Goal: Information Seeking & Learning: Learn about a topic

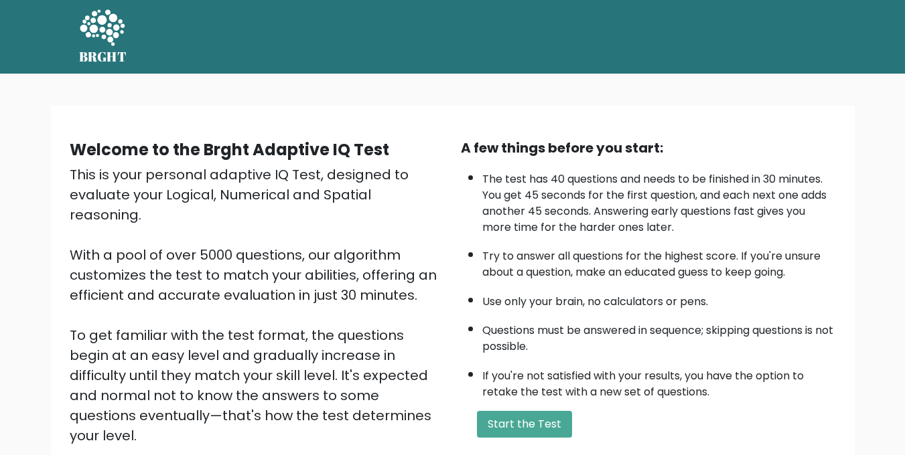
scroll to position [158, 0]
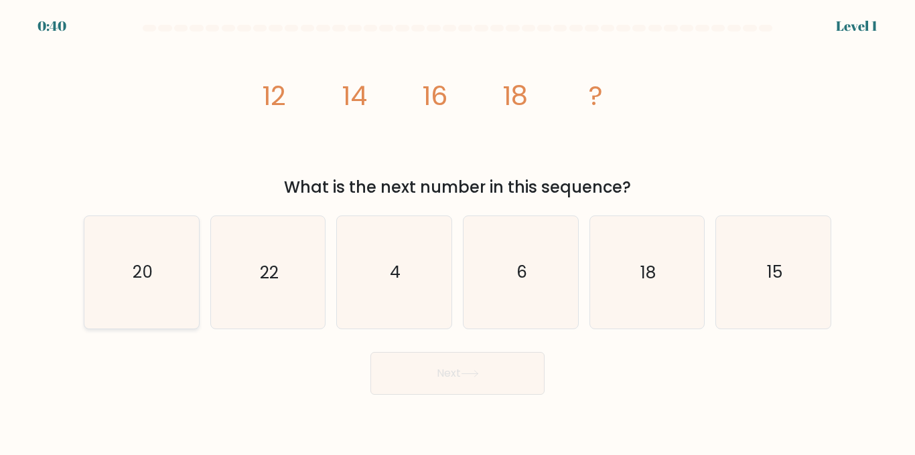
click at [125, 265] on icon "20" at bounding box center [142, 272] width 112 height 112
click at [457, 231] on input "a. 20" at bounding box center [457, 229] width 1 height 3
radio input "true"
click at [408, 384] on button "Next" at bounding box center [457, 373] width 174 height 43
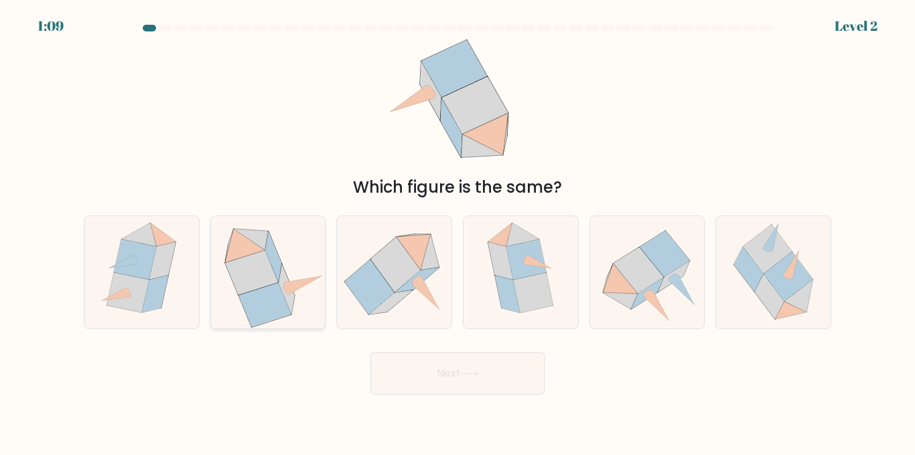
click at [248, 262] on icon at bounding box center [251, 272] width 53 height 45
click at [457, 231] on input "b." at bounding box center [457, 229] width 1 height 3
radio input "true"
click at [471, 357] on button "Next" at bounding box center [457, 373] width 174 height 43
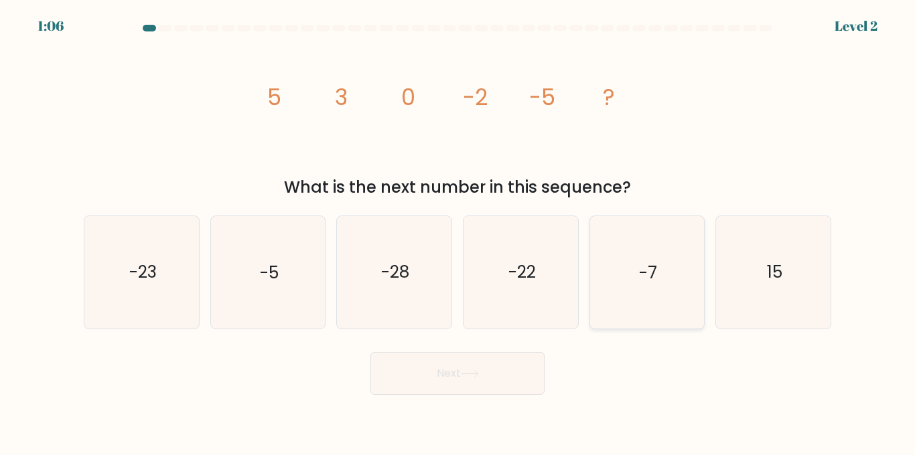
click at [660, 260] on icon "-7" at bounding box center [647, 272] width 112 height 112
click at [458, 231] on input "e. -7" at bounding box center [457, 229] width 1 height 3
radio input "true"
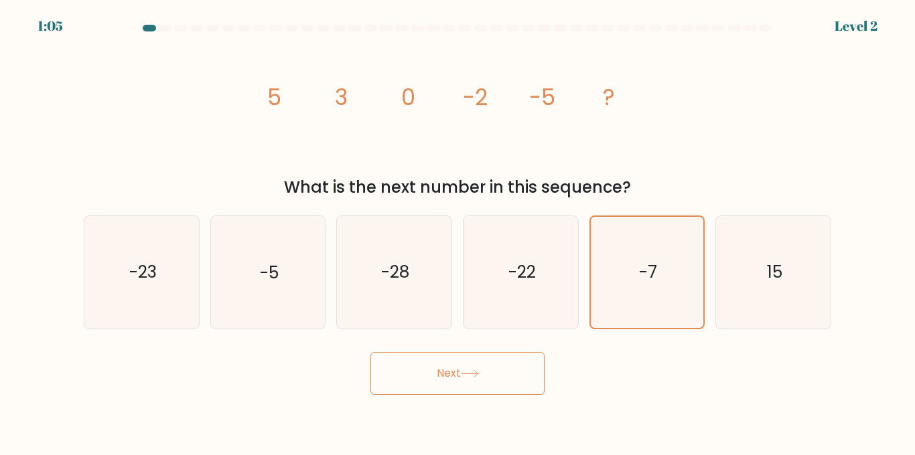
click at [462, 382] on button "Next" at bounding box center [457, 373] width 174 height 43
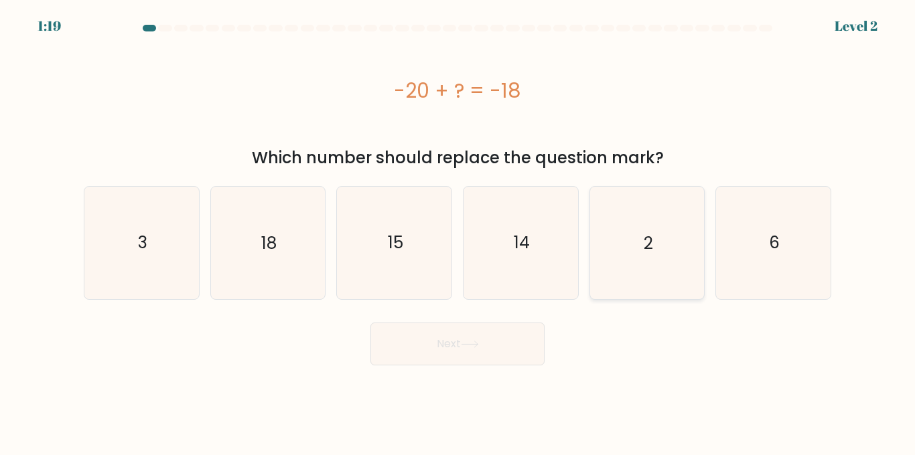
click at [667, 238] on icon "2" at bounding box center [647, 243] width 112 height 112
click at [458, 231] on input "e. 2" at bounding box center [457, 229] width 1 height 3
radio input "true"
click at [461, 350] on button "Next" at bounding box center [457, 344] width 174 height 43
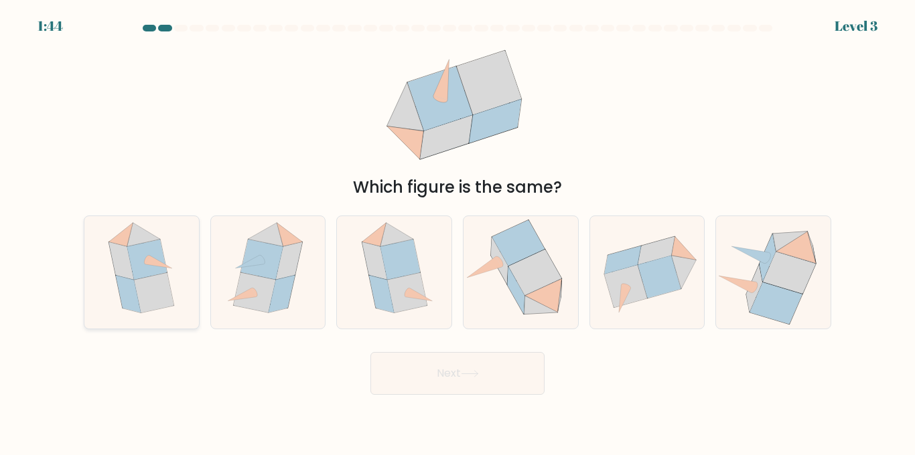
click at [161, 275] on icon at bounding box center [154, 293] width 40 height 40
click at [457, 231] on input "a." at bounding box center [457, 229] width 1 height 3
radio input "true"
click at [473, 372] on icon at bounding box center [470, 373] width 18 height 7
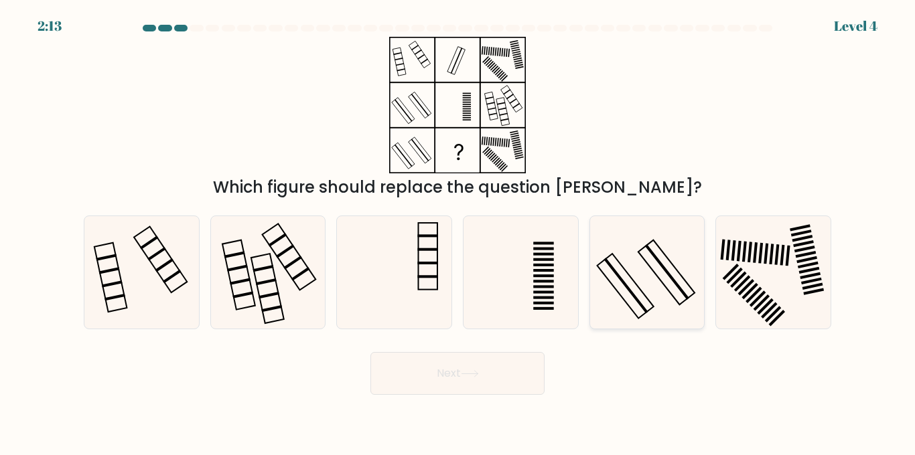
click at [623, 325] on icon at bounding box center [647, 272] width 112 height 112
click at [458, 231] on input "e." at bounding box center [457, 229] width 1 height 3
radio input "true"
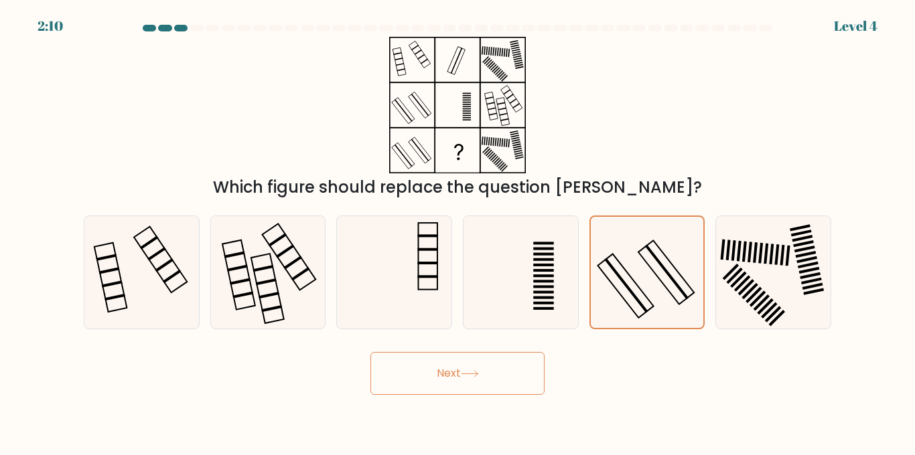
click at [454, 376] on button "Next" at bounding box center [457, 373] width 174 height 43
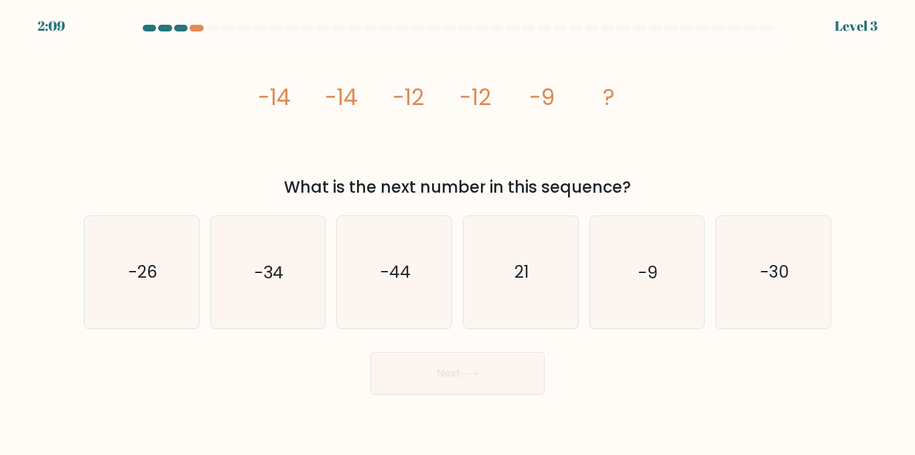
click at [496, 375] on button "Next" at bounding box center [457, 373] width 174 height 43
drag, startPoint x: 276, startPoint y: 104, endPoint x: 303, endPoint y: 104, distance: 27.5
click at [303, 104] on icon "image/svg+xml -14 -14 -12 -12 -9 ?" at bounding box center [457, 105] width 402 height 137
drag, startPoint x: 334, startPoint y: 92, endPoint x: 376, endPoint y: 92, distance: 42.2
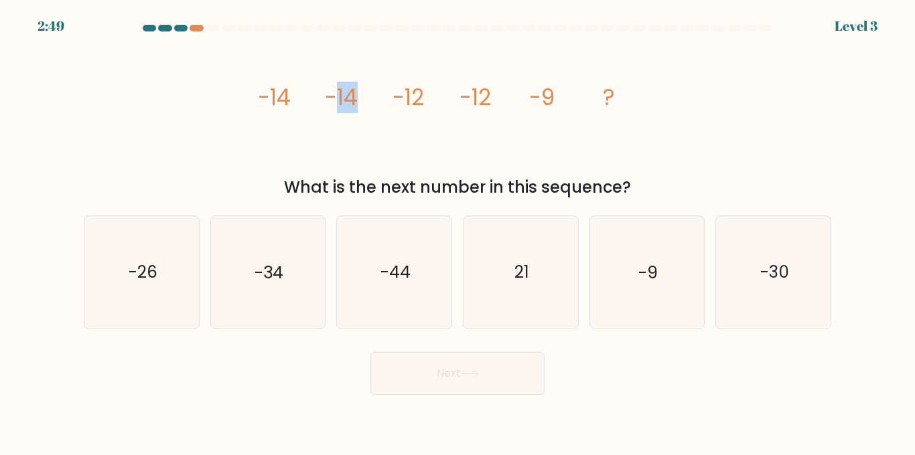
click at [376, 92] on icon "image/svg+xml -14 -14 -12 -12 -9 ?" at bounding box center [457, 105] width 402 height 137
drag, startPoint x: 414, startPoint y: 90, endPoint x: 446, endPoint y: 89, distance: 31.5
click at [444, 89] on icon "image/svg+xml -14 -14 -12 -12 -9 ?" at bounding box center [457, 105] width 402 height 137
click at [446, 89] on icon "image/svg+xml -14 -14 -12 -12 -9 ?" at bounding box center [457, 105] width 402 height 137
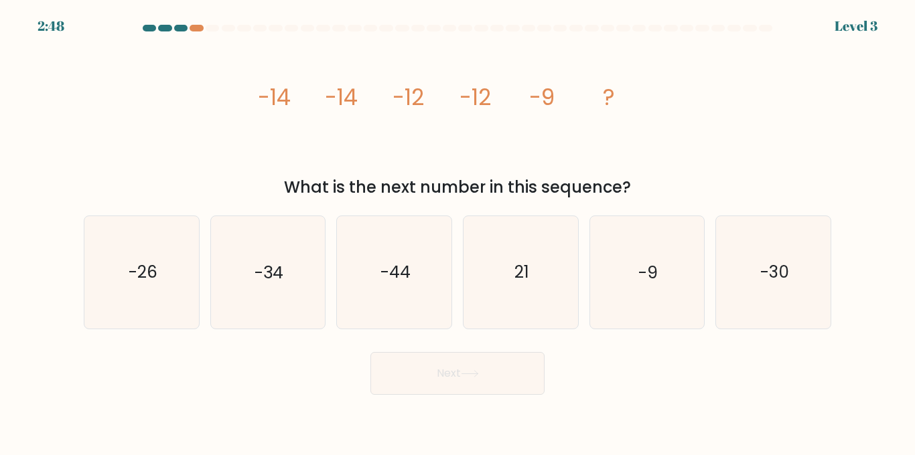
click at [517, 89] on icon "image/svg+xml -14 -14 -12 -12 -9 ?" at bounding box center [457, 105] width 402 height 137
click at [621, 288] on icon "-9" at bounding box center [647, 272] width 112 height 112
click at [458, 231] on input "e. -9" at bounding box center [457, 229] width 1 height 3
radio input "true"
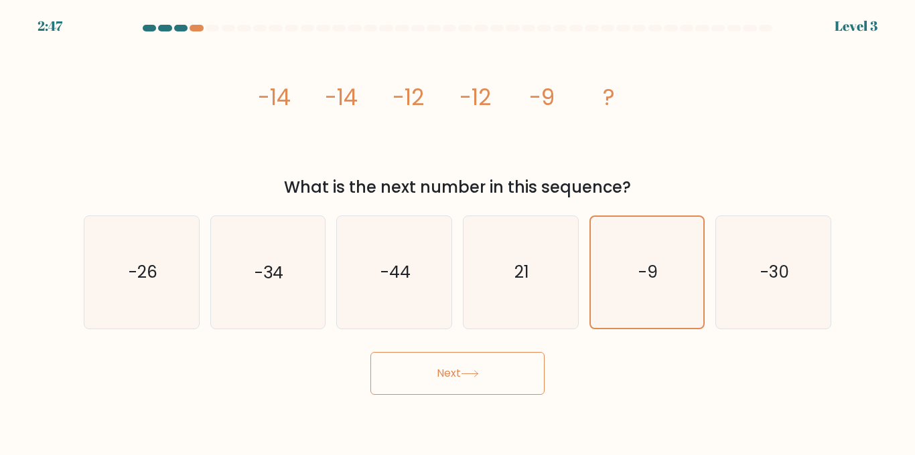
click at [506, 367] on button "Next" at bounding box center [457, 373] width 174 height 43
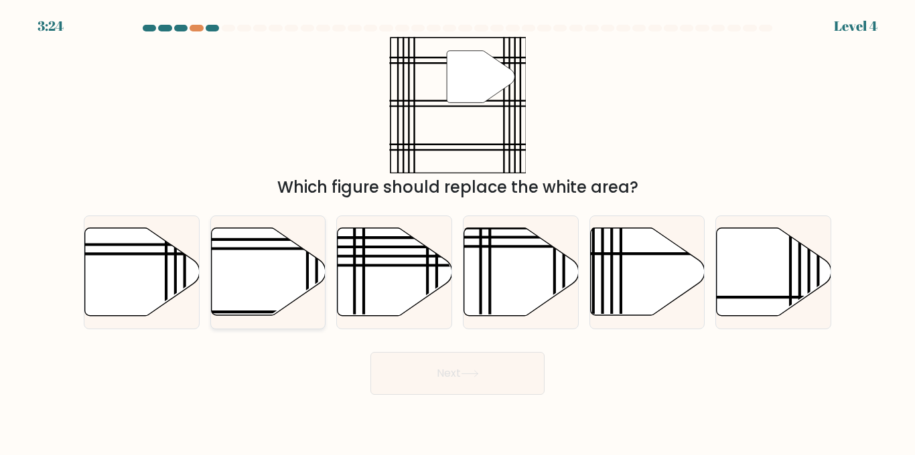
click at [238, 282] on icon at bounding box center [268, 272] width 115 height 88
click at [457, 231] on input "b." at bounding box center [457, 229] width 1 height 3
radio input "true"
click at [423, 372] on button "Next" at bounding box center [457, 373] width 174 height 43
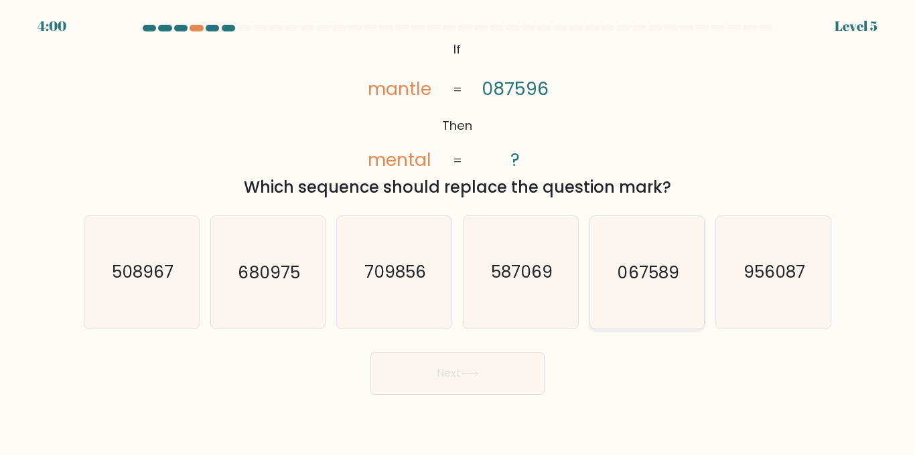
click at [627, 281] on text "067589" at bounding box center [648, 271] width 62 height 23
click at [458, 231] on input "e. 067589" at bounding box center [457, 229] width 1 height 3
radio input "true"
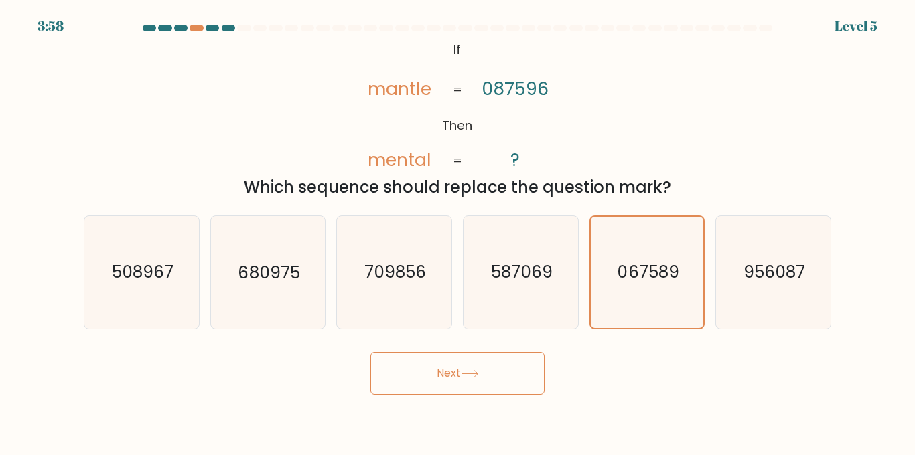
click at [498, 380] on button "Next" at bounding box center [457, 373] width 174 height 43
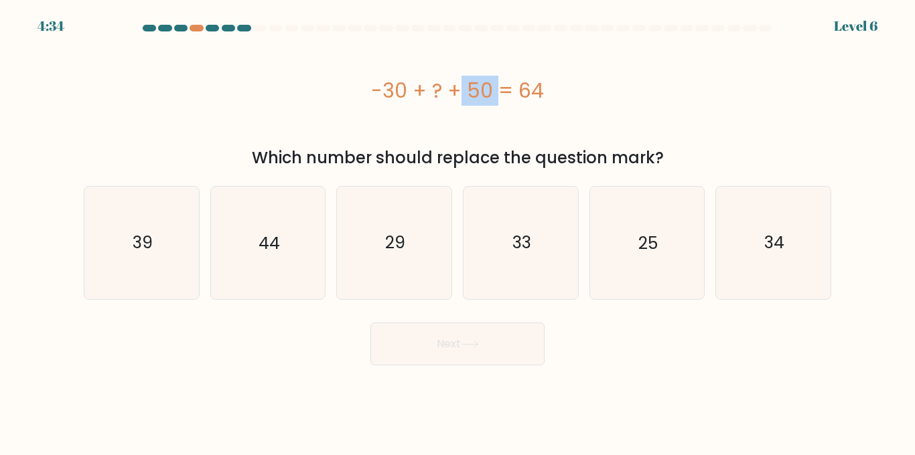
drag, startPoint x: 375, startPoint y: 88, endPoint x: 425, endPoint y: 92, distance: 50.3
click at [425, 92] on div "-30 + ? + 50 = 64" at bounding box center [457, 91] width 747 height 30
click at [426, 92] on div "-30 + ? + 50 = 64" at bounding box center [457, 91] width 747 height 30
drag, startPoint x: 358, startPoint y: 92, endPoint x: 406, endPoint y: 92, distance: 48.2
click at [406, 92] on div "-30 + ? + 50 = 64" at bounding box center [457, 91] width 747 height 30
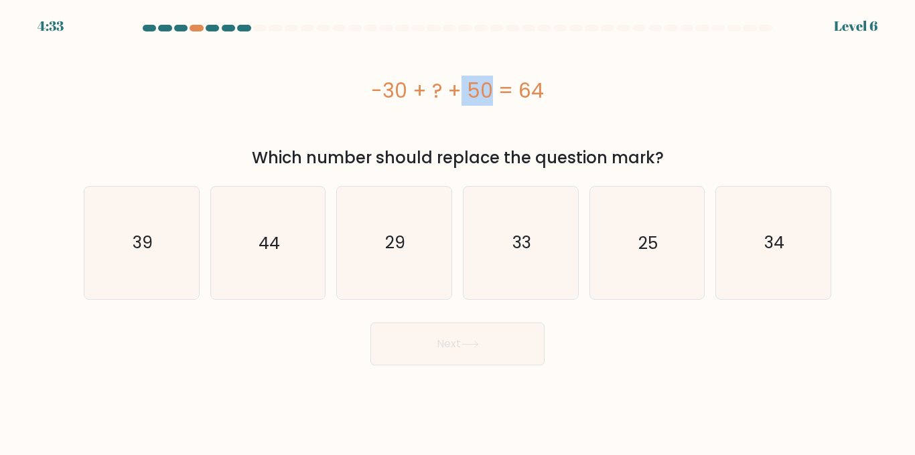
click at [406, 92] on div "-30 + ? + 50 = 64" at bounding box center [457, 91] width 747 height 30
drag, startPoint x: 414, startPoint y: 89, endPoint x: 461, endPoint y: 86, distance: 47.0
click at [461, 86] on div "-30 + ? + 50 = 64" at bounding box center [457, 91] width 747 height 30
drag, startPoint x: 388, startPoint y: 90, endPoint x: 424, endPoint y: 93, distance: 36.3
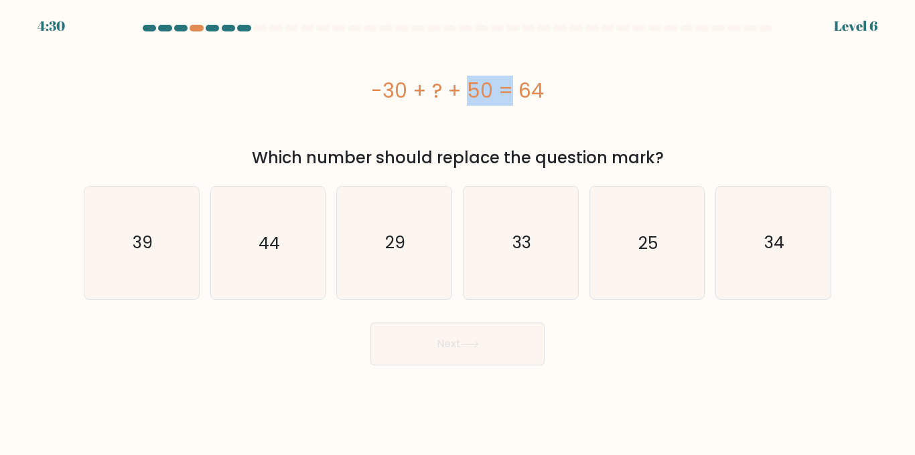
click at [424, 93] on div "-30 + ? + 50 = 64" at bounding box center [457, 91] width 747 height 30
click at [273, 223] on icon "44" at bounding box center [268, 243] width 112 height 112
click at [457, 228] on input "b. 44" at bounding box center [457, 229] width 1 height 3
radio input "true"
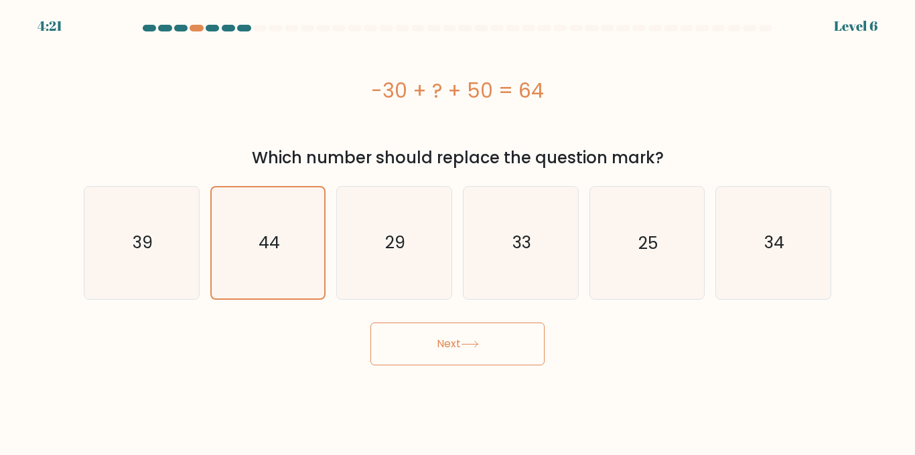
click at [437, 354] on button "Next" at bounding box center [457, 344] width 174 height 43
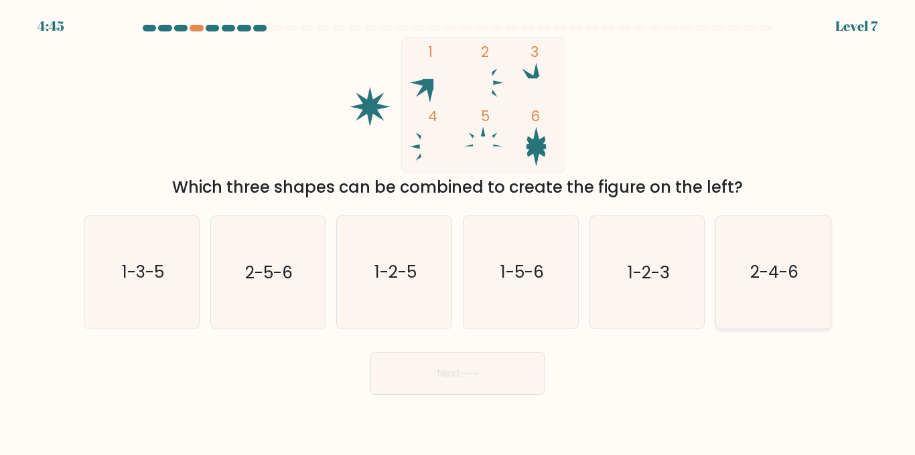
click at [747, 302] on icon "2-4-6" at bounding box center [773, 272] width 112 height 112
click at [458, 231] on input "f. 2-4-6" at bounding box center [457, 229] width 1 height 3
radio input "true"
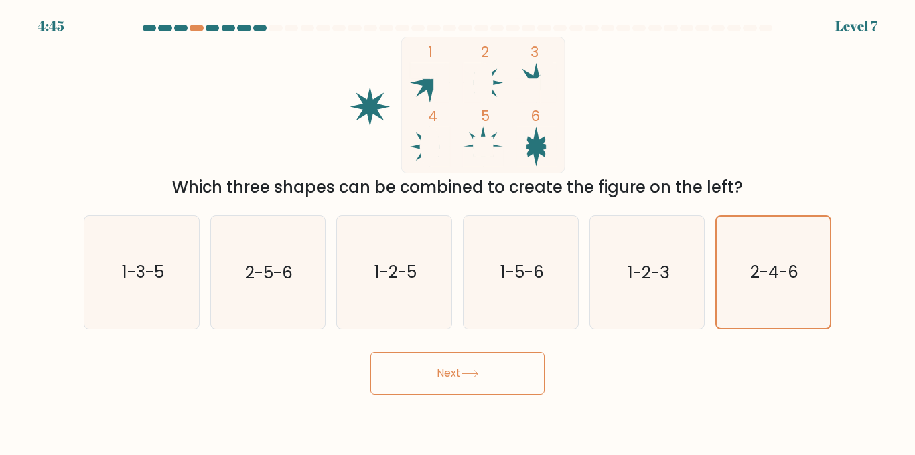
click at [485, 362] on button "Next" at bounding box center [457, 373] width 174 height 43
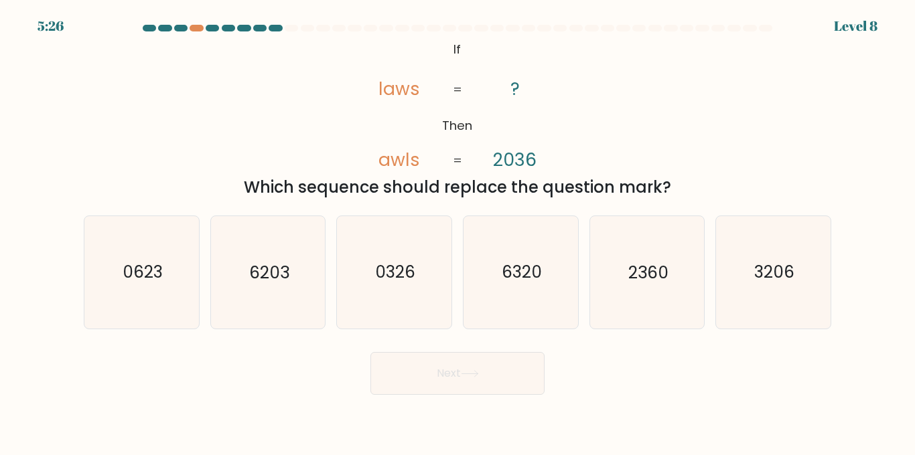
drag, startPoint x: 383, startPoint y: 92, endPoint x: 398, endPoint y: 90, distance: 14.9
click at [391, 90] on tspan "laws" at bounding box center [400, 88] width 42 height 25
click at [508, 165] on tspan "2036" at bounding box center [516, 159] width 44 height 25
click at [409, 159] on tspan "awls" at bounding box center [400, 159] width 42 height 25
click at [779, 283] on text "3206" at bounding box center [774, 271] width 40 height 23
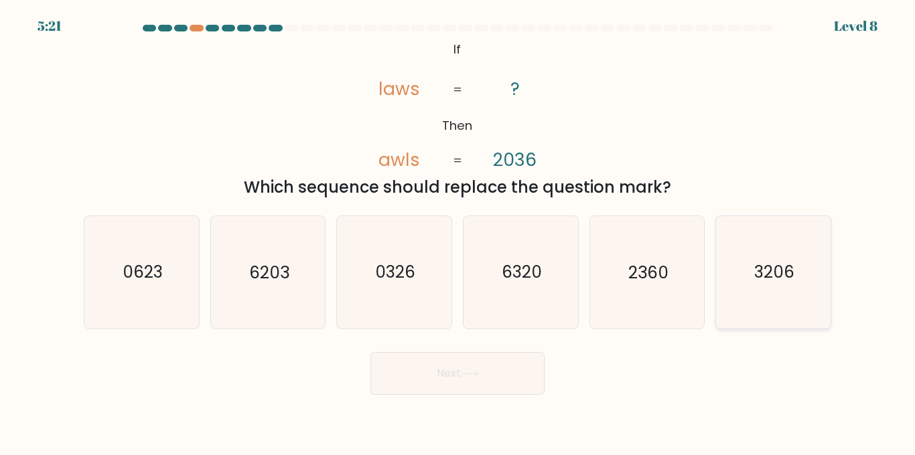
click at [458, 231] on input "f. 3206" at bounding box center [457, 229] width 1 height 3
radio input "true"
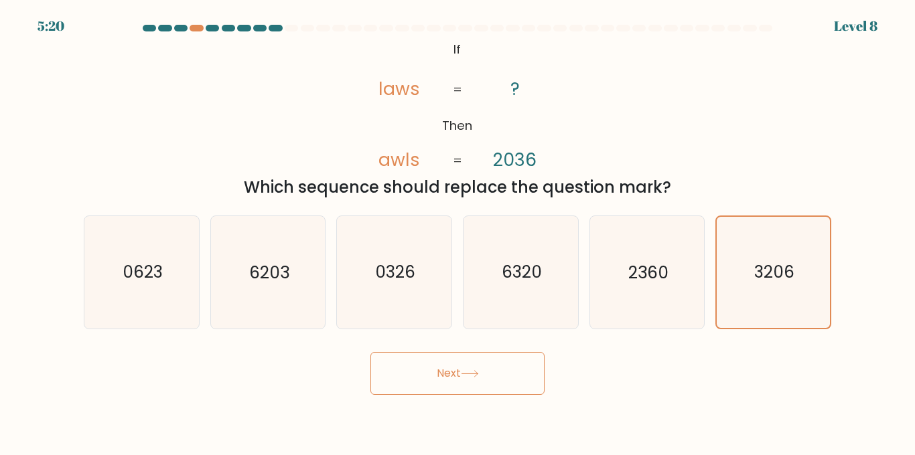
click at [458, 367] on button "Next" at bounding box center [457, 373] width 174 height 43
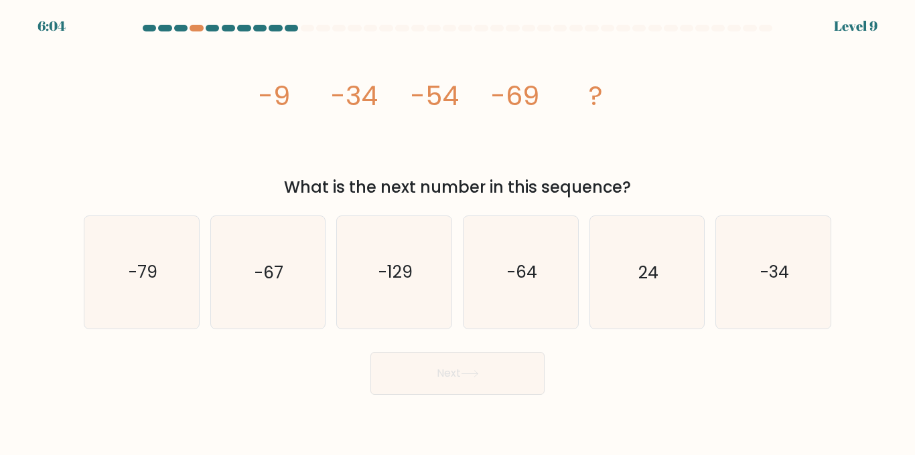
drag, startPoint x: 276, startPoint y: 98, endPoint x: 347, endPoint y: 91, distance: 71.4
click at [347, 91] on g "-9 -34 -54 -69 ?" at bounding box center [430, 95] width 344 height 37
click at [347, 90] on tspan "-34" at bounding box center [354, 95] width 47 height 37
drag, startPoint x: 335, startPoint y: 95, endPoint x: 369, endPoint y: 92, distance: 33.6
click at [369, 92] on tspan "-34" at bounding box center [354, 95] width 47 height 37
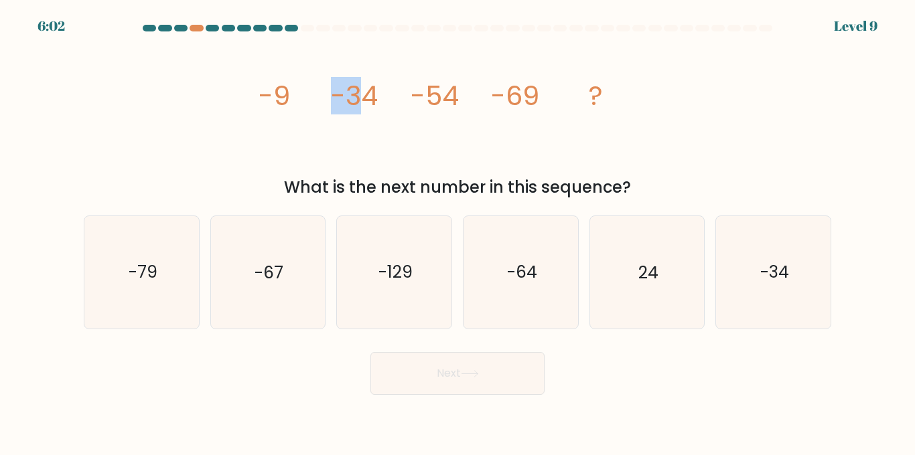
click at [369, 92] on tspan "-34" at bounding box center [354, 95] width 47 height 37
drag, startPoint x: 358, startPoint y: 92, endPoint x: 382, endPoint y: 102, distance: 25.9
click at [381, 102] on icon "image/svg+xml -9 -34 -54 -69 ?" at bounding box center [457, 105] width 402 height 137
click at [382, 102] on icon "image/svg+xml -9 -34 -54 -69 ?" at bounding box center [457, 105] width 402 height 137
drag, startPoint x: 382, startPoint y: 102, endPoint x: 346, endPoint y: 101, distance: 35.5
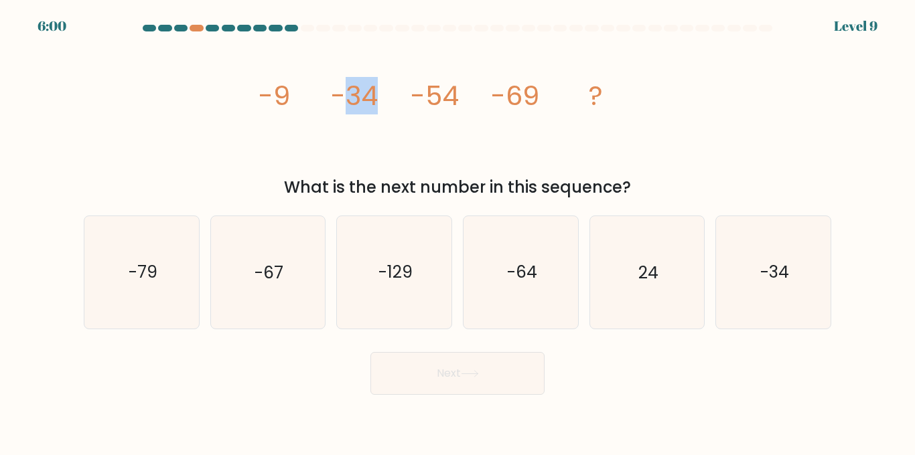
click at [346, 101] on icon "image/svg+xml -9 -34 -54 -69 ?" at bounding box center [457, 105] width 402 height 137
click at [346, 101] on tspan "-34" at bounding box center [354, 95] width 47 height 37
click at [379, 298] on icon "-129" at bounding box center [394, 272] width 112 height 112
click at [457, 231] on input "c. -129" at bounding box center [457, 229] width 1 height 3
radio input "true"
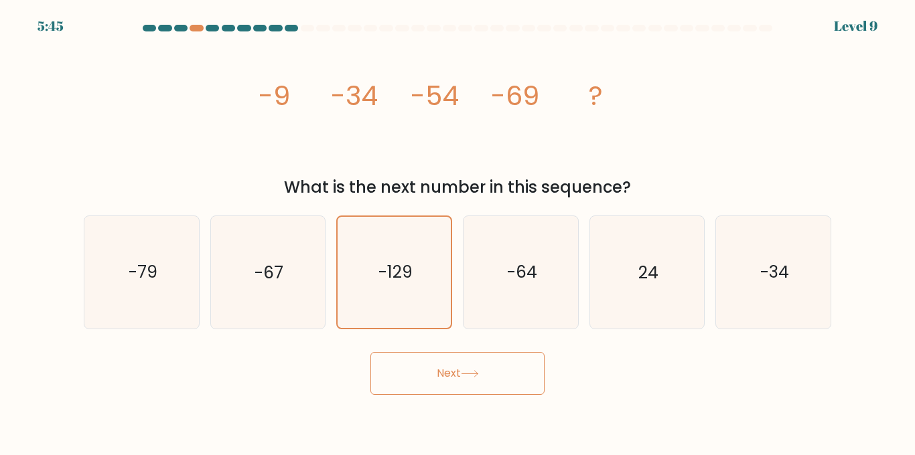
click at [457, 368] on button "Next" at bounding box center [457, 373] width 174 height 43
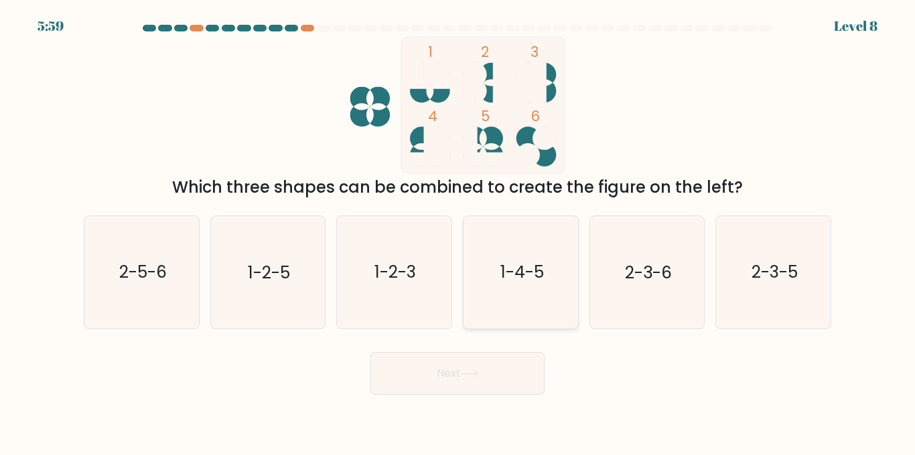
click at [516, 254] on icon "1-4-5" at bounding box center [521, 272] width 112 height 112
click at [458, 231] on input "d. 1-4-5" at bounding box center [457, 229] width 1 height 3
radio input "true"
click at [498, 357] on button "Next" at bounding box center [457, 373] width 174 height 43
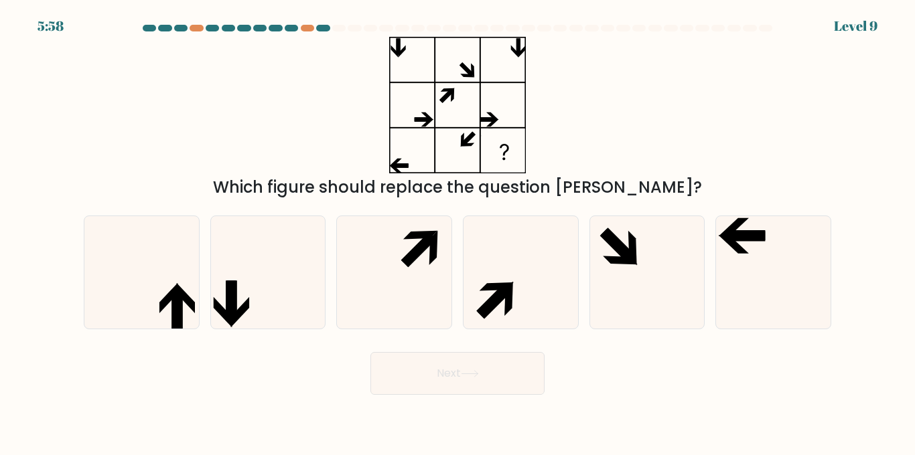
click at [497, 379] on button "Next" at bounding box center [457, 373] width 174 height 43
click at [382, 258] on icon at bounding box center [394, 272] width 112 height 112
click at [457, 231] on input "c." at bounding box center [457, 229] width 1 height 3
radio input "true"
click at [382, 258] on icon at bounding box center [394, 272] width 110 height 110
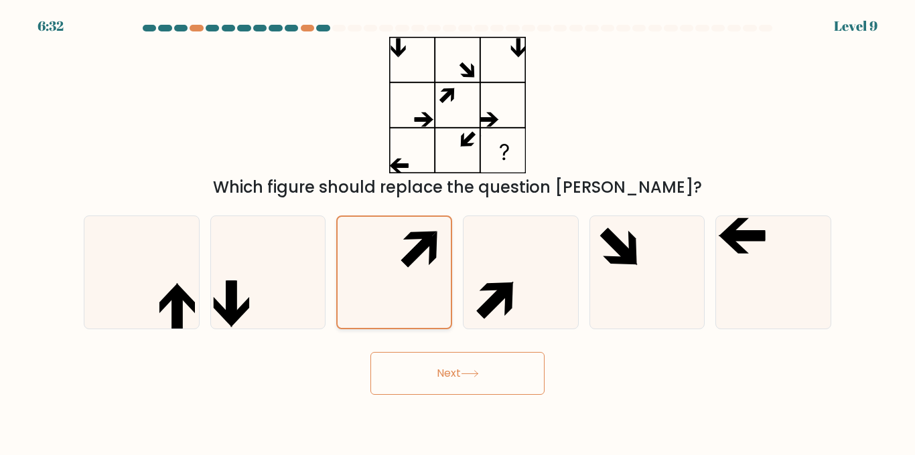
click at [457, 231] on input "c." at bounding box center [457, 229] width 1 height 3
click at [795, 275] on icon at bounding box center [773, 272] width 112 height 112
click at [458, 231] on input "f." at bounding box center [457, 229] width 1 height 3
radio input "true"
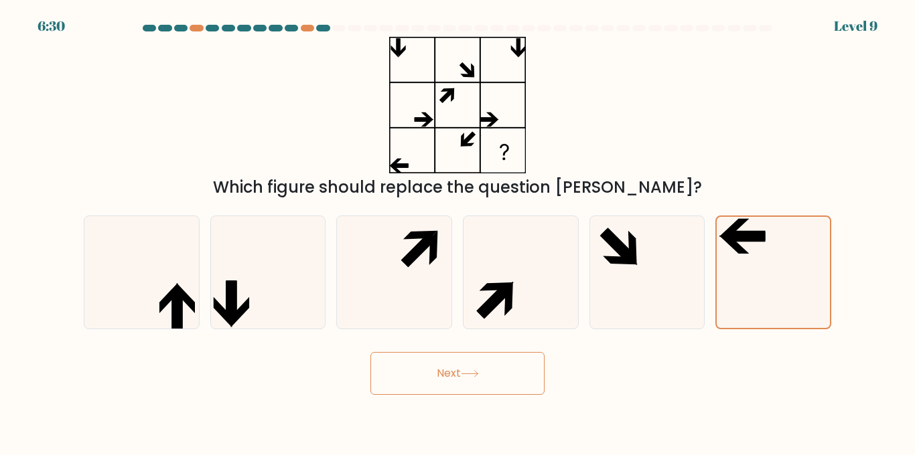
click at [509, 386] on button "Next" at bounding box center [457, 373] width 174 height 43
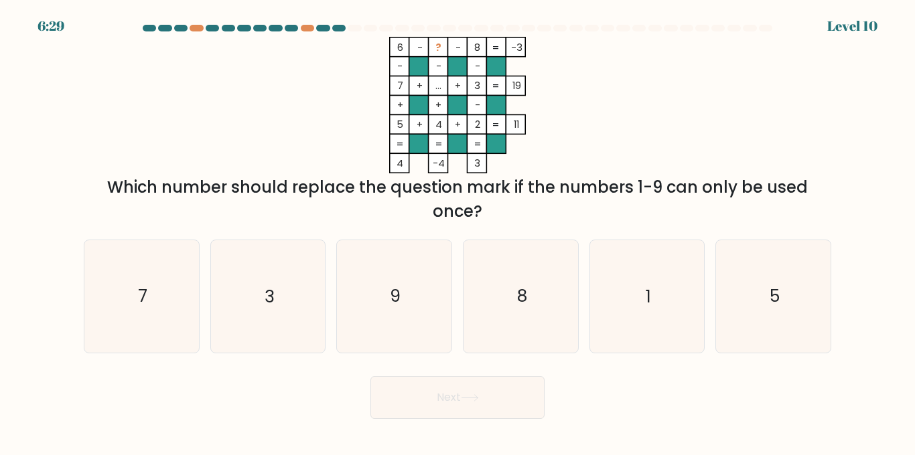
click at [467, 373] on div "Next" at bounding box center [457, 395] width 763 height 50
click at [436, 289] on icon "9" at bounding box center [394, 296] width 112 height 112
click at [457, 231] on input "c. 9" at bounding box center [457, 229] width 1 height 3
radio input "true"
click at [449, 407] on button "Next" at bounding box center [457, 397] width 174 height 43
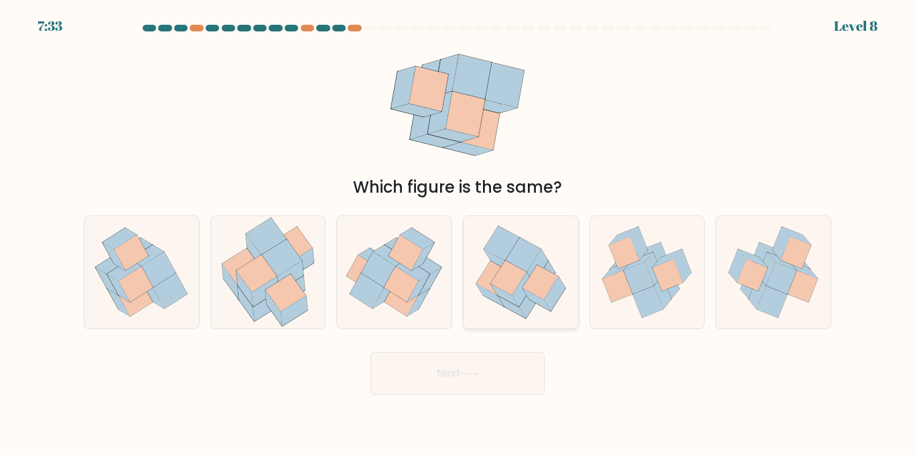
click at [512, 263] on icon at bounding box center [522, 255] width 35 height 35
click at [458, 231] on input "d." at bounding box center [457, 229] width 1 height 3
radio input "true"
click at [159, 279] on icon at bounding box center [158, 269] width 34 height 35
click at [457, 231] on input "a." at bounding box center [457, 229] width 1 height 3
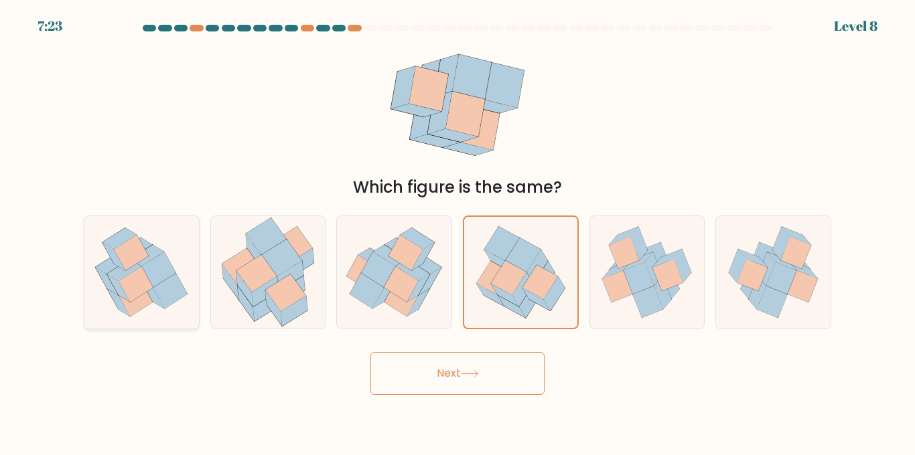
radio input "true"
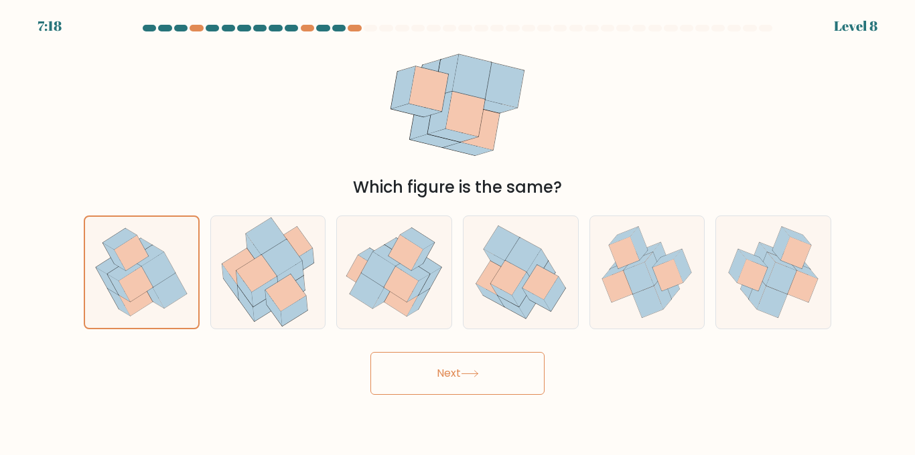
click at [447, 386] on button "Next" at bounding box center [457, 373] width 174 height 43
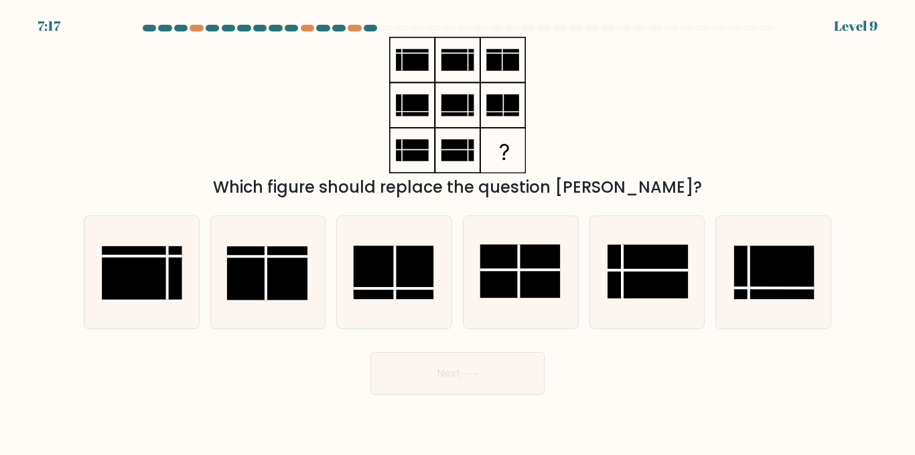
click at [467, 376] on icon at bounding box center [470, 373] width 18 height 7
click at [679, 297] on rect at bounding box center [647, 272] width 80 height 54
click at [458, 231] on input "e." at bounding box center [457, 229] width 1 height 3
radio input "true"
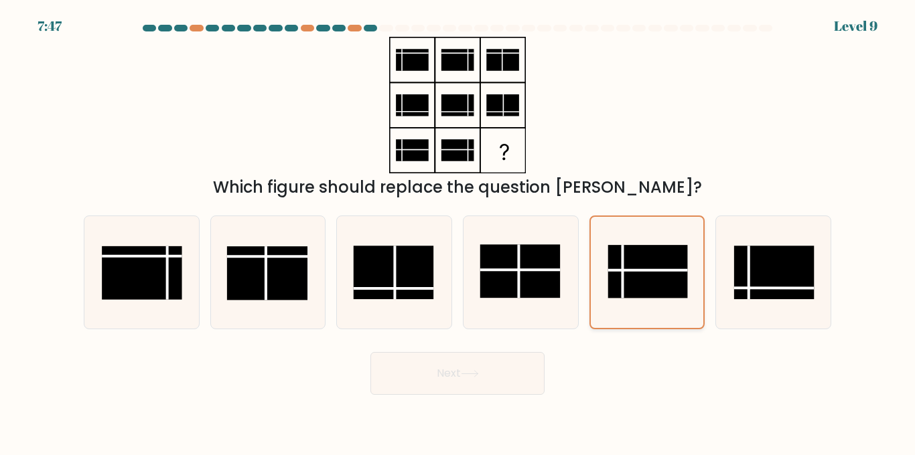
click at [679, 297] on rect at bounding box center [647, 271] width 79 height 53
click at [458, 231] on input "e." at bounding box center [457, 229] width 1 height 3
click at [450, 371] on button "Next" at bounding box center [457, 373] width 174 height 43
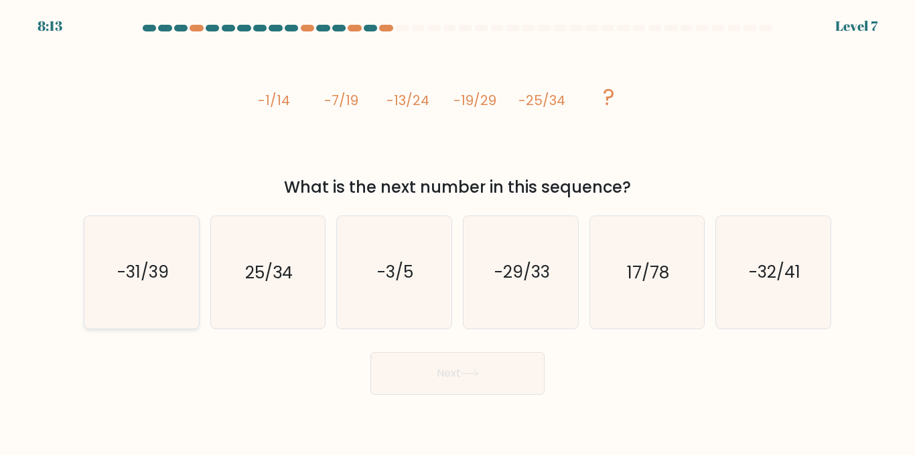
click at [160, 286] on icon "-31/39" at bounding box center [142, 272] width 112 height 112
click at [457, 231] on input "a. -31/39" at bounding box center [457, 229] width 1 height 3
radio input "true"
click at [437, 383] on button "Next" at bounding box center [457, 373] width 174 height 43
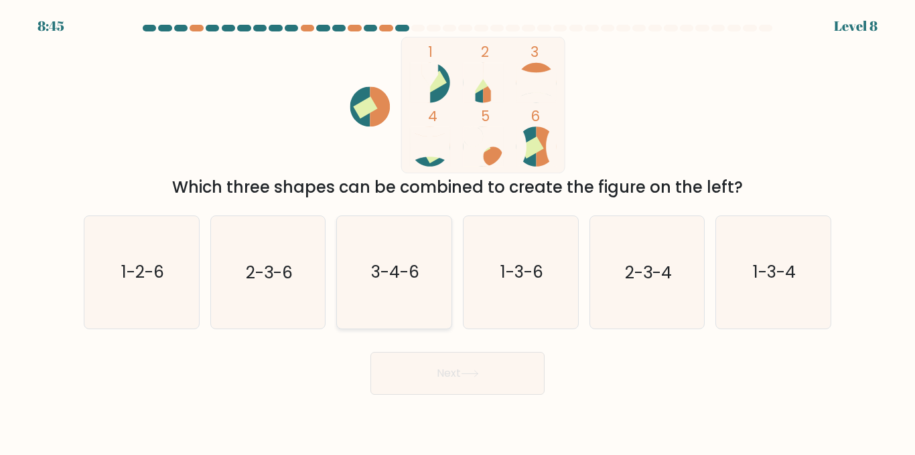
click at [416, 269] on text "3-4-6" at bounding box center [395, 271] width 48 height 23
click at [457, 231] on input "c. 3-4-6" at bounding box center [457, 229] width 1 height 3
radio input "true"
click at [435, 356] on button "Next" at bounding box center [457, 373] width 174 height 43
click at [460, 378] on button "Next" at bounding box center [457, 373] width 174 height 43
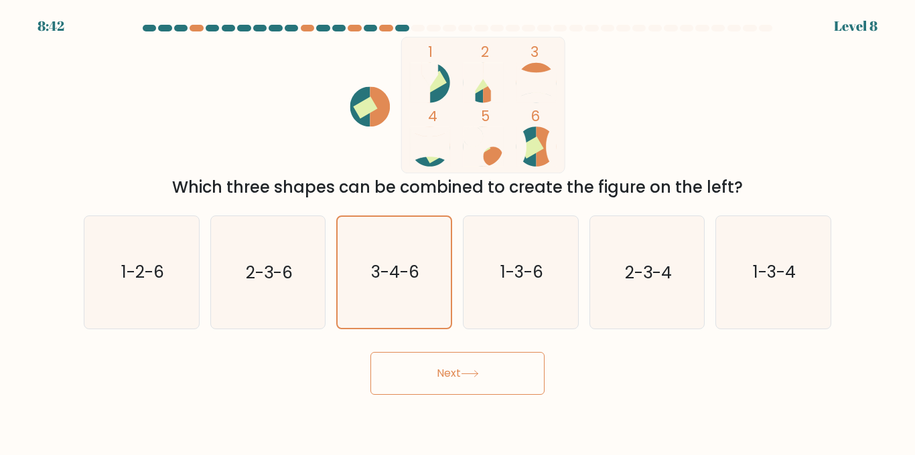
click at [460, 378] on button "Next" at bounding box center [457, 373] width 174 height 43
click at [427, 378] on button "Next" at bounding box center [457, 373] width 174 height 43
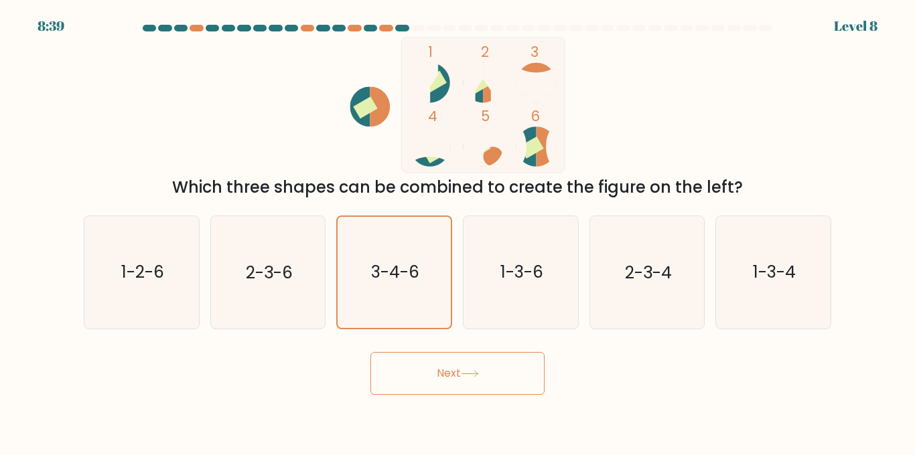
click at [427, 378] on button "Next" at bounding box center [457, 373] width 174 height 43
click at [487, 373] on button "Next" at bounding box center [457, 373] width 174 height 43
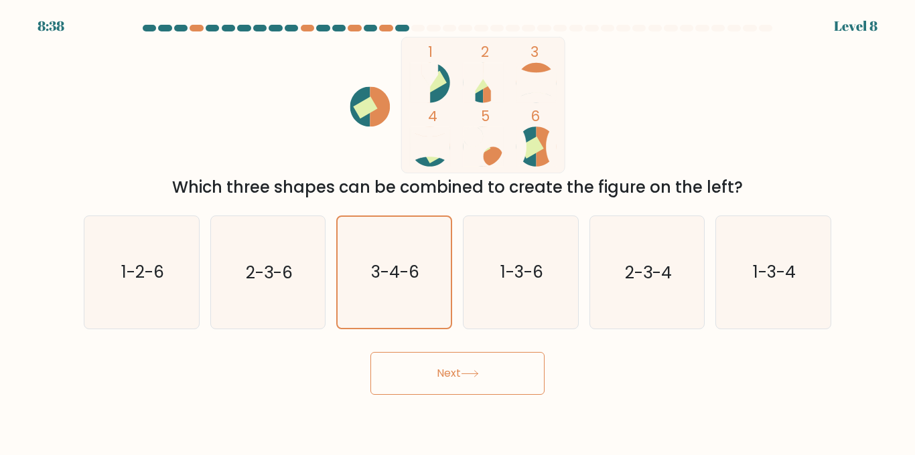
click at [487, 373] on button "Next" at bounding box center [457, 373] width 174 height 43
click at [441, 382] on button "Next" at bounding box center [457, 373] width 174 height 43
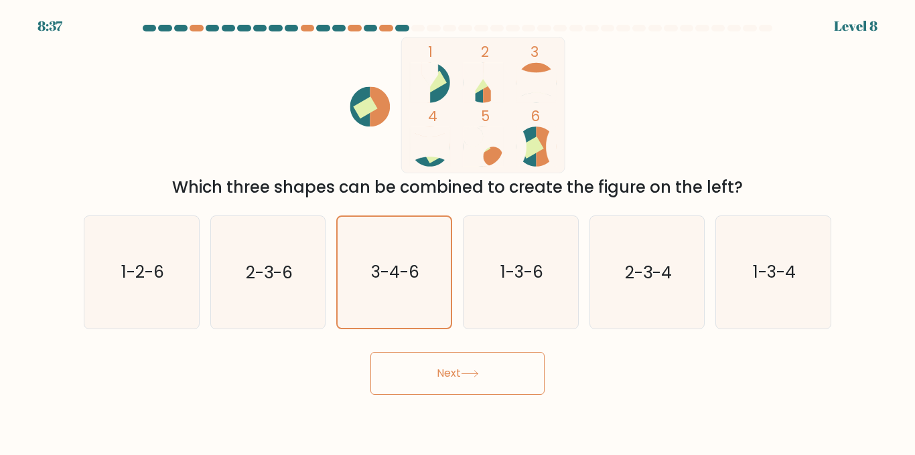
click at [441, 383] on button "Next" at bounding box center [457, 373] width 174 height 43
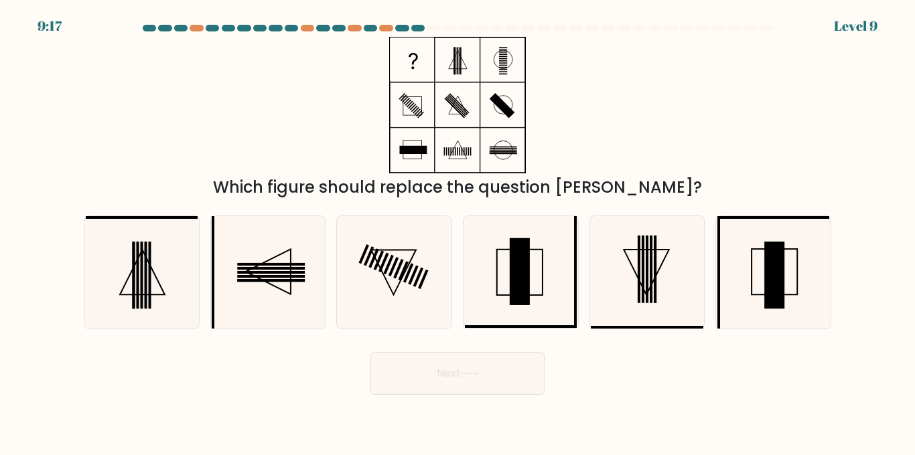
drag, startPoint x: 436, startPoint y: 381, endPoint x: 376, endPoint y: 418, distance: 70.6
click at [376, 418] on body "9:17 Level 9" at bounding box center [457, 227] width 915 height 455
click at [532, 284] on icon at bounding box center [521, 272] width 112 height 112
click at [458, 231] on input "d." at bounding box center [457, 229] width 1 height 3
radio input "true"
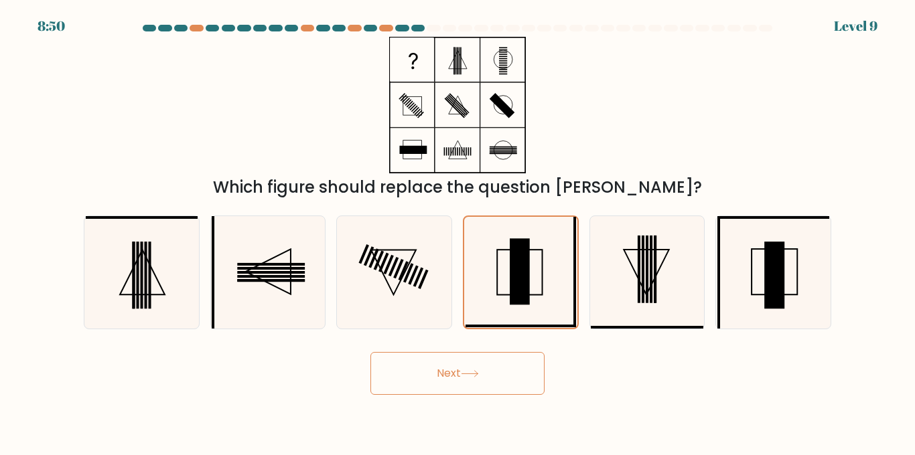
click at [458, 362] on button "Next" at bounding box center [457, 373] width 174 height 43
click at [471, 372] on icon at bounding box center [470, 373] width 18 height 7
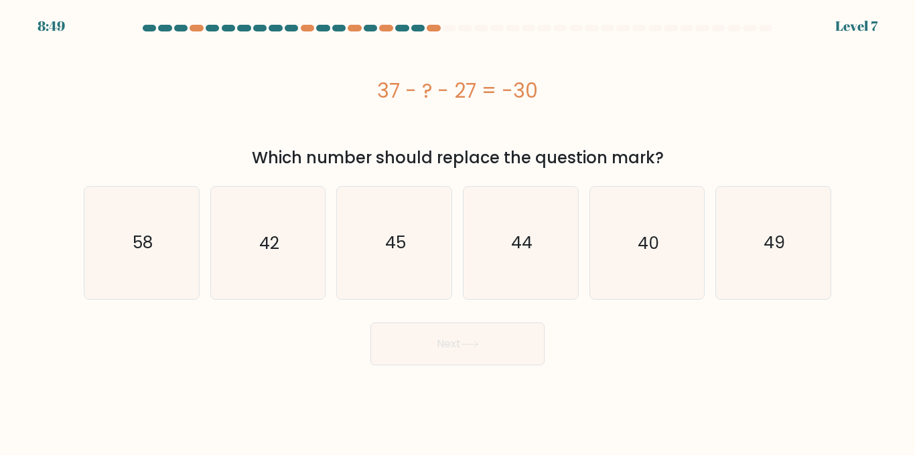
click at [491, 378] on body "8:49 Level 7 a." at bounding box center [457, 227] width 915 height 455
click at [633, 243] on icon "40" at bounding box center [647, 243] width 112 height 112
click at [458, 231] on input "e. 40" at bounding box center [457, 229] width 1 height 3
radio input "true"
click at [490, 335] on button "Next" at bounding box center [457, 344] width 174 height 43
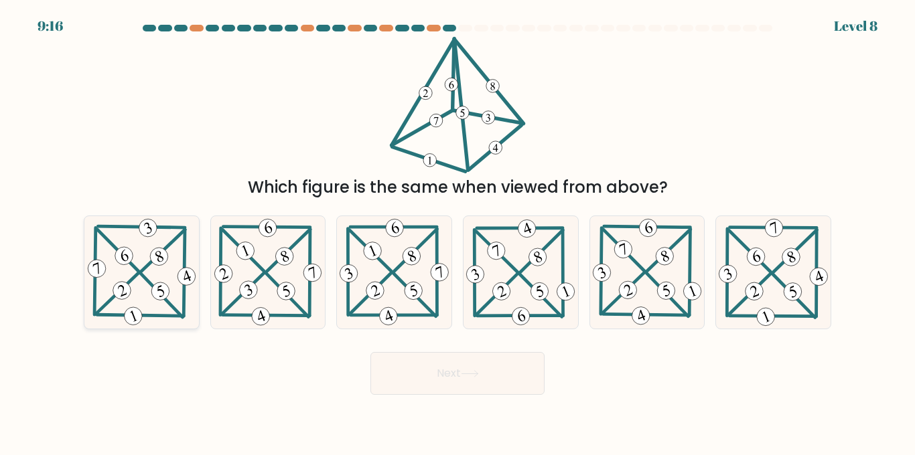
click at [168, 246] on 398 at bounding box center [163, 251] width 44 height 42
click at [457, 231] on input "a." at bounding box center [457, 229] width 1 height 3
radio input "true"
click at [473, 391] on button "Next" at bounding box center [457, 373] width 174 height 43
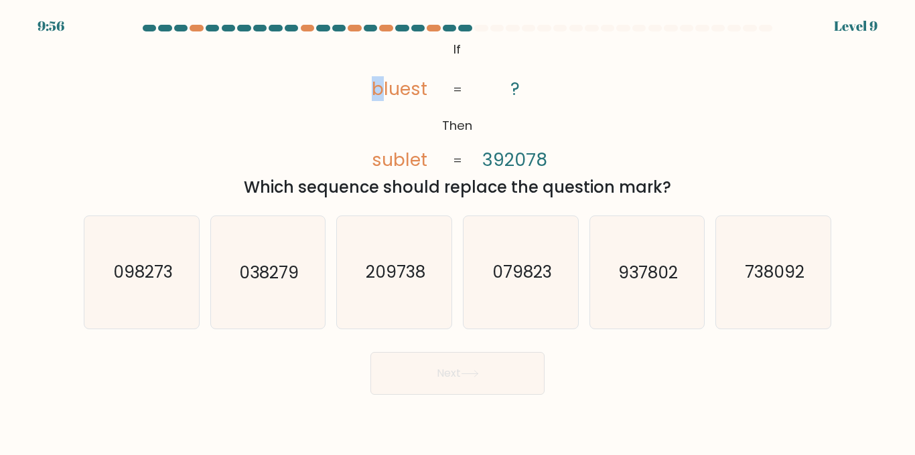
drag, startPoint x: 360, startPoint y: 99, endPoint x: 386, endPoint y: 98, distance: 26.8
click at [386, 98] on icon "@import url('https://fonts.googleapis.com/css?family=Abril+Fatface:400,100,100i…" at bounding box center [457, 105] width 222 height 137
click at [386, 98] on tspan "bluest" at bounding box center [400, 88] width 56 height 25
drag, startPoint x: 372, startPoint y: 90, endPoint x: 384, endPoint y: 90, distance: 12.7
click at [384, 90] on icon "@import url('https://fonts.googleapis.com/css?family=Abril+Fatface:400,100,100i…" at bounding box center [457, 105] width 222 height 137
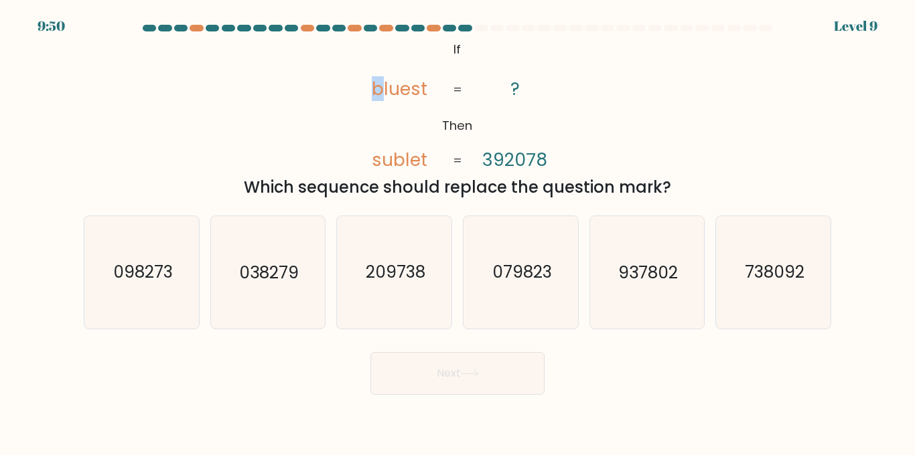
click at [384, 90] on tspan "bluest" at bounding box center [400, 88] width 56 height 25
click at [512, 161] on tspan "392078" at bounding box center [515, 159] width 65 height 25
click at [396, 287] on icon "209738" at bounding box center [394, 272] width 112 height 112
click at [457, 231] on input "c. 209738" at bounding box center [457, 229] width 1 height 3
radio input "true"
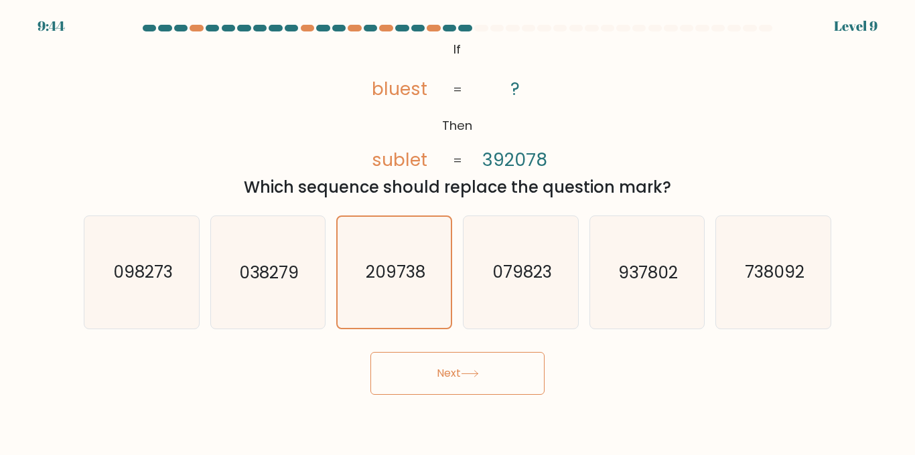
click at [449, 378] on button "Next" at bounding box center [457, 373] width 174 height 43
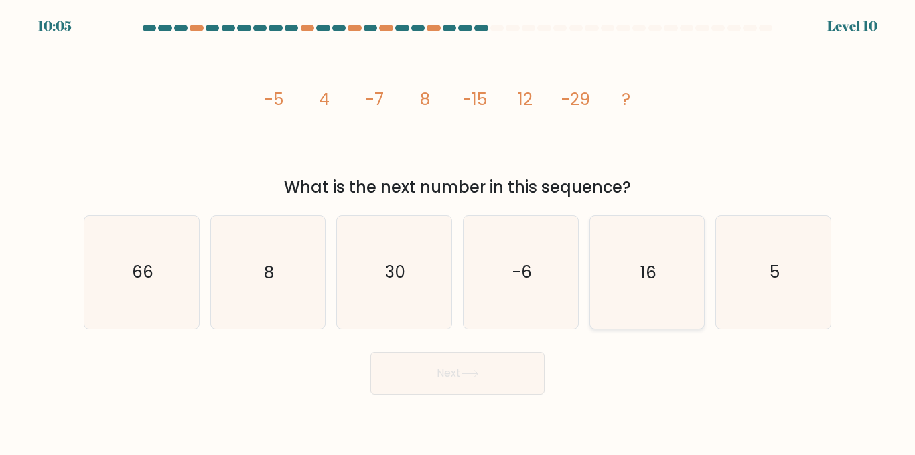
click at [636, 288] on icon "16" at bounding box center [647, 272] width 112 height 112
click at [458, 231] on input "e. 16" at bounding box center [457, 229] width 1 height 3
radio input "true"
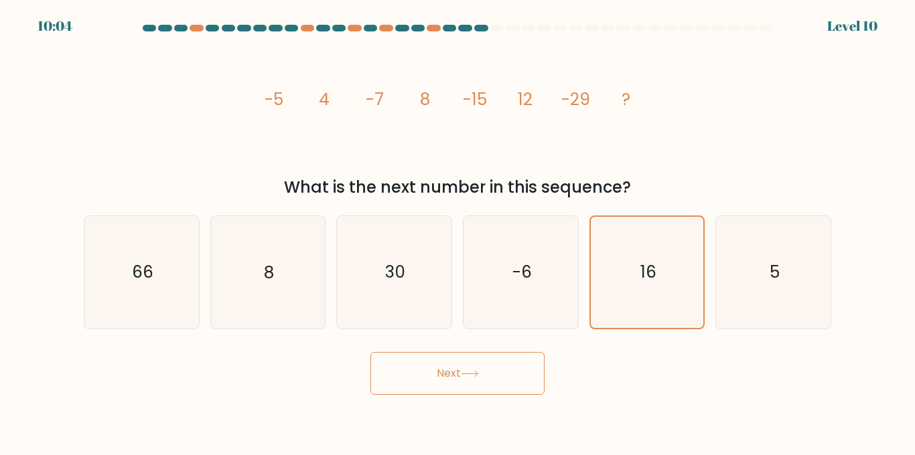
click at [441, 369] on button "Next" at bounding box center [457, 373] width 174 height 43
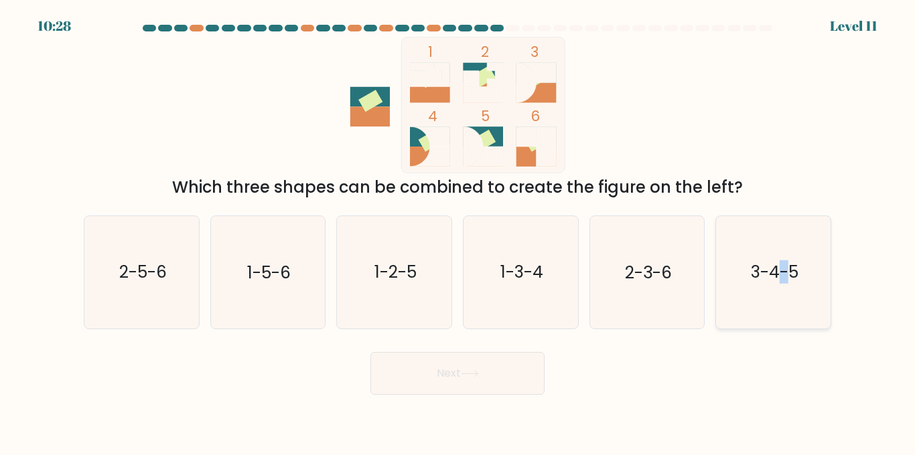
click at [783, 285] on icon "3-4-5" at bounding box center [773, 272] width 112 height 112
click at [486, 364] on button "Next" at bounding box center [457, 373] width 174 height 43
click at [730, 316] on icon "3-4-5" at bounding box center [773, 272] width 112 height 112
click at [458, 231] on input "f. 3-4-5" at bounding box center [457, 229] width 1 height 3
radio input "true"
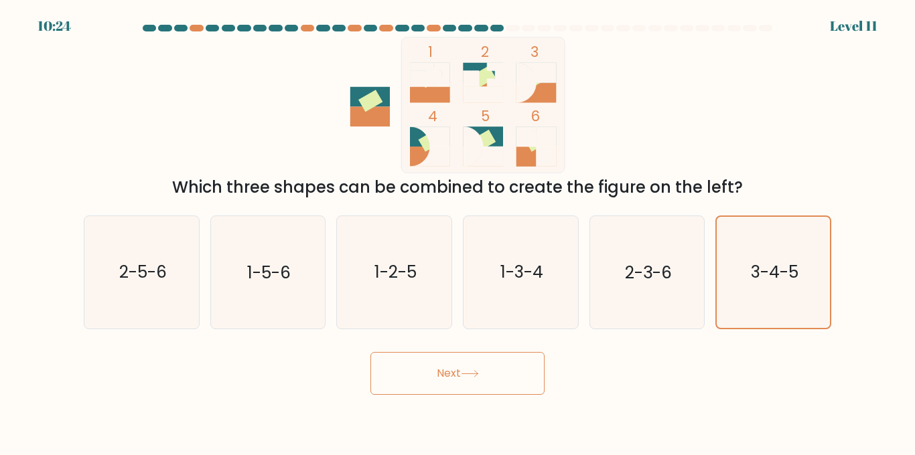
click at [522, 364] on button "Next" at bounding box center [457, 373] width 174 height 43
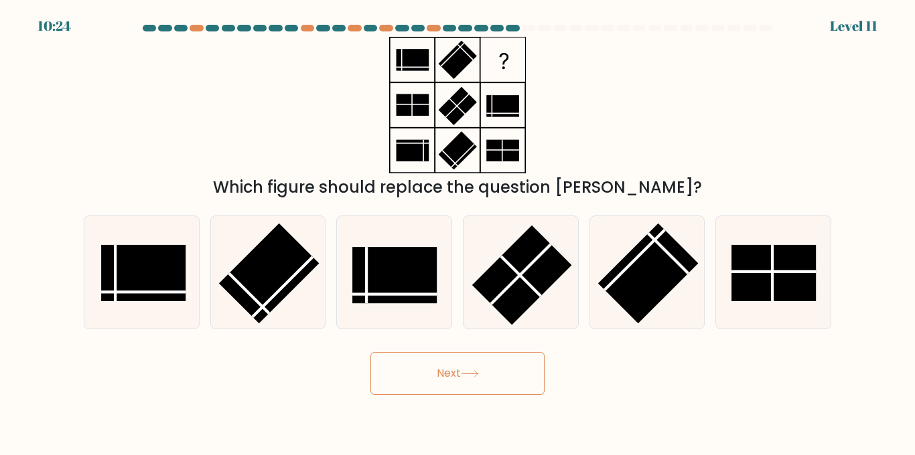
click at [445, 365] on button "Next" at bounding box center [457, 373] width 174 height 43
click at [792, 252] on rect at bounding box center [773, 273] width 84 height 56
click at [458, 231] on input "f." at bounding box center [457, 229] width 1 height 3
radio input "true"
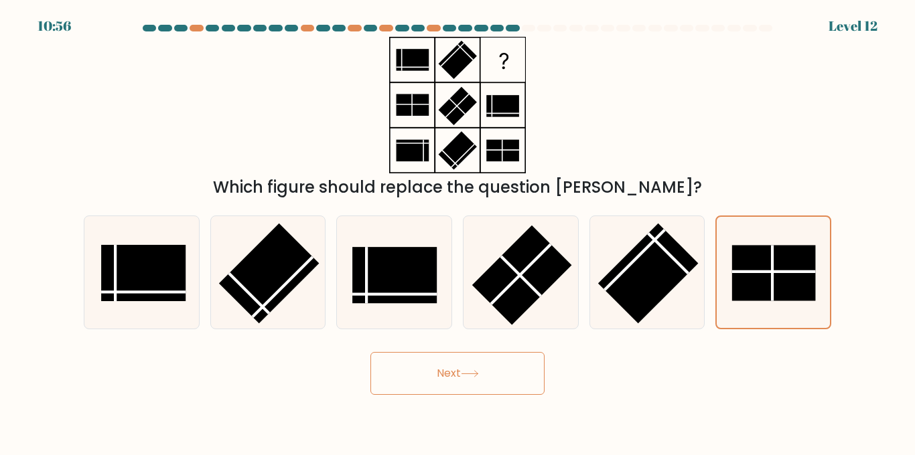
click at [489, 384] on button "Next" at bounding box center [457, 373] width 174 height 43
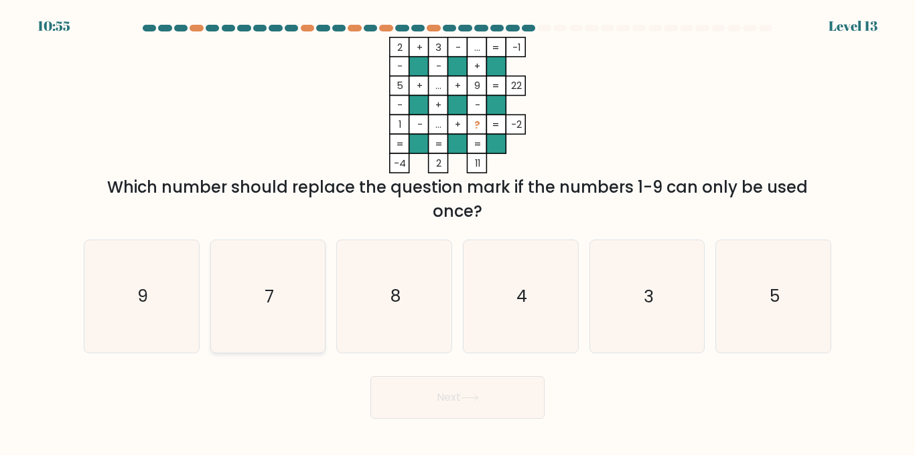
click at [281, 329] on icon "7" at bounding box center [268, 296] width 112 height 112
click at [457, 231] on input "b. 7" at bounding box center [457, 229] width 1 height 3
radio input "true"
click at [465, 413] on button "Next" at bounding box center [457, 397] width 174 height 43
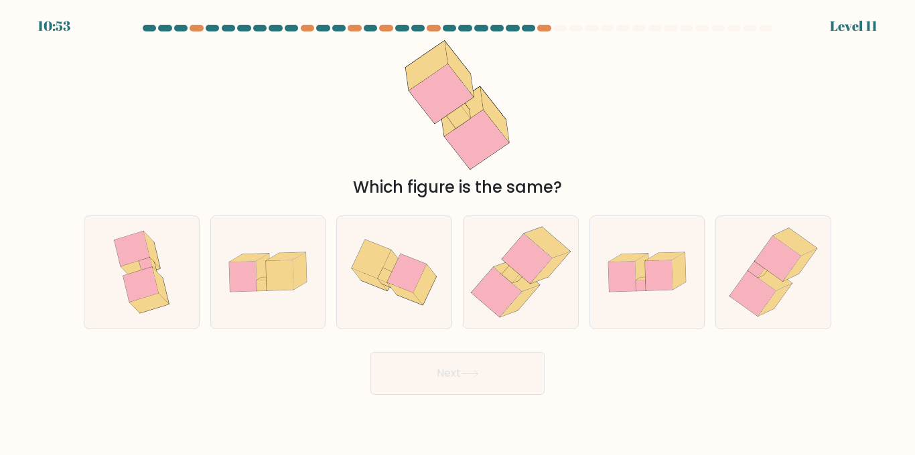
click at [439, 400] on body "10:53 Level 11" at bounding box center [457, 227] width 915 height 455
click at [522, 309] on icon at bounding box center [520, 272] width 109 height 112
click at [458, 231] on input "d." at bounding box center [457, 229] width 1 height 3
radio input "true"
click at [451, 382] on button "Next" at bounding box center [457, 373] width 174 height 43
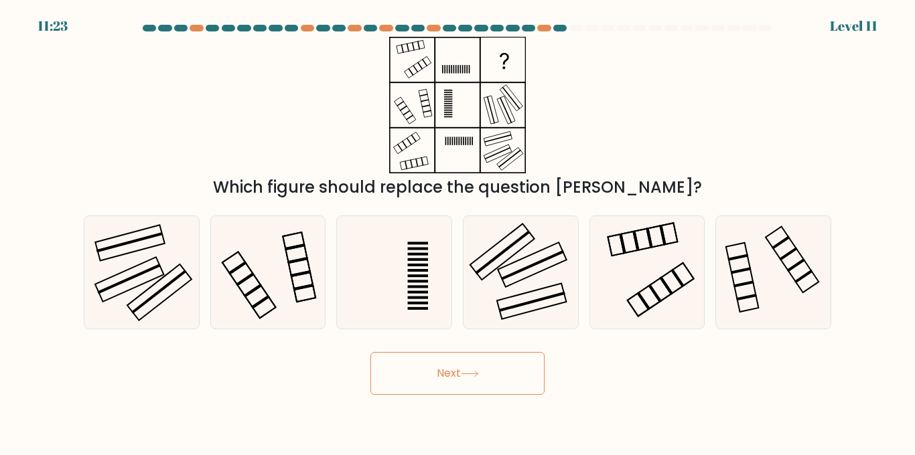
click at [451, 376] on button "Next" at bounding box center [457, 373] width 174 height 43
click at [119, 293] on icon at bounding box center [142, 272] width 112 height 112
click at [457, 231] on input "a." at bounding box center [457, 229] width 1 height 3
radio input "true"
click at [413, 381] on button "Next" at bounding box center [457, 373] width 174 height 43
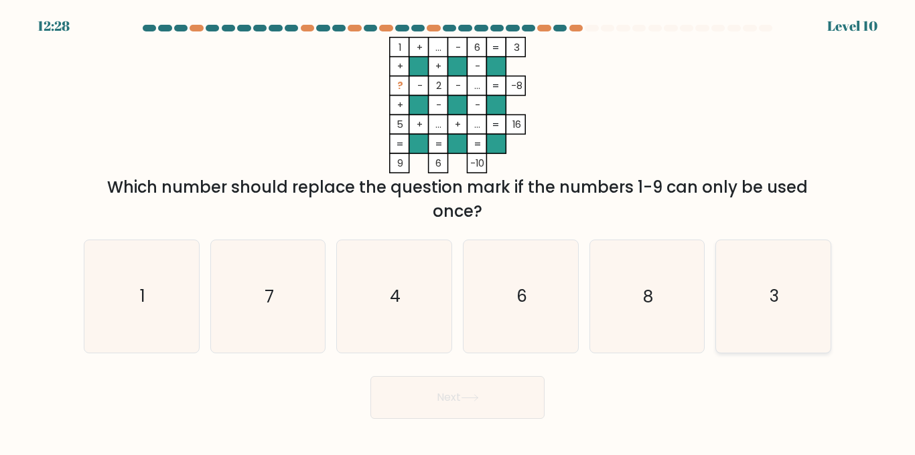
click at [781, 307] on icon "3" at bounding box center [773, 296] width 112 height 112
click at [458, 231] on input "f. 3" at bounding box center [457, 229] width 1 height 3
radio input "true"
click at [443, 408] on button "Next" at bounding box center [457, 397] width 174 height 43
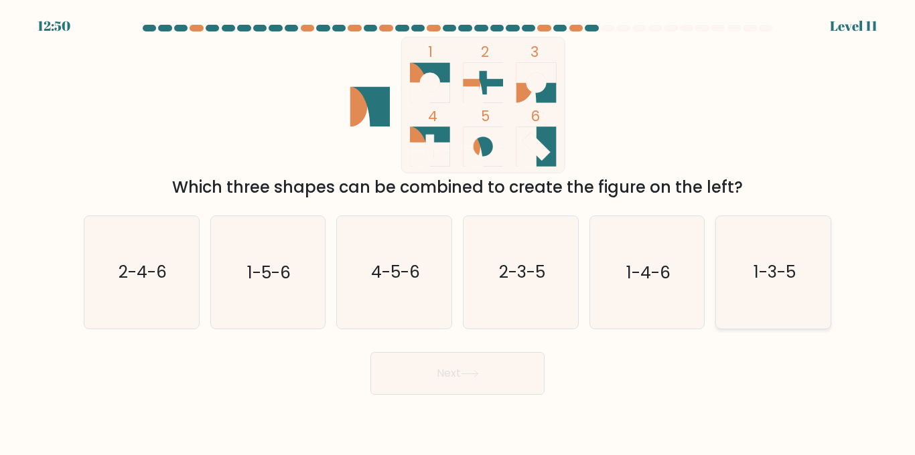
click at [779, 275] on text "1-3-5" at bounding box center [774, 271] width 42 height 23
click at [458, 231] on input "f. 1-3-5" at bounding box center [457, 229] width 1 height 3
radio input "true"
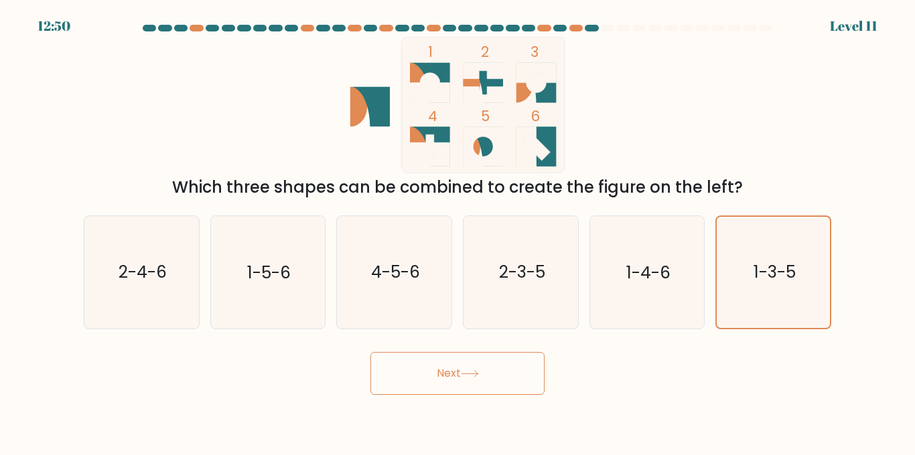
click at [437, 391] on button "Next" at bounding box center [457, 373] width 174 height 43
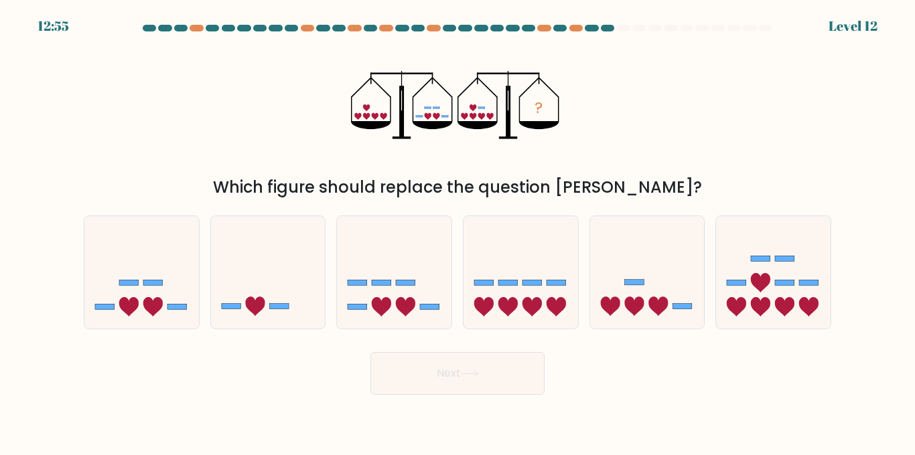
click at [832, 273] on div "f." at bounding box center [773, 272] width 127 height 113
click at [778, 287] on icon at bounding box center [773, 272] width 115 height 94
click at [458, 231] on input "f." at bounding box center [457, 229] width 1 height 3
radio input "true"
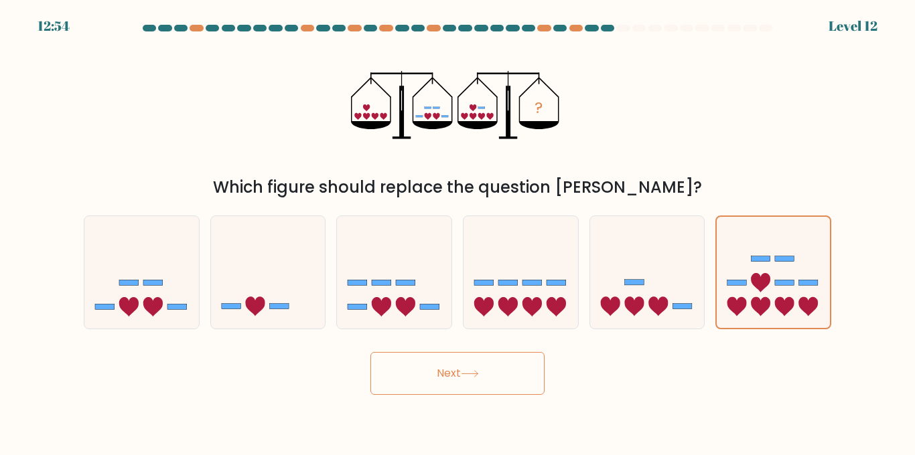
click at [473, 384] on button "Next" at bounding box center [457, 373] width 174 height 43
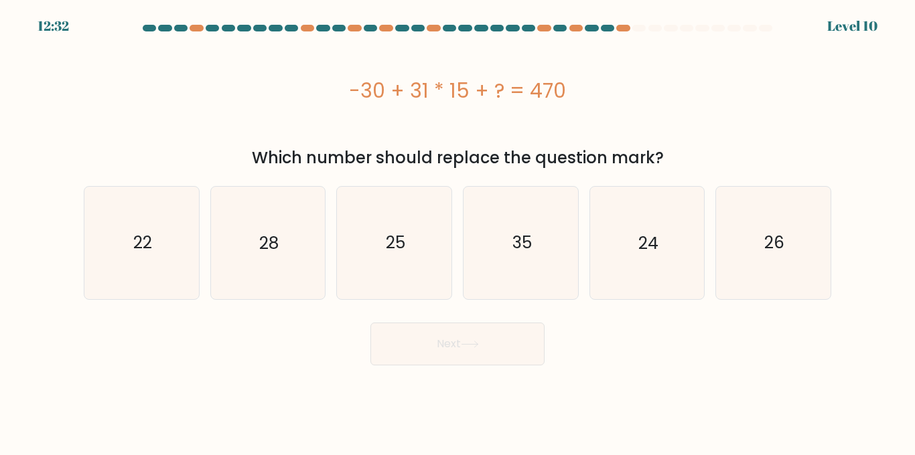
click at [473, 384] on body "12:32 Level 10" at bounding box center [457, 227] width 915 height 455
click at [136, 249] on text "22" at bounding box center [142, 242] width 19 height 23
click at [457, 231] on input "a. 22" at bounding box center [457, 229] width 1 height 3
radio input "true"
click at [420, 356] on button "Next" at bounding box center [457, 344] width 174 height 43
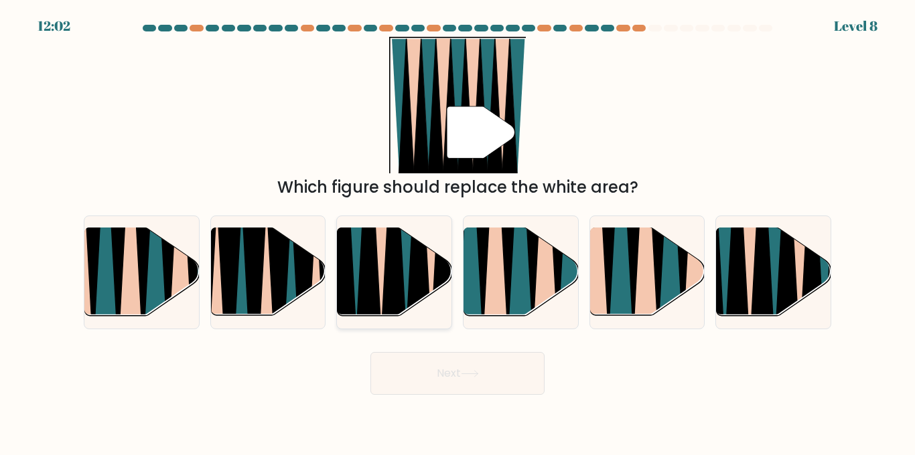
click at [377, 259] on icon at bounding box center [369, 229] width 26 height 229
click at [457, 231] on input "c." at bounding box center [457, 229] width 1 height 3
radio input "true"
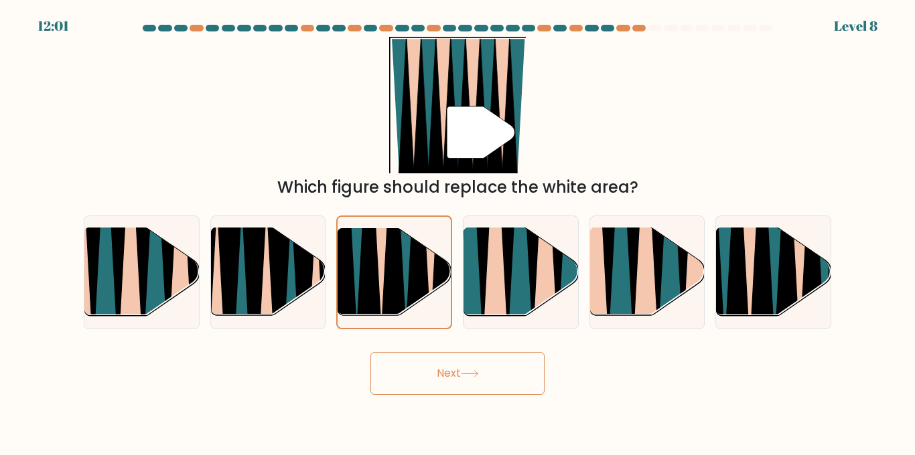
click at [476, 384] on button "Next" at bounding box center [457, 373] width 174 height 43
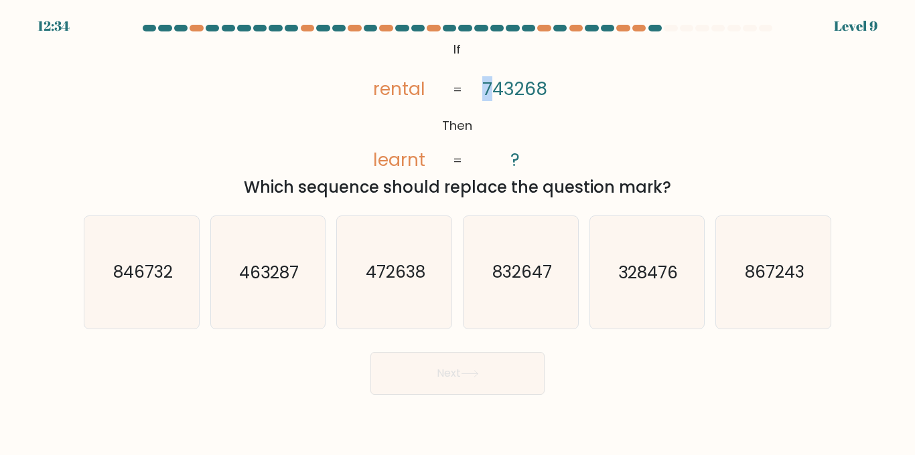
click at [487, 84] on tspan "743268" at bounding box center [515, 88] width 65 height 25
click at [136, 262] on text "846732" at bounding box center [142, 271] width 60 height 23
click at [457, 231] on input "a. 846732" at bounding box center [457, 229] width 1 height 3
radio input "true"
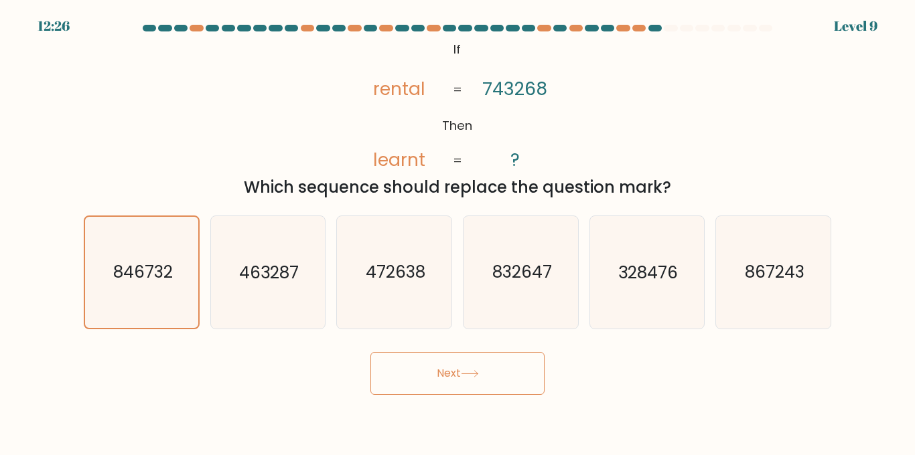
click at [475, 366] on button "Next" at bounding box center [457, 373] width 174 height 43
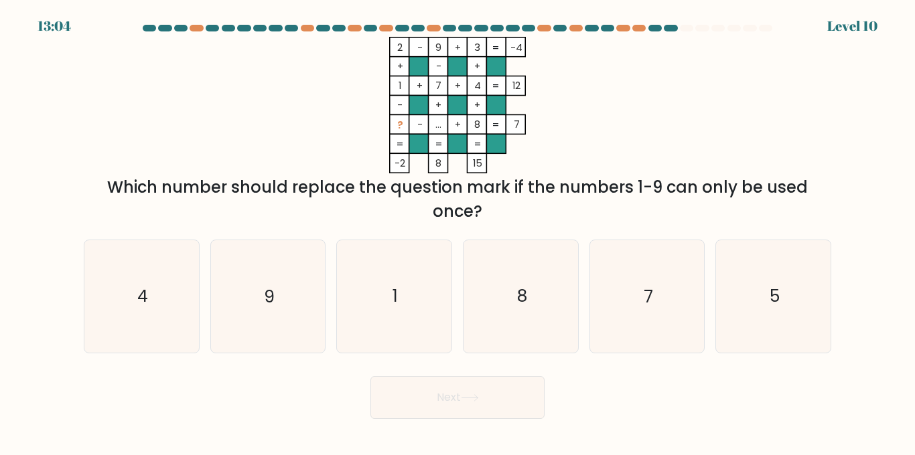
drag, startPoint x: 402, startPoint y: 84, endPoint x: 396, endPoint y: 50, distance: 33.9
click at [396, 50] on icon "2 - 9 + 3 -4 + - + 1 + 7 + 4 12 - + + ? - ... + 8 = 7 = = = = -2 8 15 =" at bounding box center [457, 105] width 402 height 137
click at [399, 99] on tspan "-" at bounding box center [399, 104] width 5 height 13
click at [627, 342] on icon "7" at bounding box center [647, 296] width 112 height 112
click at [458, 231] on input "e. 7" at bounding box center [457, 229] width 1 height 3
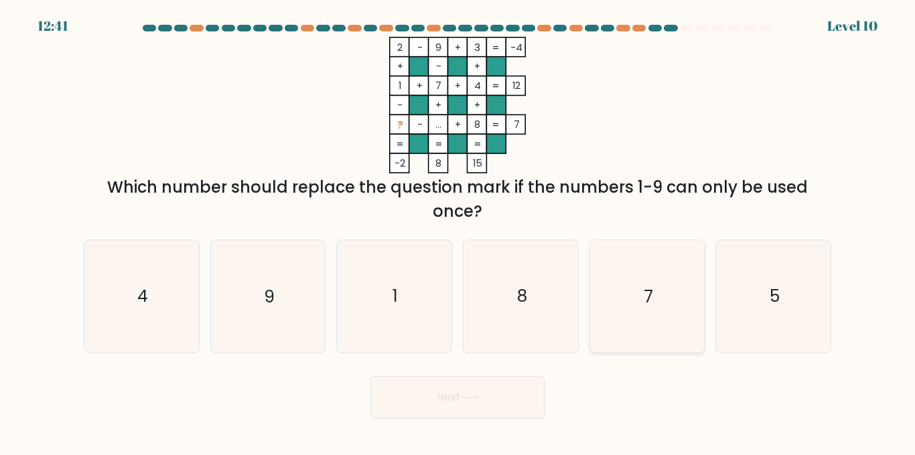
radio input "true"
click at [771, 285] on text "5" at bounding box center [774, 296] width 10 height 23
click at [458, 231] on input "f. 5" at bounding box center [457, 229] width 1 height 3
radio input "true"
click at [493, 388] on button "Next" at bounding box center [457, 397] width 174 height 43
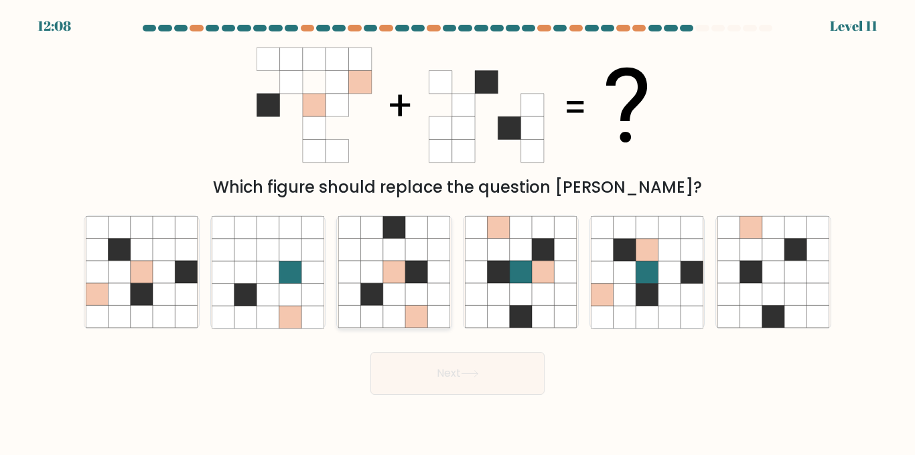
click at [418, 266] on icon at bounding box center [416, 272] width 22 height 22
click at [457, 231] on input "c." at bounding box center [457, 229] width 1 height 3
radio input "true"
click at [441, 370] on button "Next" at bounding box center [457, 373] width 174 height 43
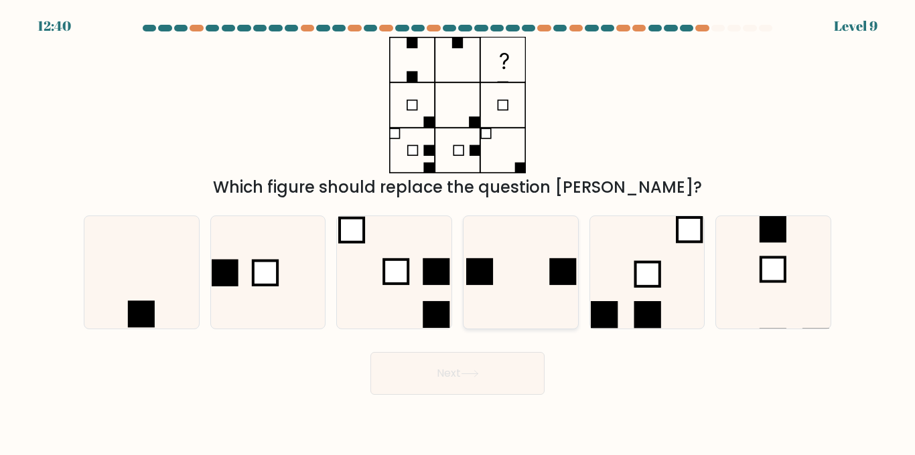
click at [522, 273] on icon at bounding box center [521, 272] width 112 height 112
click at [458, 231] on input "d." at bounding box center [457, 229] width 1 height 3
radio input "true"
click at [478, 376] on icon at bounding box center [470, 373] width 18 height 7
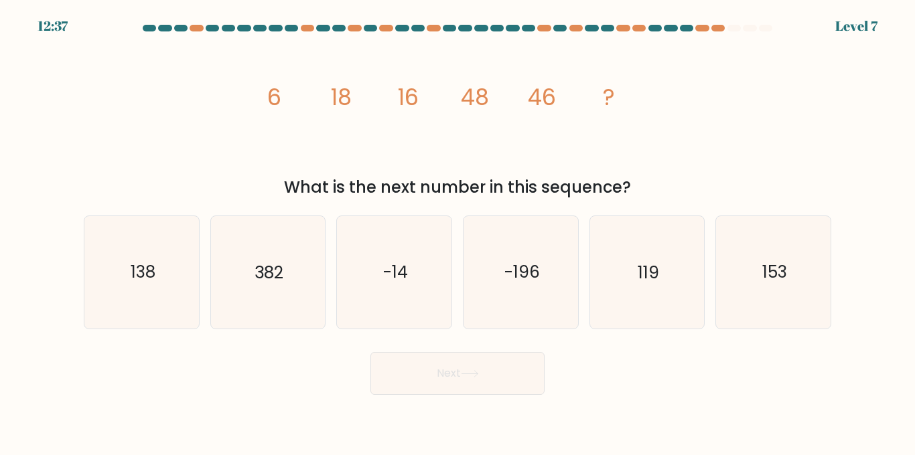
click at [487, 382] on button "Next" at bounding box center [457, 373] width 174 height 43
click at [449, 186] on div "What is the next number in this sequence?" at bounding box center [457, 187] width 731 height 24
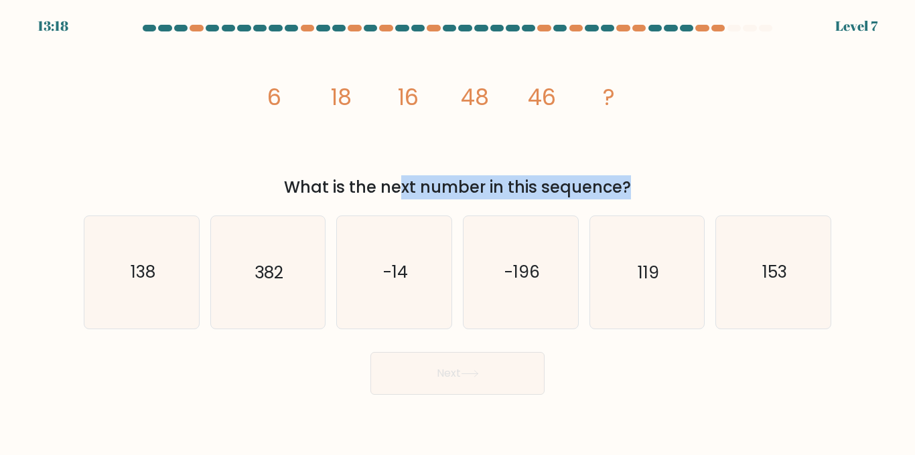
click at [449, 186] on div "What is the next number in this sequence?" at bounding box center [457, 187] width 731 height 24
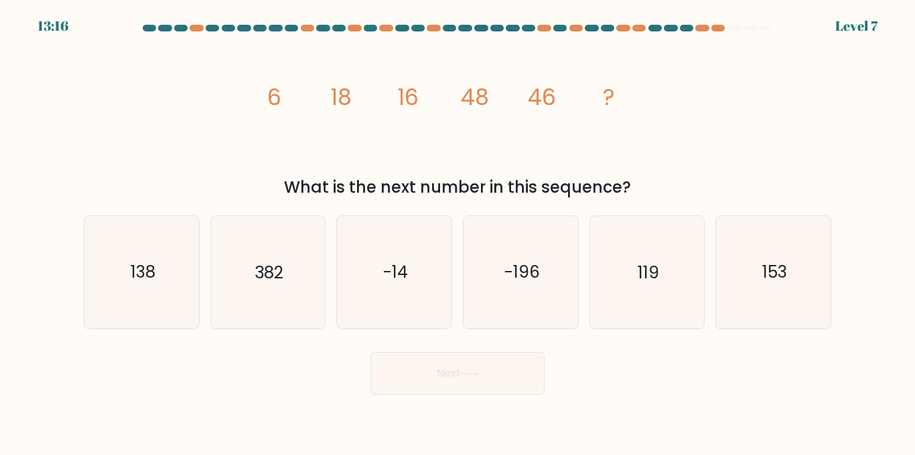
drag, startPoint x: 269, startPoint y: 92, endPoint x: 287, endPoint y: 96, distance: 17.9
click at [284, 95] on icon "image/svg+xml 6 18 16 48 46 ?" at bounding box center [457, 105] width 402 height 137
click at [287, 96] on icon "image/svg+xml 6 18 16 48 46 ?" at bounding box center [457, 105] width 402 height 137
drag, startPoint x: 398, startPoint y: 102, endPoint x: 409, endPoint y: 101, distance: 11.4
click at [408, 101] on tspan "16" at bounding box center [408, 97] width 21 height 31
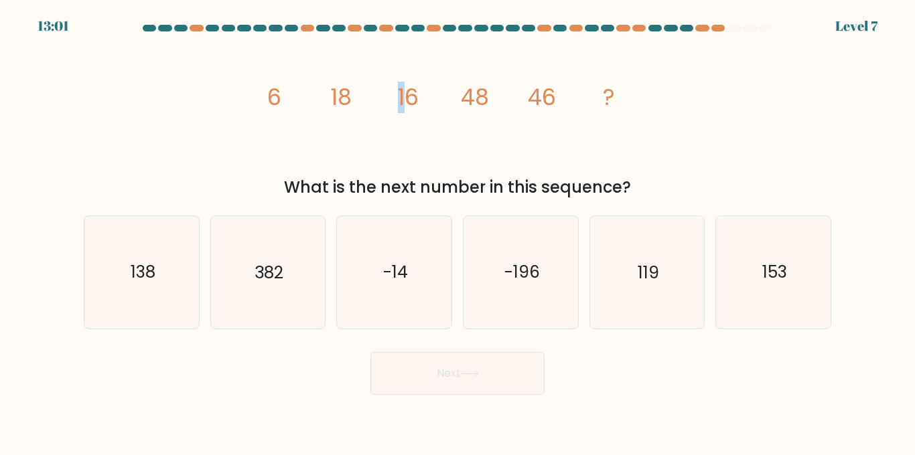
click at [409, 101] on tspan "16" at bounding box center [408, 97] width 21 height 31
drag, startPoint x: 388, startPoint y: 101, endPoint x: 425, endPoint y: 99, distance: 36.9
click at [425, 99] on icon "image/svg+xml 6 18 16 48 46 ?" at bounding box center [457, 105] width 402 height 137
click at [425, 98] on icon "image/svg+xml 6 18 16 48 46 ?" at bounding box center [457, 105] width 402 height 137
drag, startPoint x: 425, startPoint y: 98, endPoint x: 467, endPoint y: 95, distance: 42.3
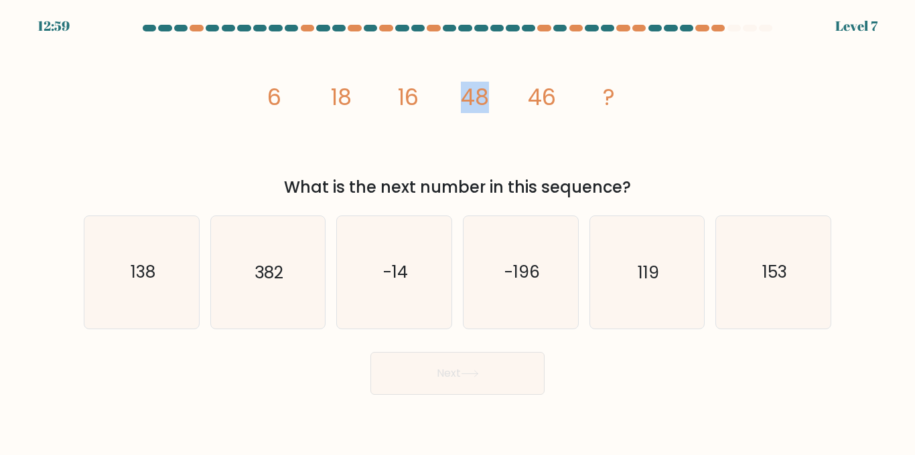
click at [467, 95] on icon "image/svg+xml 6 18 16 48 46 ?" at bounding box center [457, 105] width 402 height 137
click at [467, 95] on tspan "48" at bounding box center [475, 97] width 28 height 31
drag, startPoint x: 530, startPoint y: 100, endPoint x: 560, endPoint y: 102, distance: 30.9
click at [560, 102] on icon "image/svg+xml 6 18 16 48 46 ?" at bounding box center [457, 105] width 402 height 137
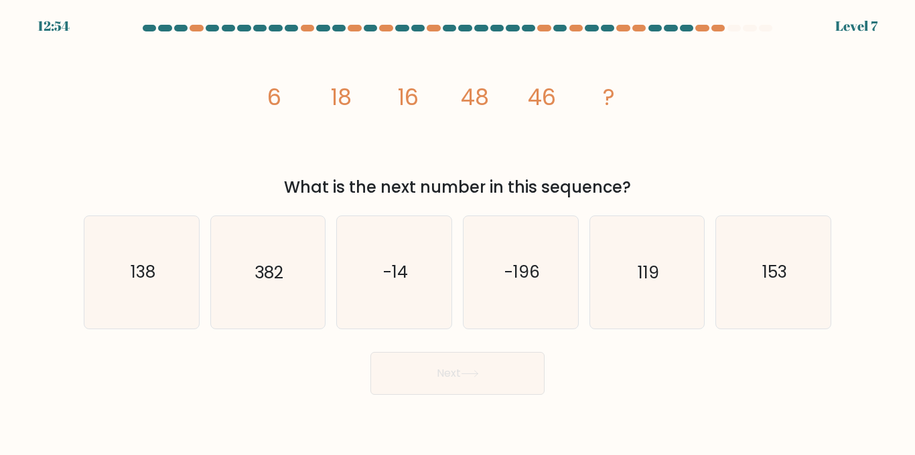
click at [274, 101] on tspan "6" at bounding box center [274, 97] width 14 height 31
click at [287, 102] on icon "image/svg+xml 6 18 16 48 46 ?" at bounding box center [457, 105] width 402 height 137
drag, startPoint x: 277, startPoint y: 98, endPoint x: 345, endPoint y: 92, distance: 67.9
click at [330, 89] on g "6 18 16 48 46 ?" at bounding box center [441, 97] width 348 height 31
click at [345, 92] on tspan "18" at bounding box center [341, 97] width 21 height 31
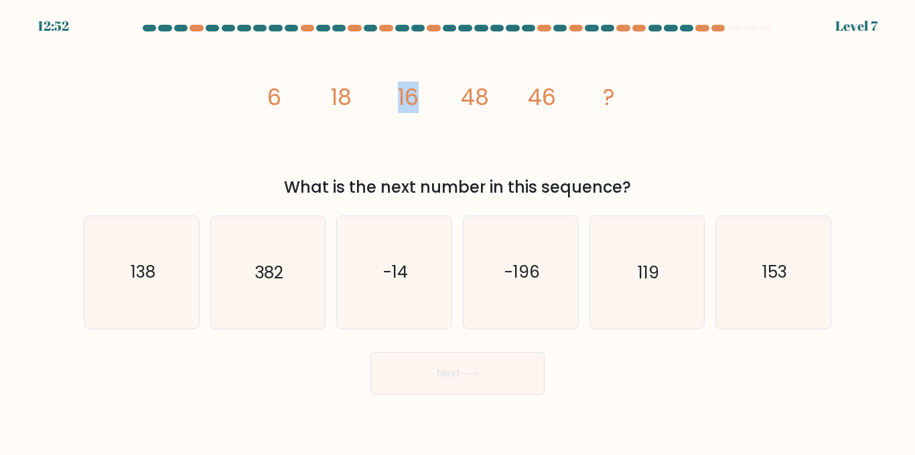
drag, startPoint x: 390, startPoint y: 96, endPoint x: 416, endPoint y: 96, distance: 26.1
click at [416, 96] on icon "image/svg+xml 6 18 16 48 46 ?" at bounding box center [457, 105] width 402 height 137
click at [416, 96] on tspan "16" at bounding box center [408, 97] width 21 height 31
drag, startPoint x: 526, startPoint y: 92, endPoint x: 553, endPoint y: 94, distance: 26.9
click at [553, 94] on icon "image/svg+xml 6 18 16 48 46 ?" at bounding box center [457, 105] width 402 height 137
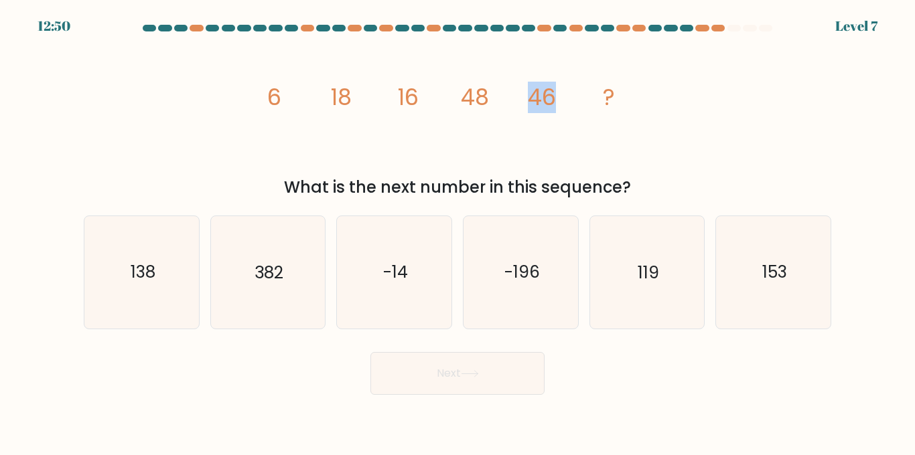
click at [553, 94] on tspan "46" at bounding box center [542, 97] width 28 height 31
click at [428, 279] on icon "-14" at bounding box center [394, 272] width 112 height 112
click at [457, 231] on input "c. -14" at bounding box center [457, 229] width 1 height 3
radio input "true"
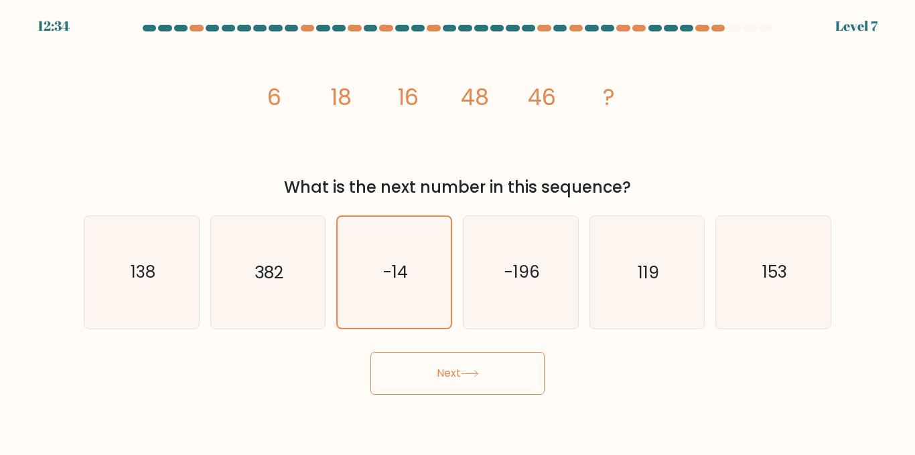
click at [475, 364] on button "Next" at bounding box center [457, 373] width 174 height 43
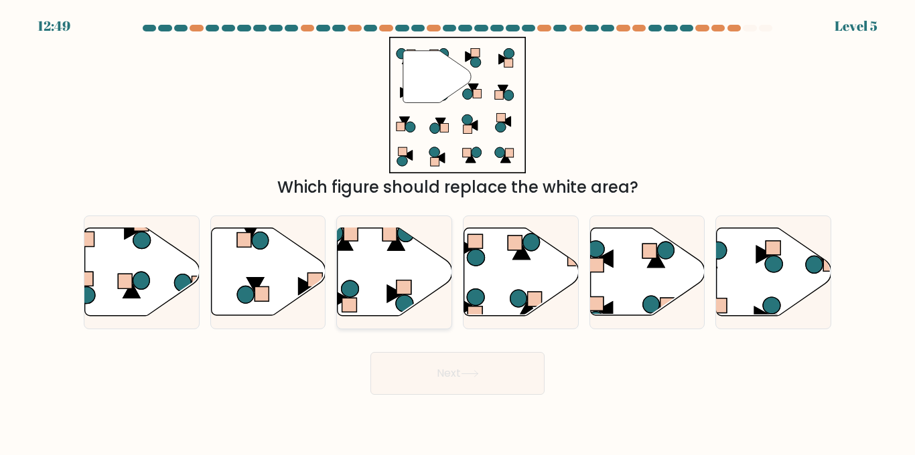
click at [374, 263] on icon at bounding box center [394, 272] width 115 height 88
click at [457, 231] on input "c." at bounding box center [457, 229] width 1 height 3
radio input "true"
click at [425, 382] on button "Next" at bounding box center [457, 373] width 174 height 43
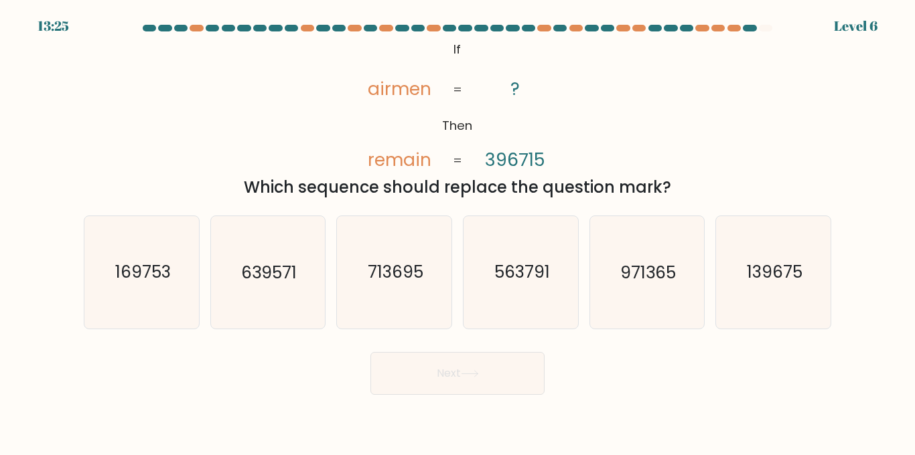
click at [365, 86] on icon "@import url('https://fonts.googleapis.com/css?family=Abril+Fatface:400,100,100i…" at bounding box center [457, 105] width 222 height 137
click at [412, 163] on tspan "remain" at bounding box center [400, 159] width 64 height 25
click at [519, 161] on tspan "396715" at bounding box center [515, 159] width 60 height 25
click at [390, 309] on icon "713695" at bounding box center [394, 272] width 112 height 112
click at [457, 231] on input "c. 713695" at bounding box center [457, 229] width 1 height 3
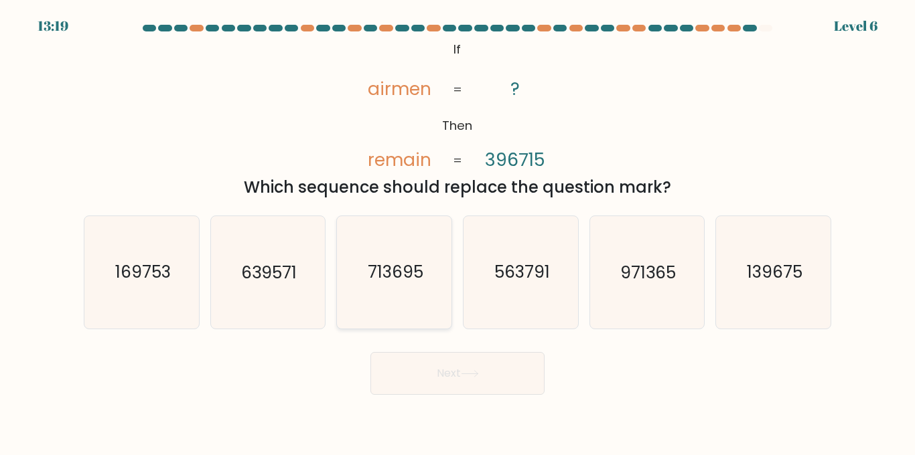
radio input "true"
click at [453, 370] on button "Next" at bounding box center [457, 373] width 174 height 43
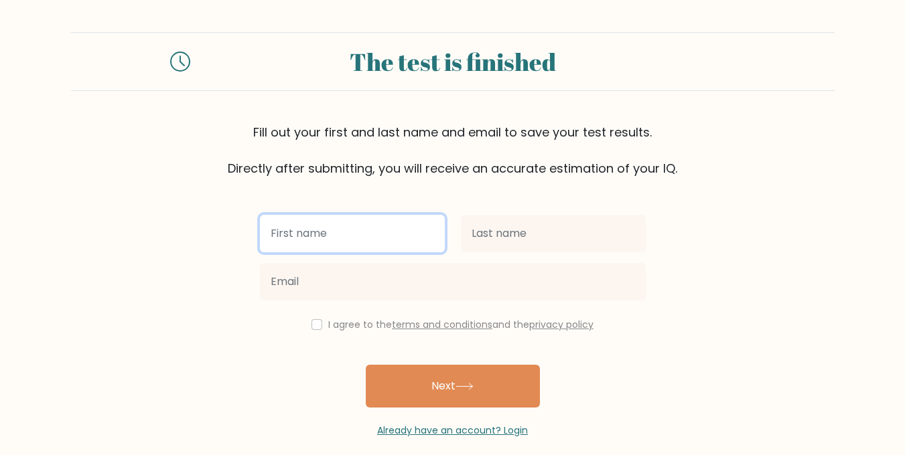
click at [374, 232] on input "text" at bounding box center [352, 233] width 185 height 37
type input "s"
type input "y"
type input "me"
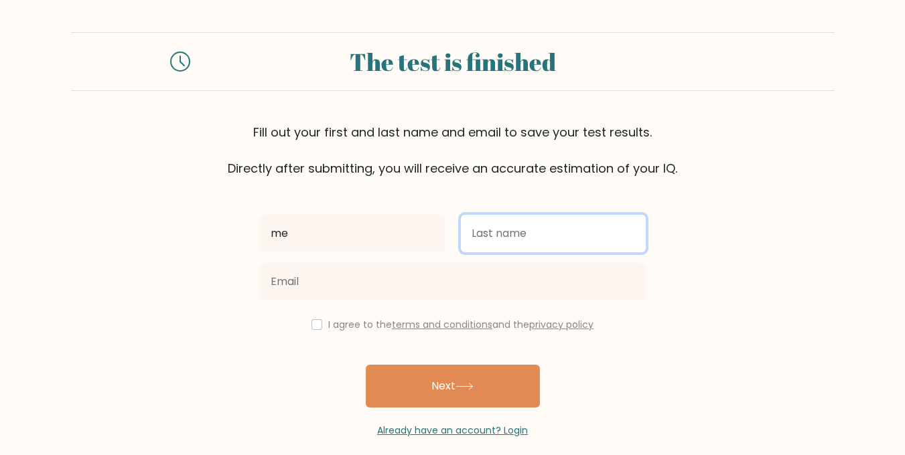
click at [483, 243] on input "text" at bounding box center [553, 233] width 185 height 37
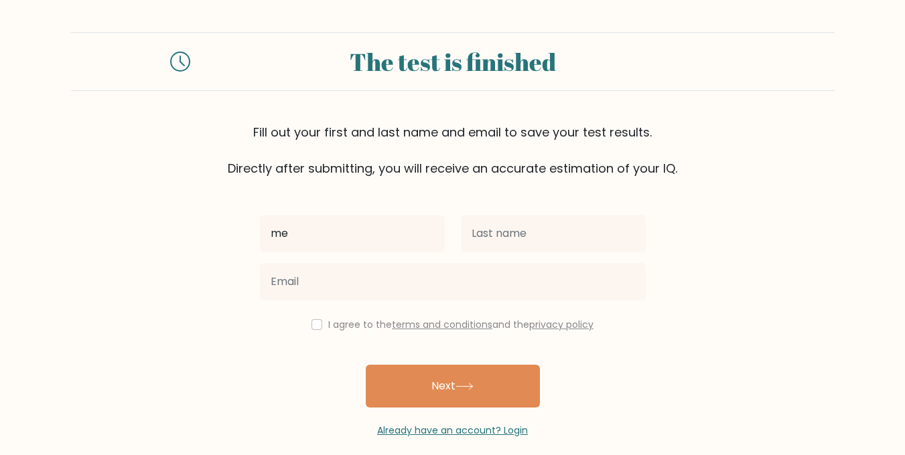
click at [388, 306] on div "me I agree to the terms and conditions and the privacy policy Next Already have…" at bounding box center [453, 307] width 402 height 260
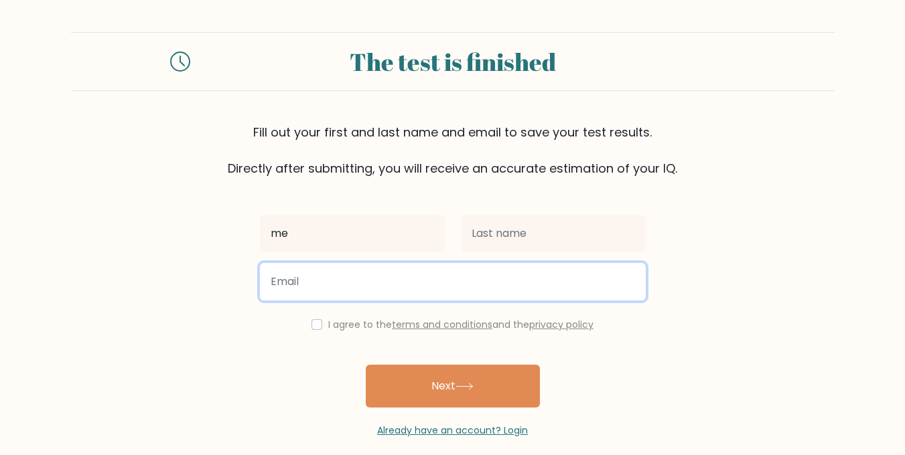
click at [364, 291] on input "email" at bounding box center [453, 281] width 386 height 37
paste input "sadiaali.sourcecode@gmail.com"
type input "sadiaali.sourcecode@gmail.com"
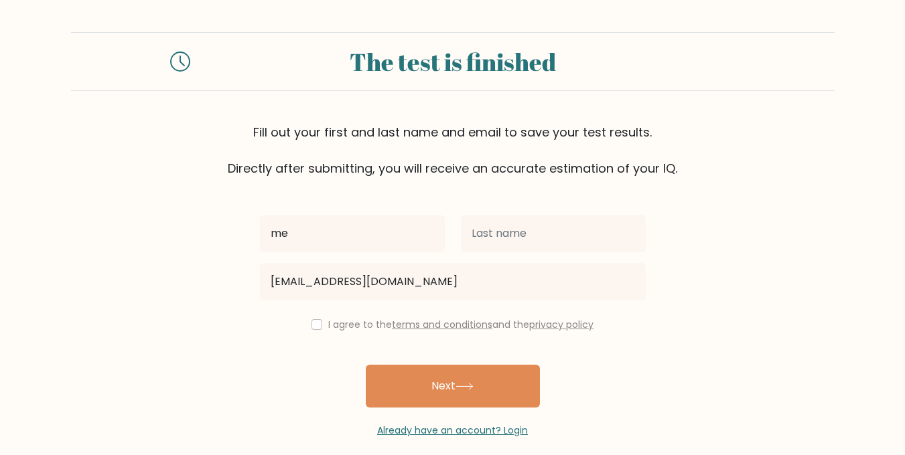
click at [362, 322] on label "I agree to the terms and conditions and the privacy policy" at bounding box center [460, 324] width 265 height 13
click at [346, 319] on label "I agree to the terms and conditions and the privacy policy" at bounding box center [460, 324] width 265 height 13
click at [311, 324] on input "checkbox" at bounding box center [316, 324] width 11 height 11
checkbox input "true"
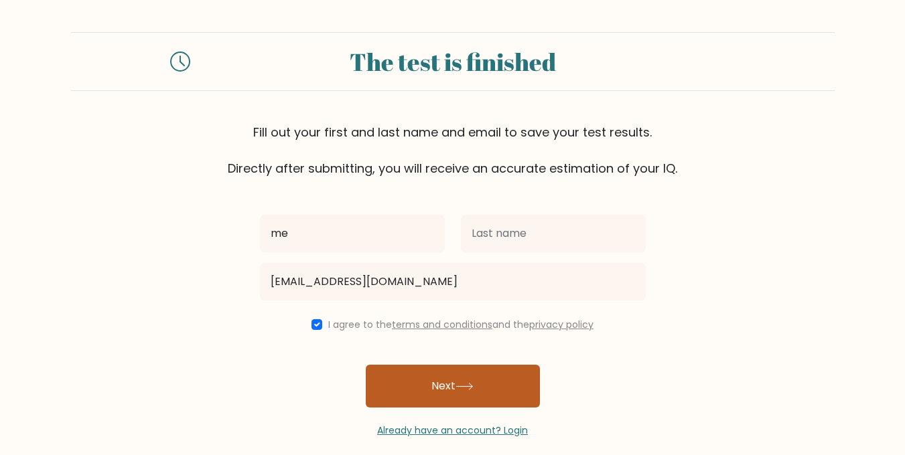
click at [413, 392] on button "Next" at bounding box center [453, 386] width 174 height 43
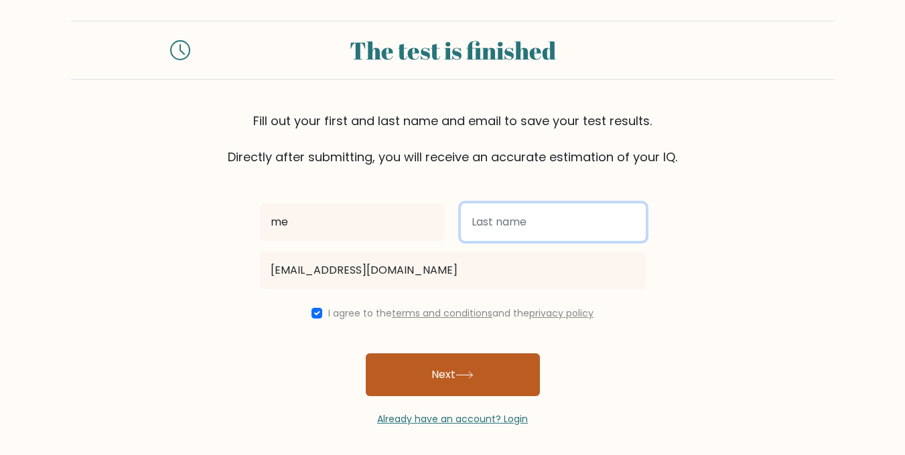
scroll to position [15, 0]
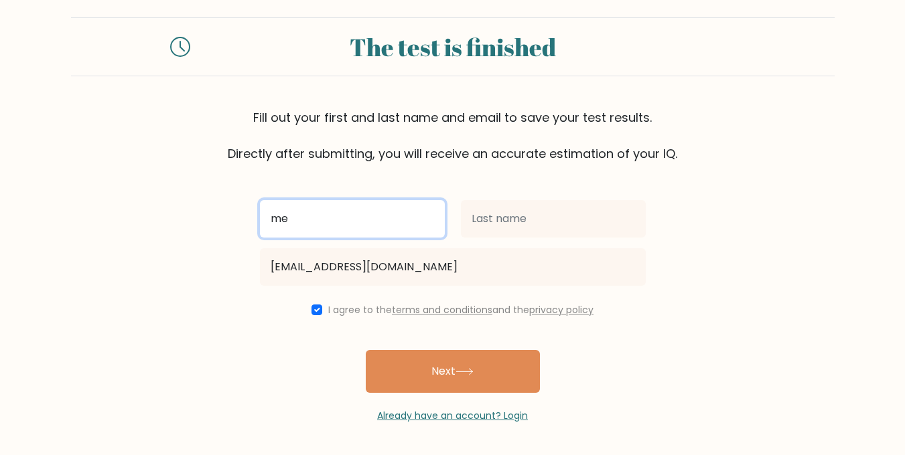
click at [349, 227] on input "me" at bounding box center [352, 218] width 185 height 37
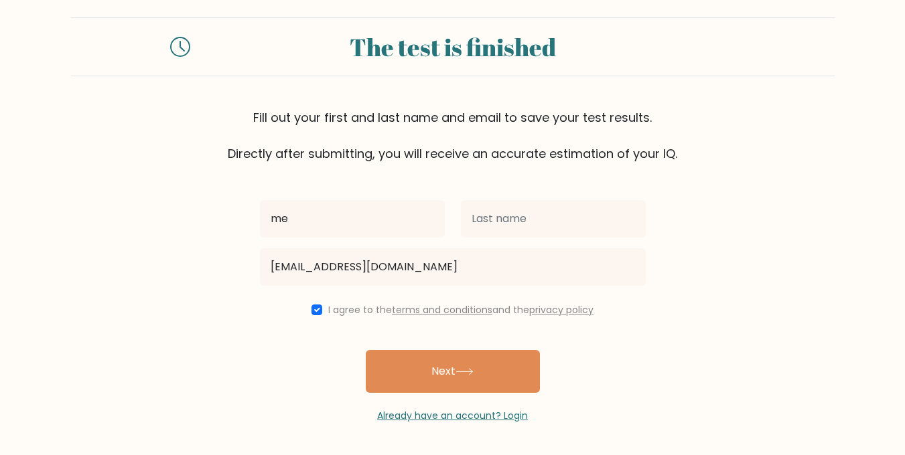
click at [508, 200] on div at bounding box center [553, 219] width 201 height 48
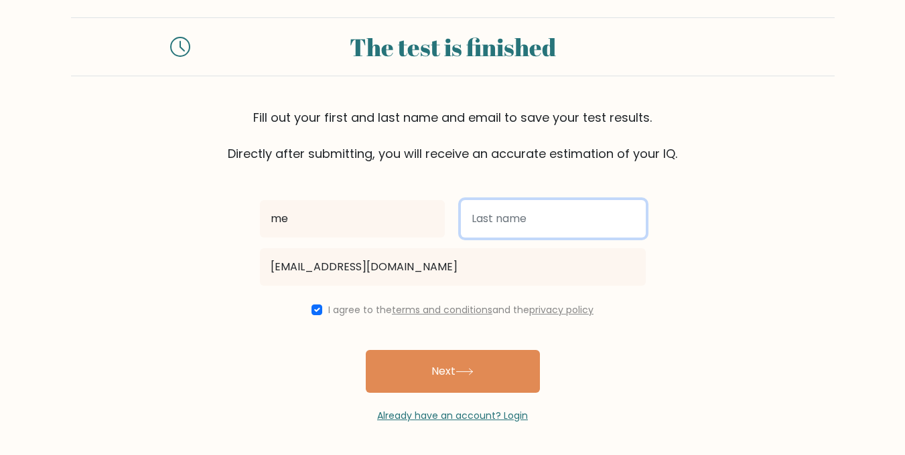
click at [496, 214] on input "text" at bounding box center [553, 218] width 185 height 37
type input "m"
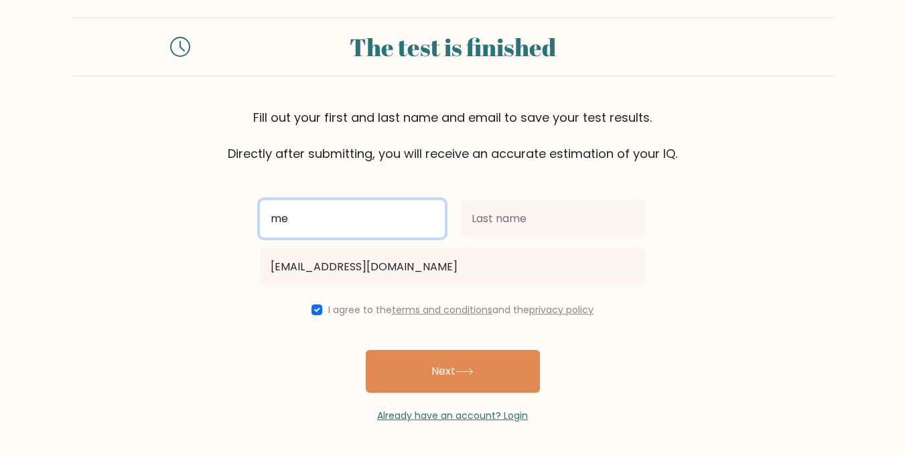
click at [393, 223] on input "me" at bounding box center [352, 218] width 185 height 37
type input "it's"
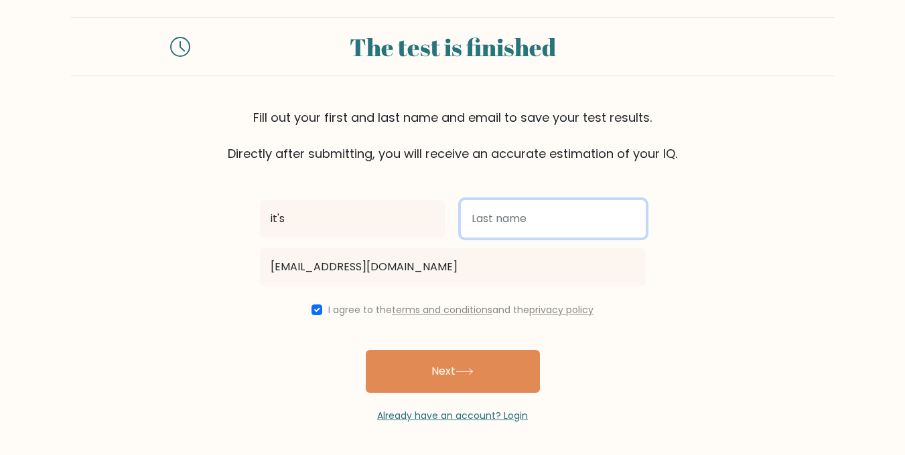
click at [491, 212] on input "text" at bounding box center [553, 218] width 185 height 37
type input "Me"
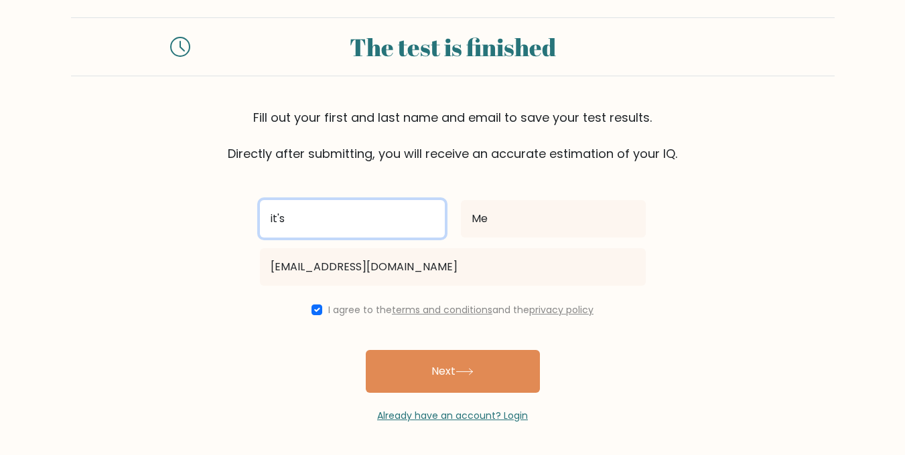
click at [331, 212] on input "it's" at bounding box center [352, 218] width 185 height 37
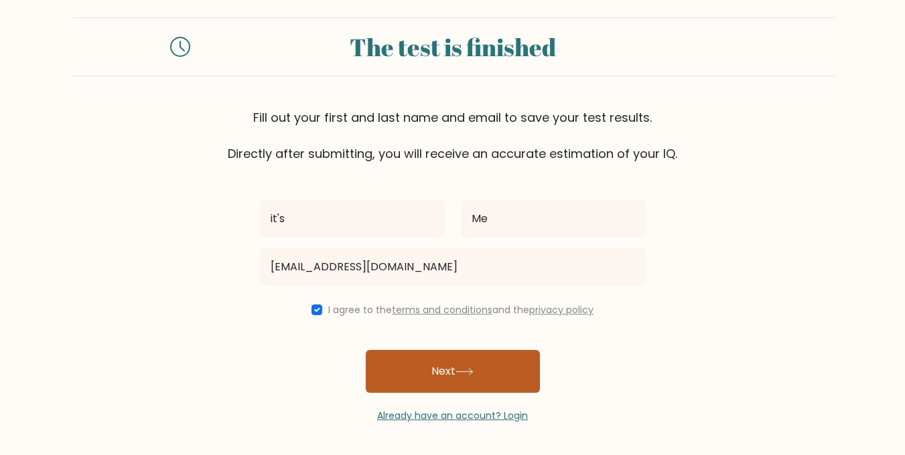
click at [434, 375] on button "Next" at bounding box center [453, 371] width 174 height 43
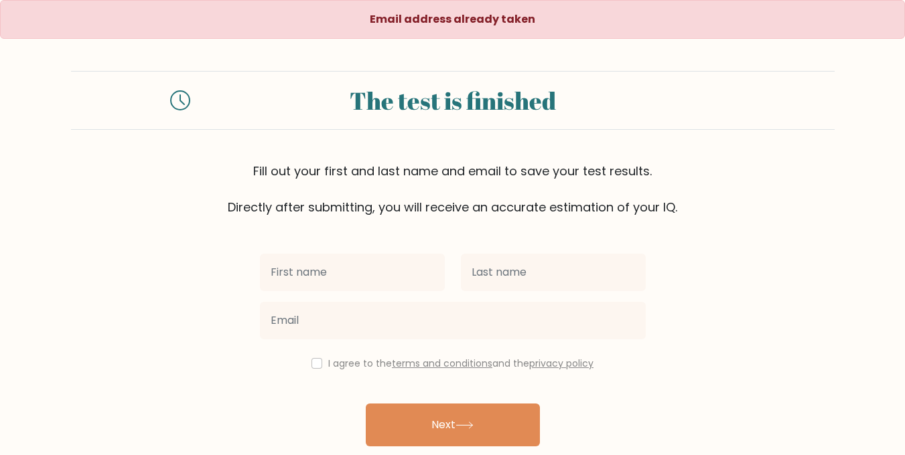
click at [397, 138] on div "The test is finished Fill out your first and last name and email to save your t…" at bounding box center [452, 143] width 763 height 145
click at [417, 108] on div "The test is finished" at bounding box center [452, 100] width 493 height 36
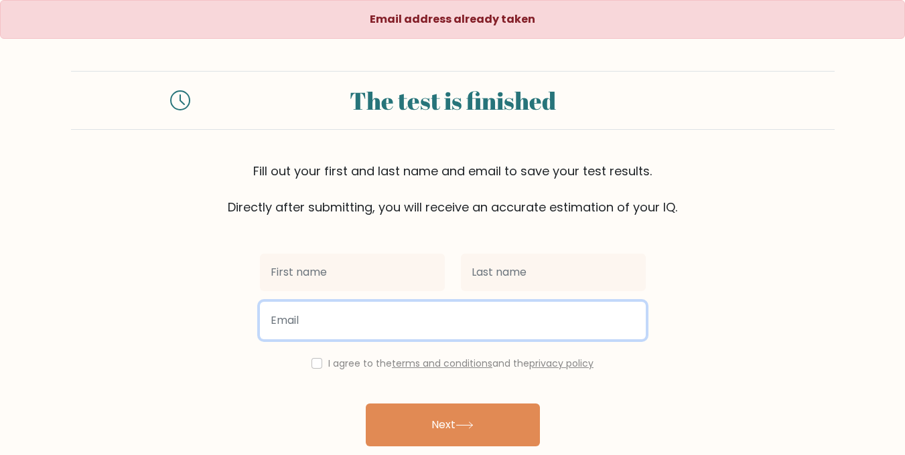
click at [362, 313] on input "email" at bounding box center [453, 320] width 386 height 37
paste input "unknown71539@gmail.com"
type input "unknown71539@gmail.com"
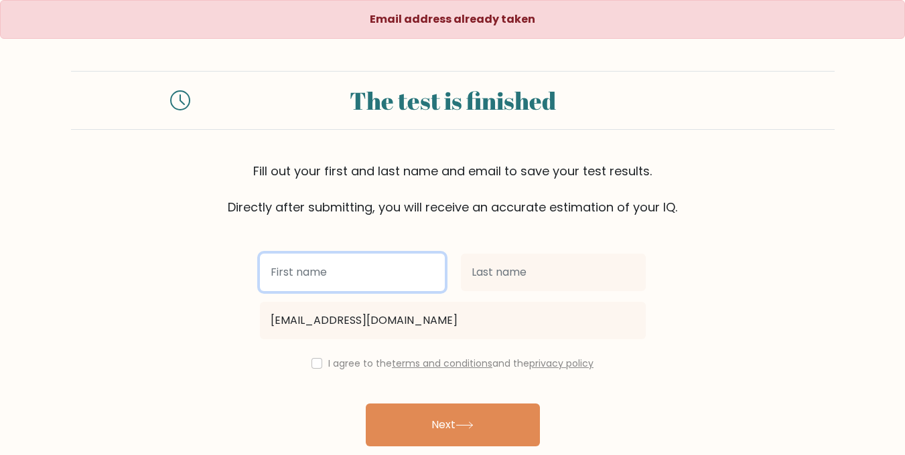
click at [366, 279] on input "text" at bounding box center [352, 272] width 185 height 37
type input "it's"
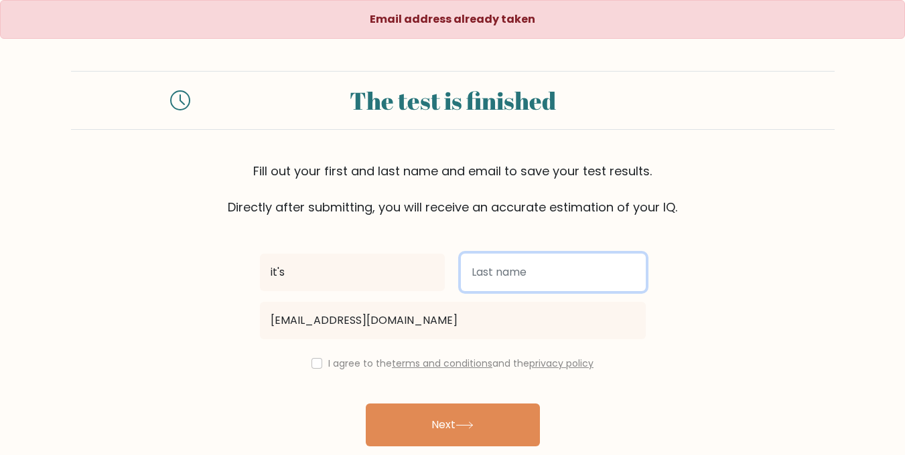
click at [489, 271] on input "text" at bounding box center [553, 272] width 185 height 37
type input "Me"
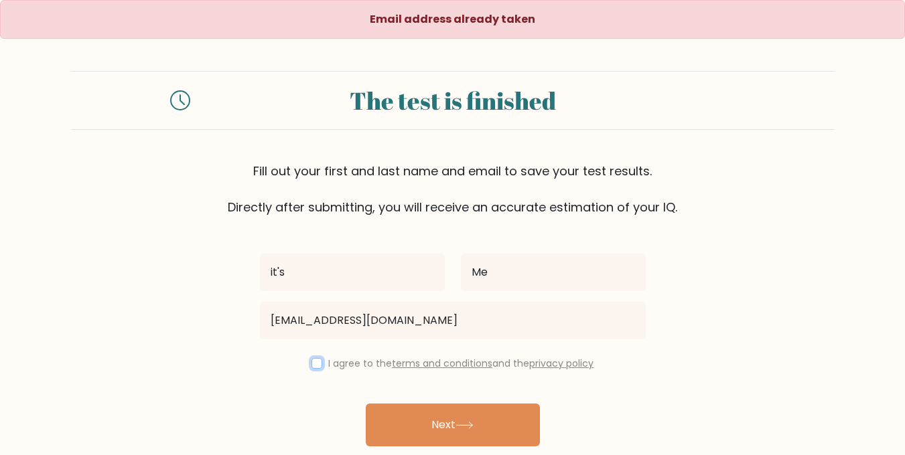
click at [315, 365] on input "checkbox" at bounding box center [316, 363] width 11 height 11
checkbox input "true"
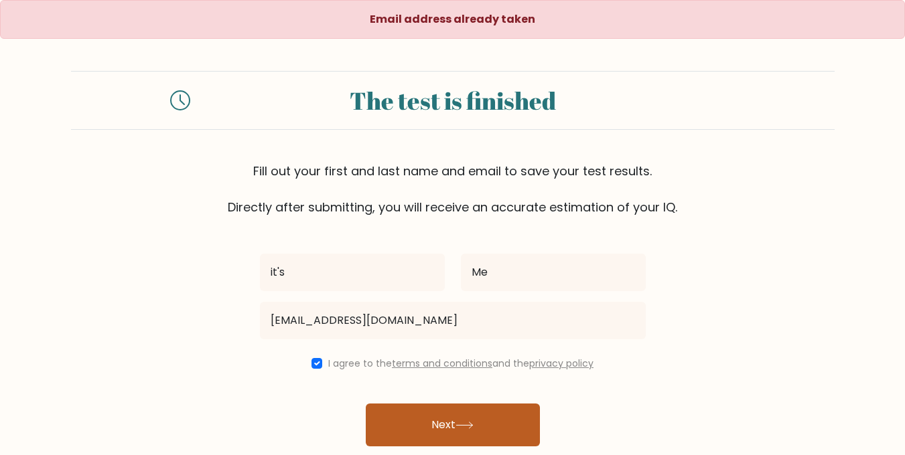
click at [422, 423] on button "Next" at bounding box center [453, 425] width 174 height 43
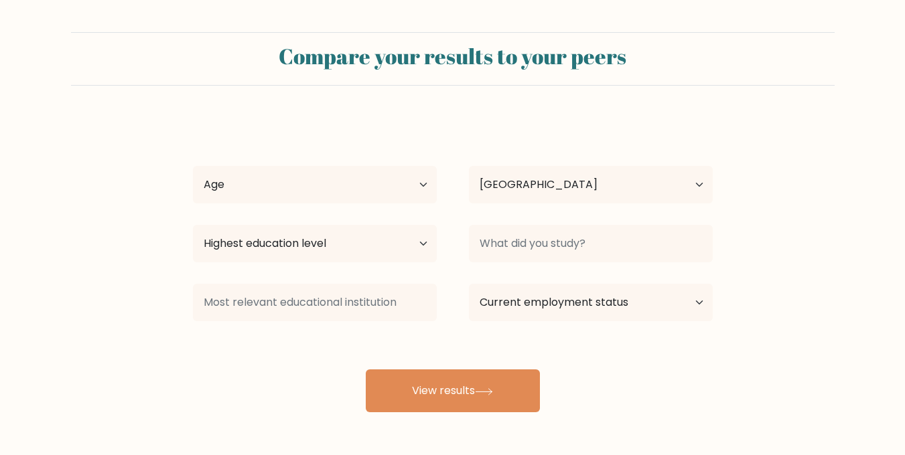
select select "PK"
click at [398, 168] on select "Age Under 18 years old 18-24 years old 25-34 years old 35-44 years old 45-54 ye…" at bounding box center [315, 184] width 244 height 37
select select "min_18"
click at [193, 166] on select "Age Under 18 years old 18-24 years old 25-34 years old 35-44 years old 45-54 ye…" at bounding box center [315, 184] width 244 height 37
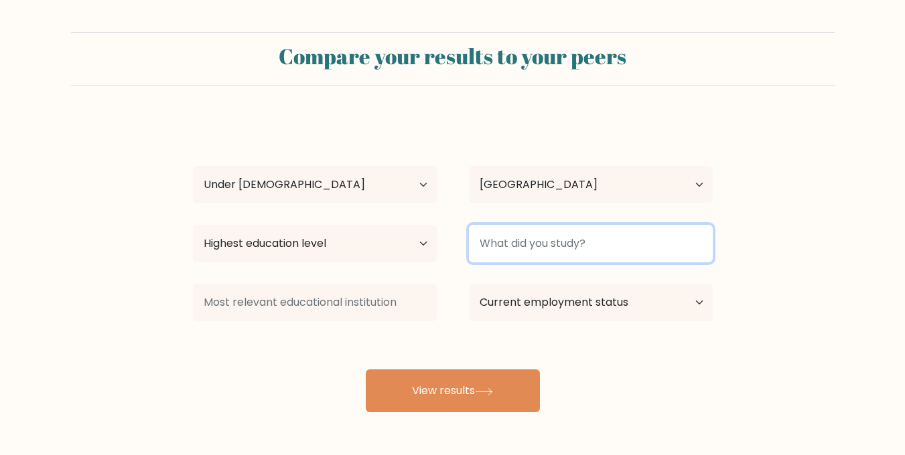
click at [520, 248] on input at bounding box center [591, 243] width 244 height 37
type input "student"
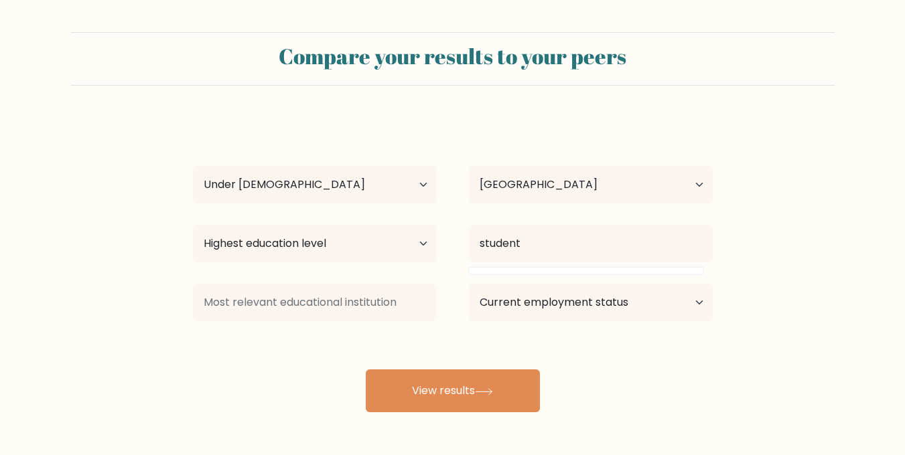
click at [385, 268] on div "Highest education level No schooling Primary Lower Secondary Upper Secondary Oc…" at bounding box center [315, 244] width 276 height 48
click at [408, 242] on select "Highest education level No schooling Primary Lower Secondary Upper Secondary Oc…" at bounding box center [315, 243] width 244 height 37
click at [119, 246] on form "Compare your results to your peers it&#x27;s Me Age Under 18 years old 18-24 ye…" at bounding box center [452, 222] width 905 height 380
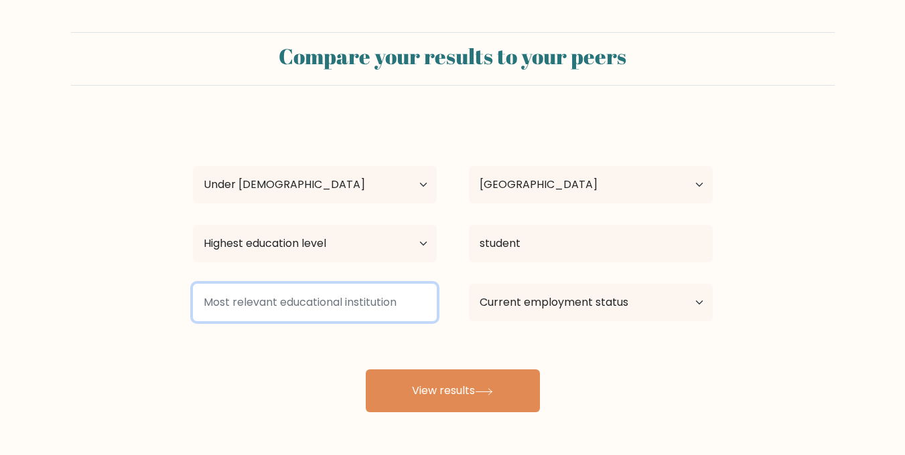
click at [316, 297] on input at bounding box center [315, 302] width 244 height 37
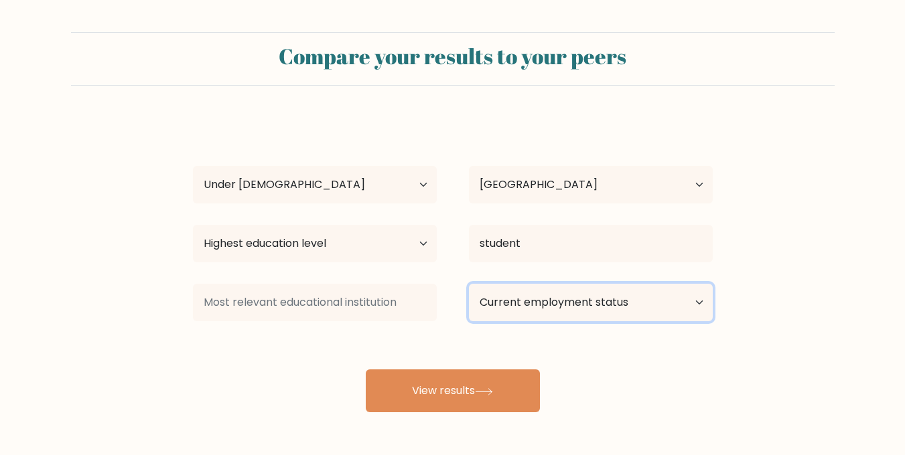
click at [497, 301] on select "Current employment status Employed Student Retired Other / prefer not to answer" at bounding box center [591, 302] width 244 height 37
select select "student"
click at [469, 284] on select "Current employment status Employed Student Retired Other / prefer not to answer" at bounding box center [591, 302] width 244 height 37
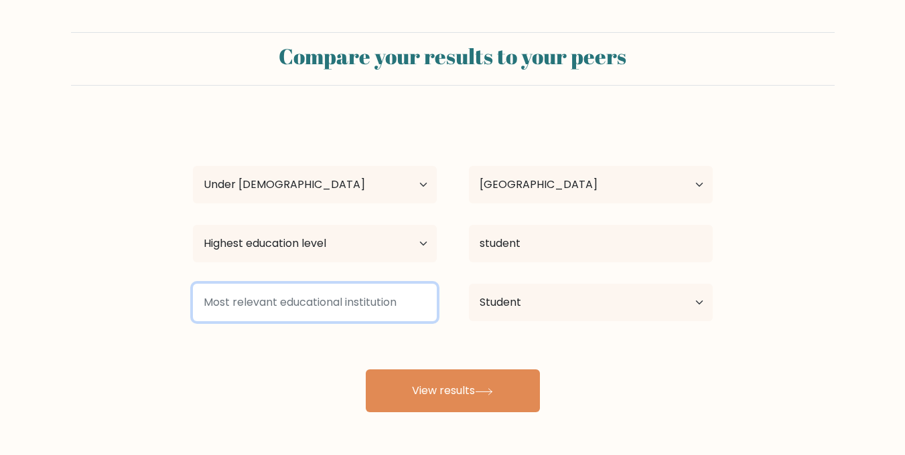
click at [382, 290] on input at bounding box center [315, 302] width 244 height 37
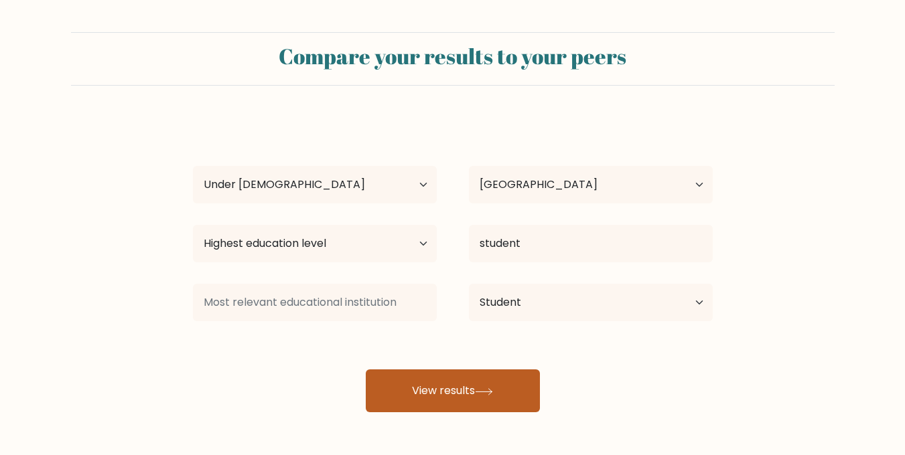
click at [422, 387] on button "View results" at bounding box center [453, 391] width 174 height 43
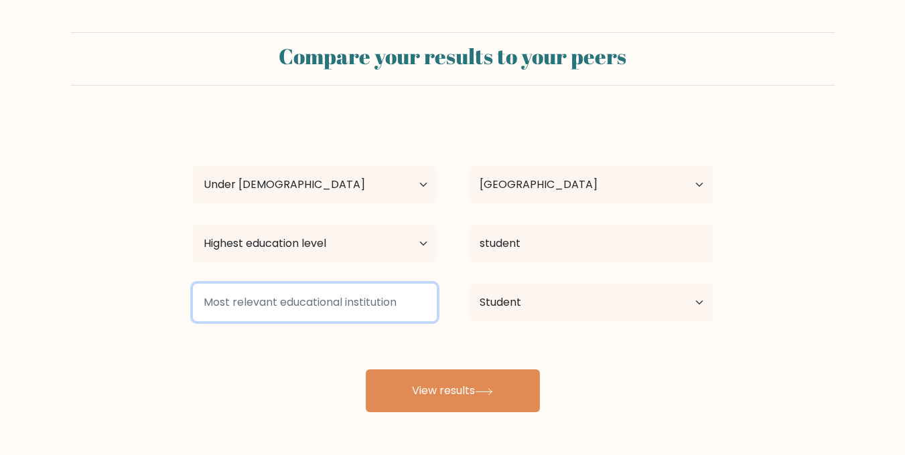
click at [328, 305] on input at bounding box center [315, 302] width 244 height 37
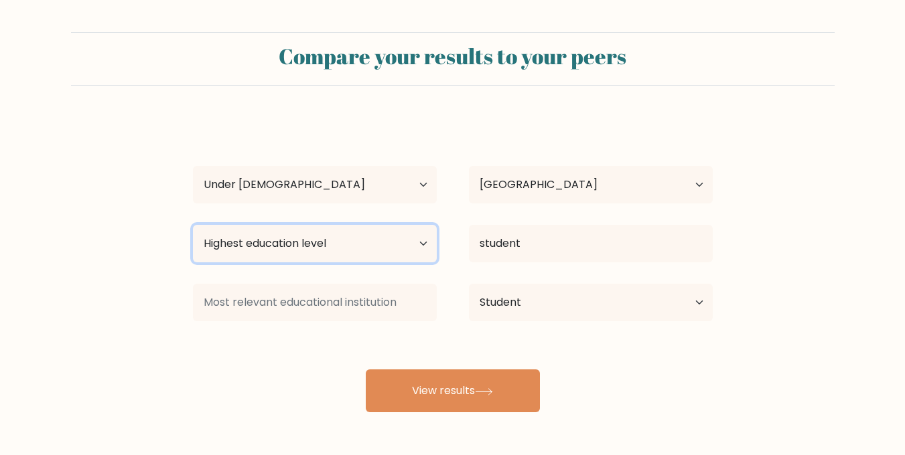
click at [318, 248] on select "Highest education level No schooling Primary Lower Secondary Upper Secondary Oc…" at bounding box center [315, 243] width 244 height 37
select select "upper_secondary"
click at [193, 225] on select "Highest education level No schooling Primary Lower Secondary Upper Secondary Oc…" at bounding box center [315, 243] width 244 height 37
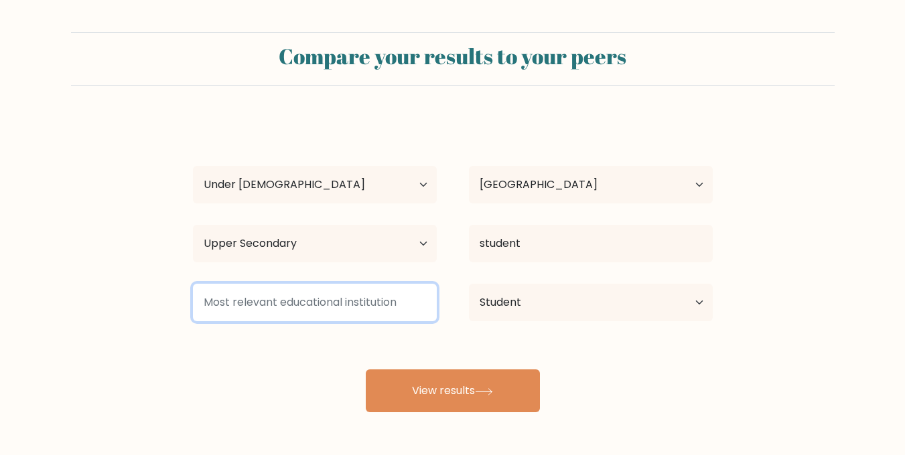
click at [326, 313] on input at bounding box center [315, 302] width 244 height 37
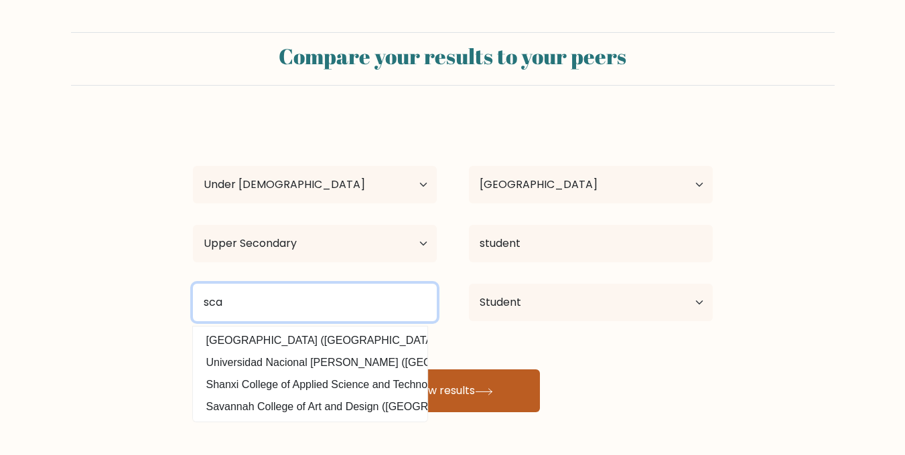
type input "sca"
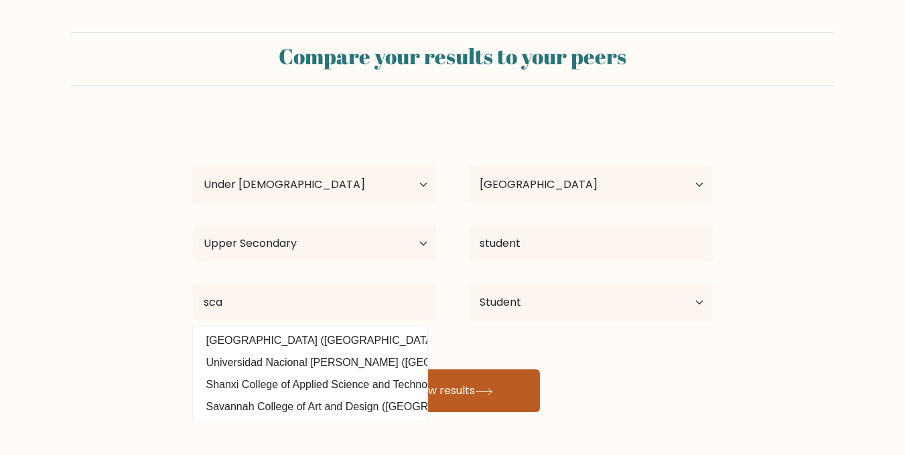
click at [471, 370] on button "View results" at bounding box center [453, 391] width 174 height 43
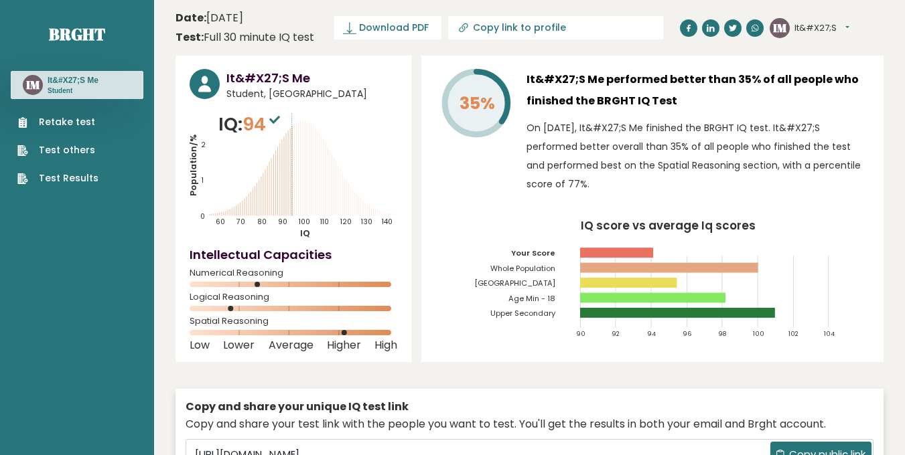
click at [316, 112] on icon "Population/% IQ 0 1 2 60 70 80 90 100 110 120 130 140" at bounding box center [294, 175] width 208 height 128
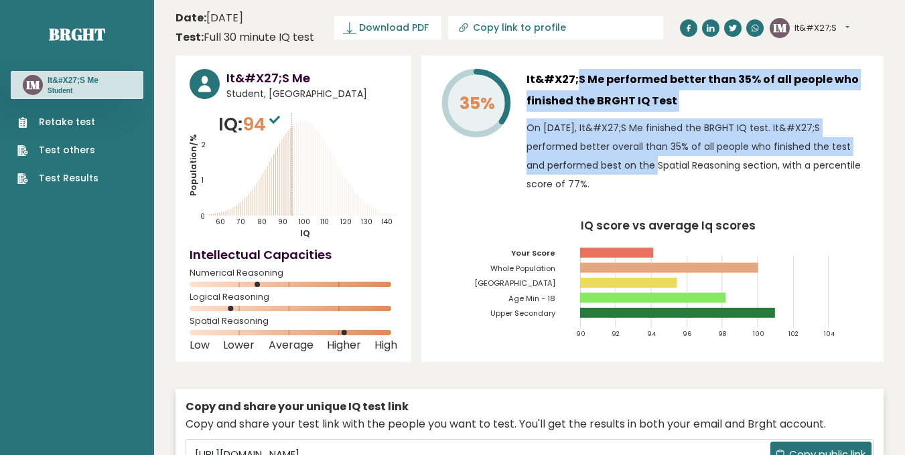
drag, startPoint x: 526, startPoint y: 80, endPoint x: 602, endPoint y: 159, distance: 109.4
click at [602, 159] on div "35% It&#X27;S Me performed better than 35% of all people who finished the BRGHT…" at bounding box center [652, 134] width 434 height 131
click at [602, 159] on p "On [DATE], It&#X27;S Me finished the BRGHT IQ test. It&#X27;S performed better …" at bounding box center [697, 156] width 343 height 75
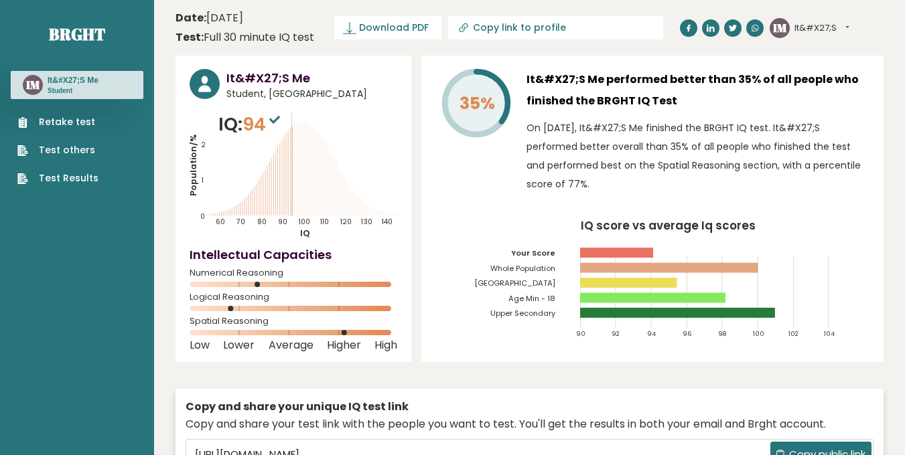
drag, startPoint x: 644, startPoint y: 176, endPoint x: 563, endPoint y: 124, distance: 95.8
click at [563, 124] on p "On [DATE], It&#X27;S Me finished the BRGHT IQ test. It&#X27;S performed better …" at bounding box center [697, 156] width 343 height 75
click at [563, 124] on p "On September 06, 2025, It&#X27;S Me finished the BRGHT IQ test. It&#X27;S perfo…" at bounding box center [697, 156] width 343 height 75
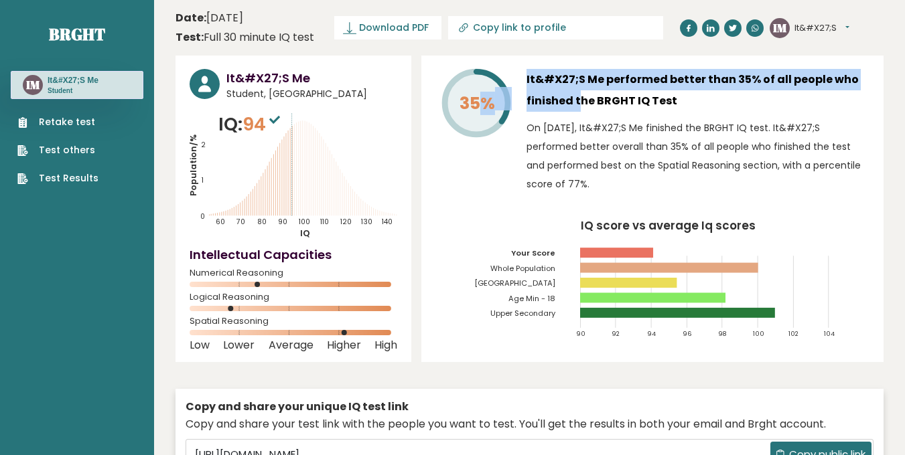
drag, startPoint x: 476, startPoint y: 103, endPoint x: 538, endPoint y: 102, distance: 61.6
click at [537, 102] on div "35% It&#X27;S Me performed better than 35% of all people who finished the BRGHT…" at bounding box center [652, 134] width 434 height 131
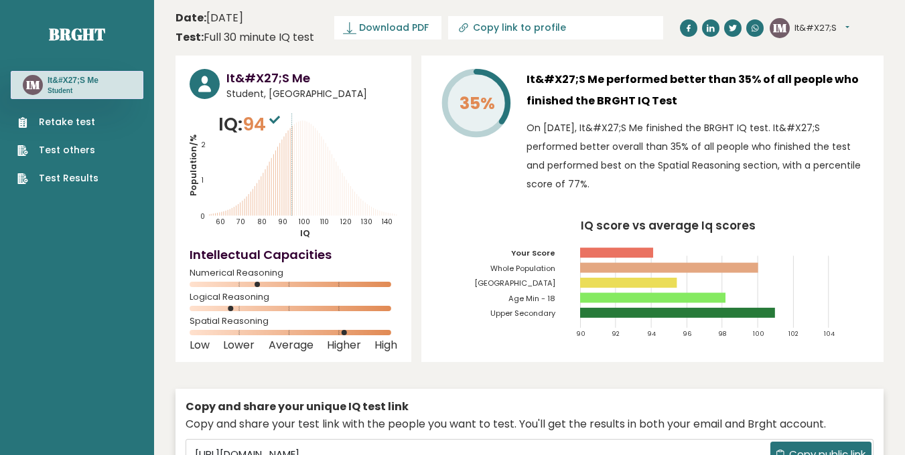
click at [538, 102] on h3 "It&#X27;S Me performed better than 35% of all people who finished the BRGHT IQ …" at bounding box center [697, 90] width 343 height 43
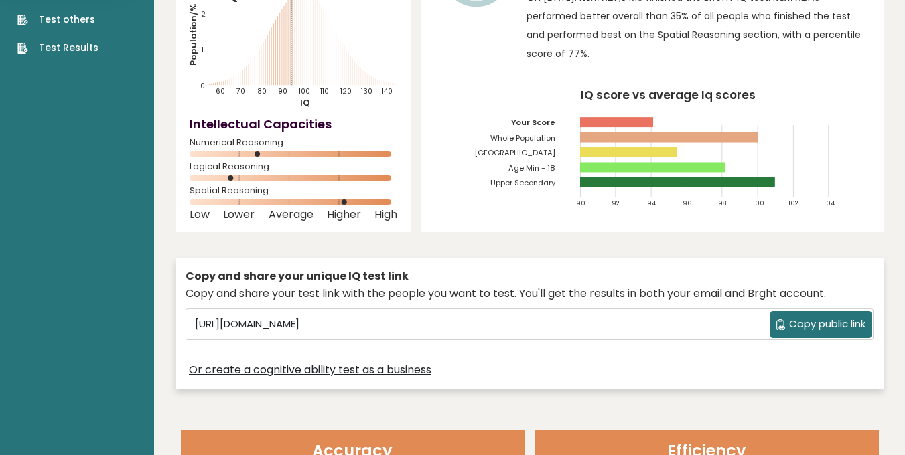
scroll to position [135, 0]
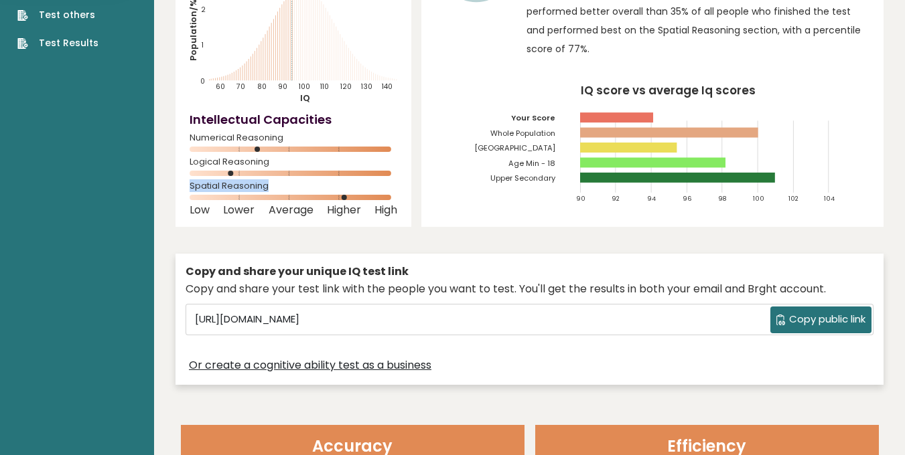
drag, startPoint x: 190, startPoint y: 173, endPoint x: 257, endPoint y: 194, distance: 69.9
click at [257, 194] on div "It&#X27;S Me Student, Pakistan IQ: 94 Population/% IQ 0 1 2 60 70 80 90 100 110…" at bounding box center [293, 73] width 236 height 307
click at [257, 194] on div "Spatial Reasoning" at bounding box center [294, 193] width 208 height 21
drag, startPoint x: 193, startPoint y: 142, endPoint x: 311, endPoint y: 149, distance: 118.1
click at [311, 149] on div "Numerical Reasoning" at bounding box center [294, 145] width 208 height 21
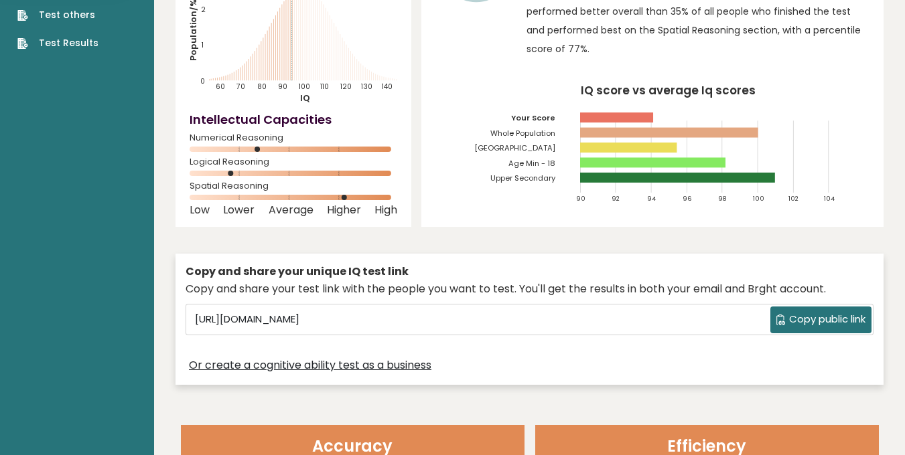
click at [311, 149] on rect at bounding box center [294, 149] width 208 height 5
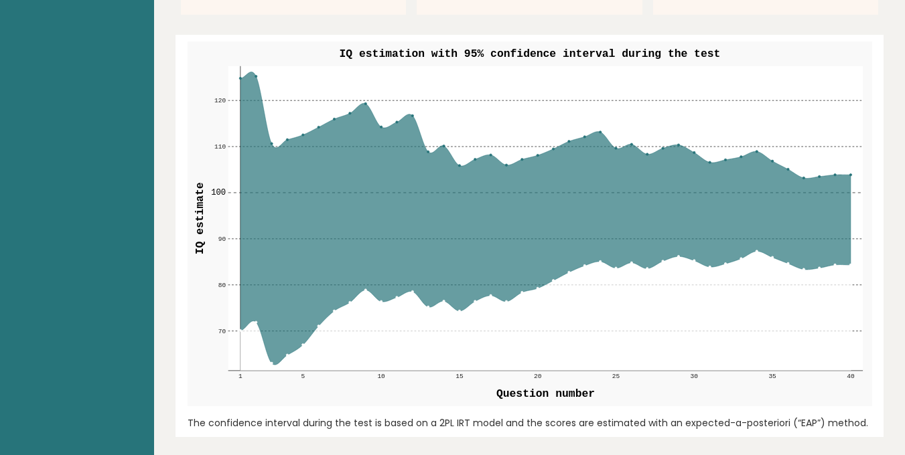
scroll to position [1556, 0]
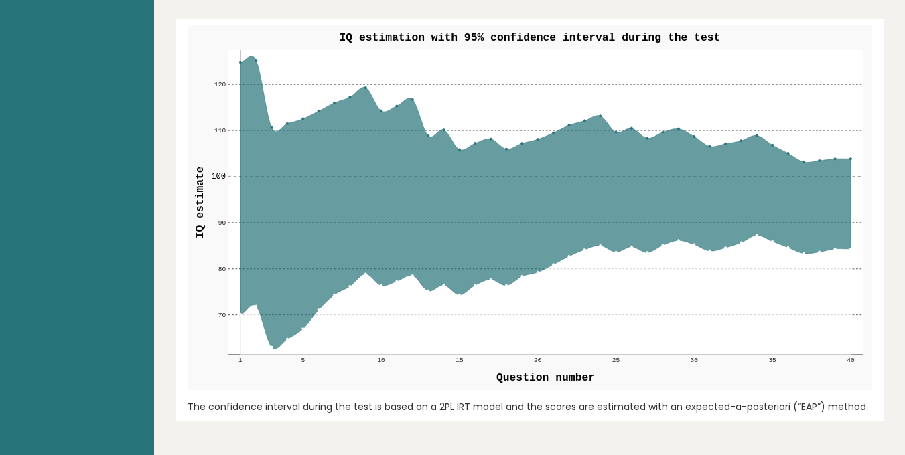
click at [412, 277] on g "70 70 80 80 90 90 100 100 110 110 120 120 1 5 10 15 20 25 30 35 40 IQ estimatio…" at bounding box center [529, 207] width 684 height 365
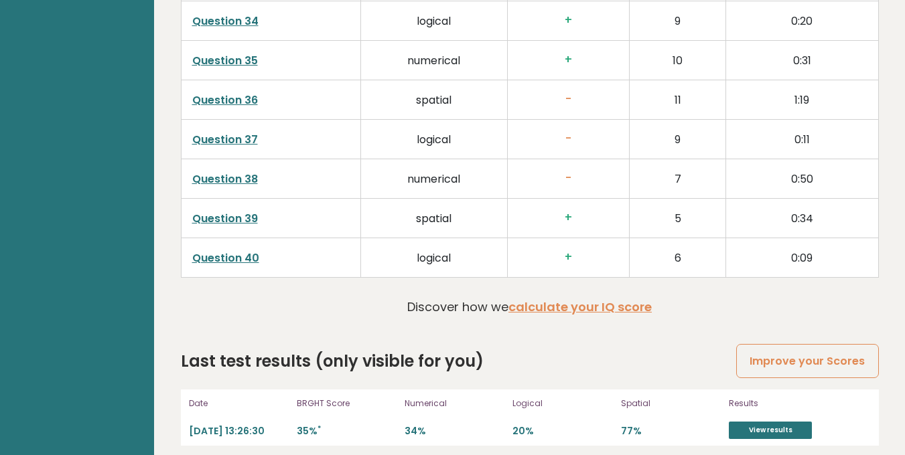
scroll to position [3405, 0]
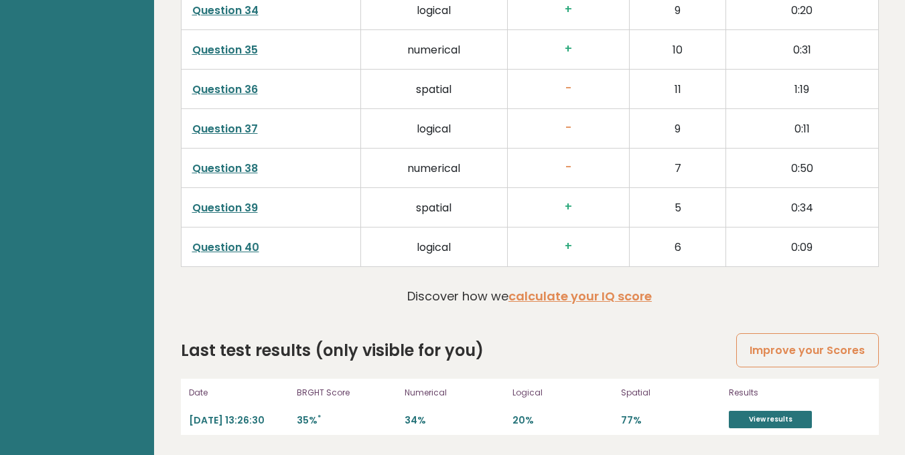
click at [634, 388] on p "Spatial" at bounding box center [671, 393] width 100 height 12
copy p "Spatial"
click at [623, 404] on div "Spatial 77%" at bounding box center [671, 407] width 100 height 43
click at [795, 346] on link "Improve your Scores" at bounding box center [807, 350] width 142 height 34
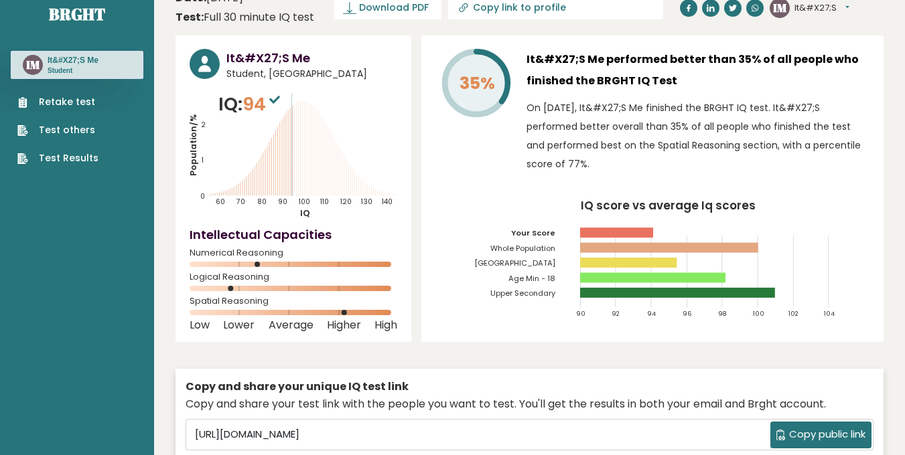
scroll to position [0, 0]
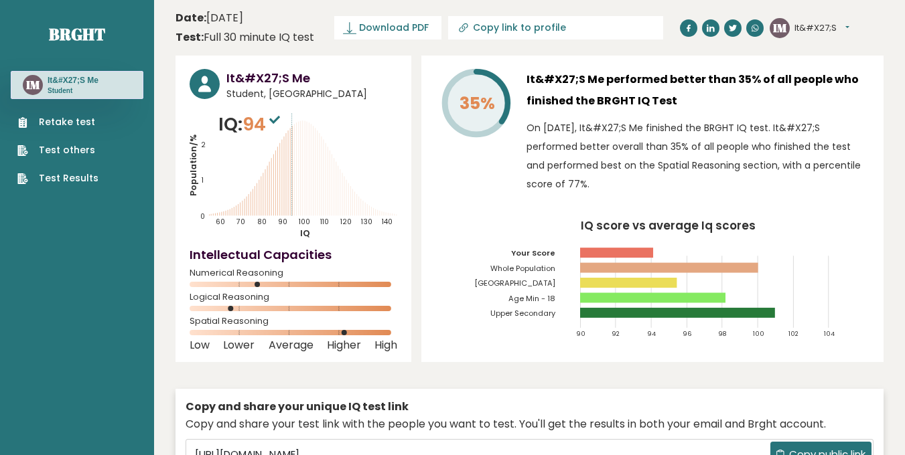
click at [843, 25] on button "It&#X27;S" at bounding box center [821, 27] width 55 height 13
click at [831, 47] on link "Dashboard" at bounding box center [829, 49] width 68 height 19
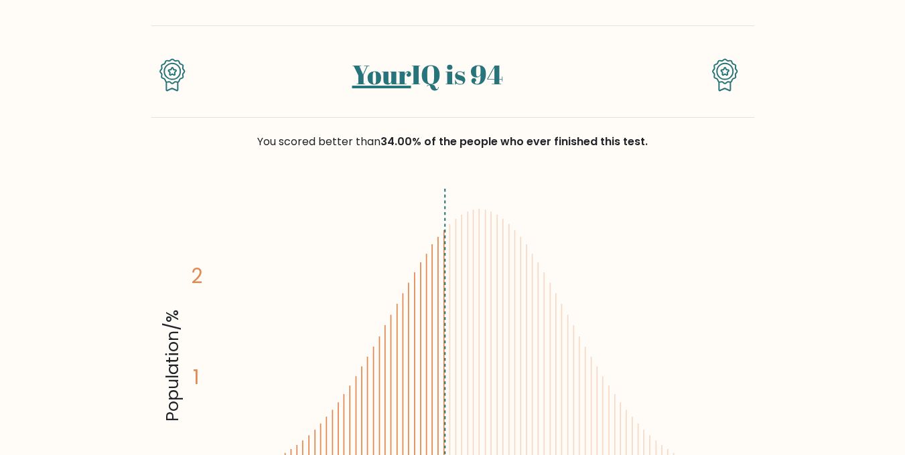
scroll to position [86, 0]
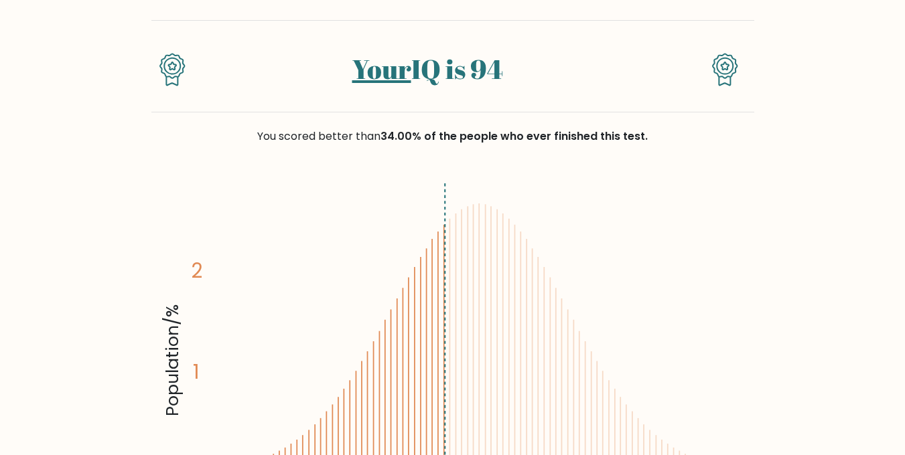
drag, startPoint x: 286, startPoint y: 135, endPoint x: 337, endPoint y: 145, distance: 51.9
click at [337, 145] on div "You scored better than 34.00% of the people who ever finished this test." at bounding box center [452, 144] width 603 height 64
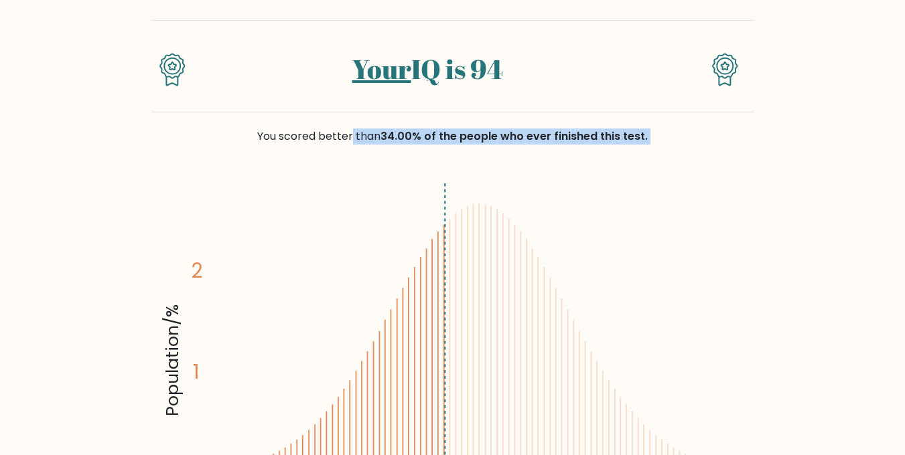
click at [337, 145] on div "You scored better than 34.00% of the people who ever finished this test." at bounding box center [452, 144] width 603 height 64
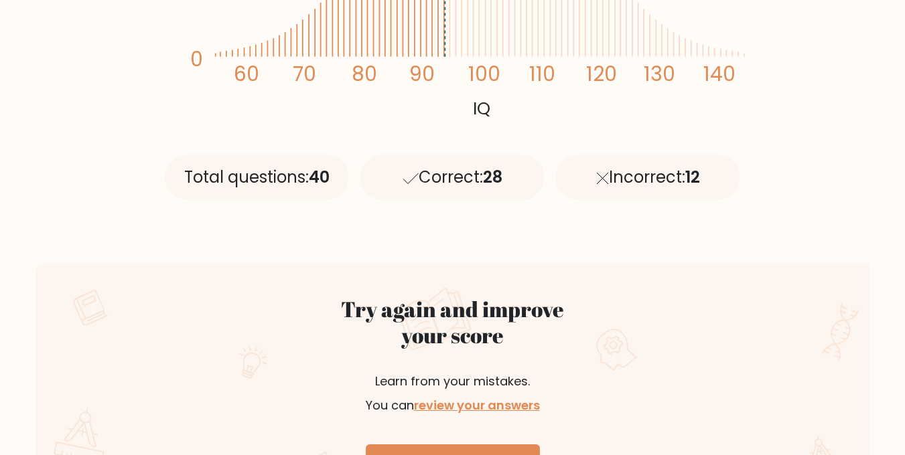
scroll to position [522, 0]
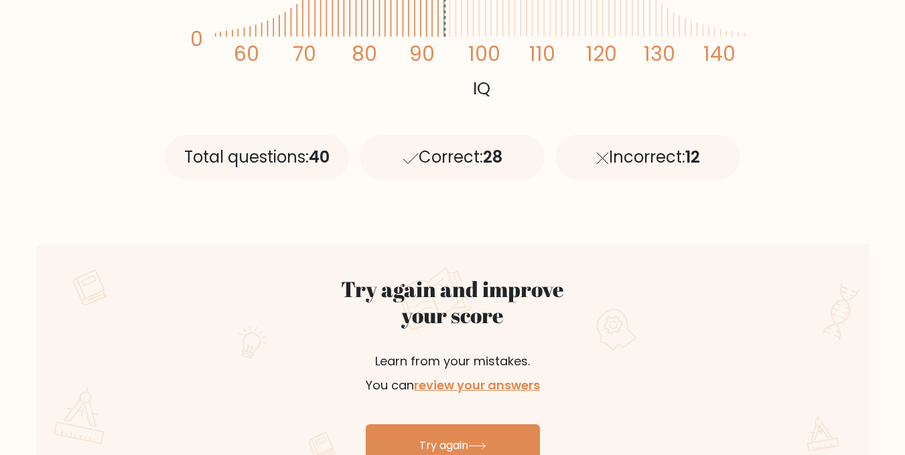
drag, startPoint x: 402, startPoint y: 157, endPoint x: 477, endPoint y: 185, distance: 80.3
click at [477, 185] on div "Total questions: 40 Correct: 28 Incorrect: 12" at bounding box center [452, 152] width 587 height 121
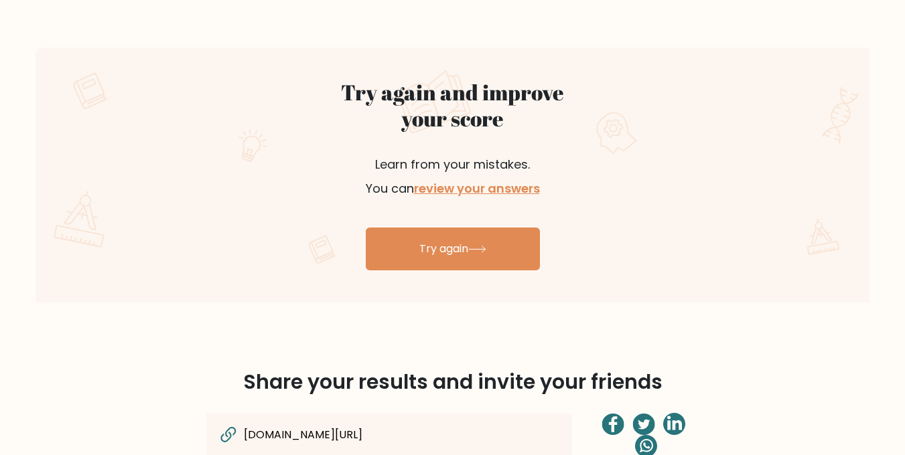
scroll to position [718, 0]
drag, startPoint x: 337, startPoint y: 87, endPoint x: 502, endPoint y: 121, distance: 168.2
click at [502, 121] on h2 "Try again and improve your score" at bounding box center [452, 106] width 319 height 52
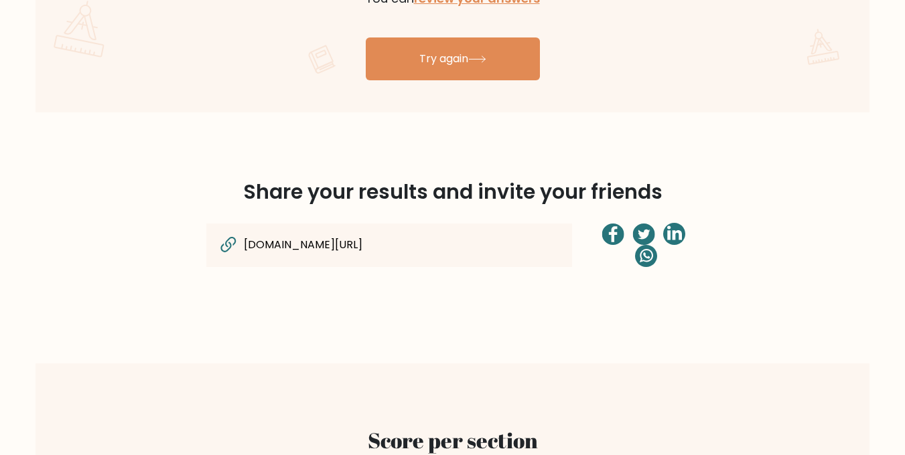
scroll to position [933, 0]
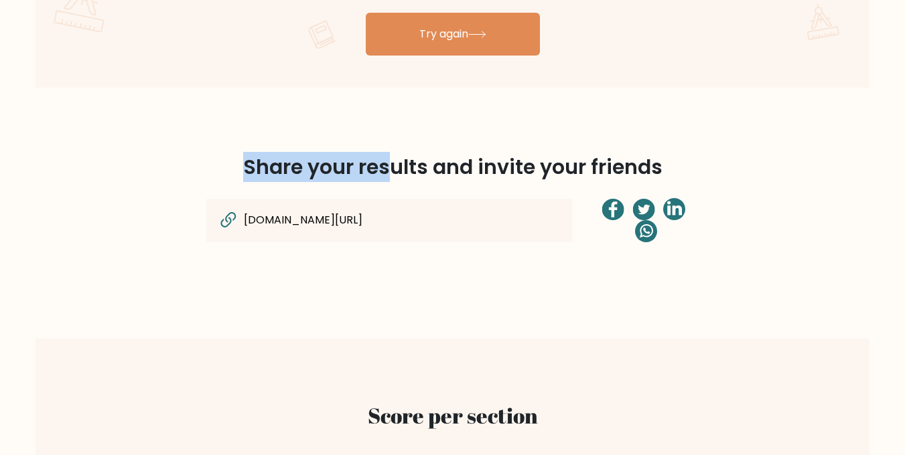
drag, startPoint x: 234, startPoint y: 167, endPoint x: 394, endPoint y: 165, distance: 160.1
click at [393, 165] on div "Share your results and invite your friends [DOMAIN_NAME][URL]" at bounding box center [452, 213] width 763 height 187
click at [394, 165] on span "Share your results and invite your friends" at bounding box center [452, 167] width 419 height 29
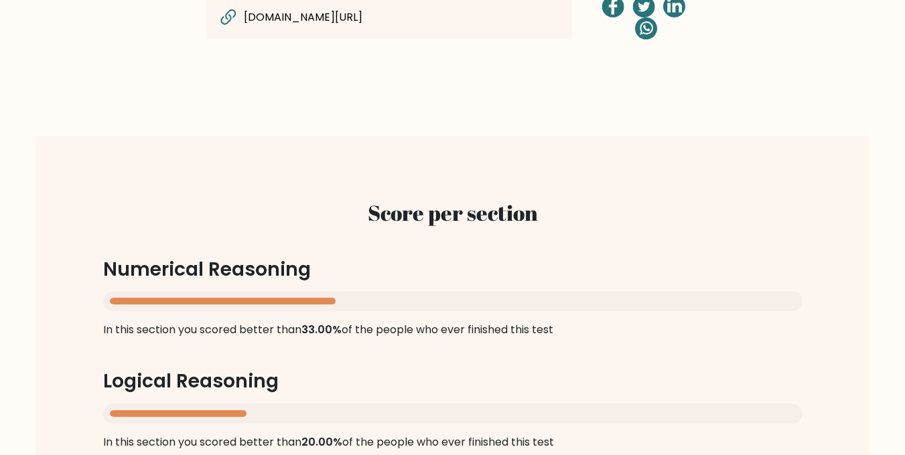
scroll to position [1199, 0]
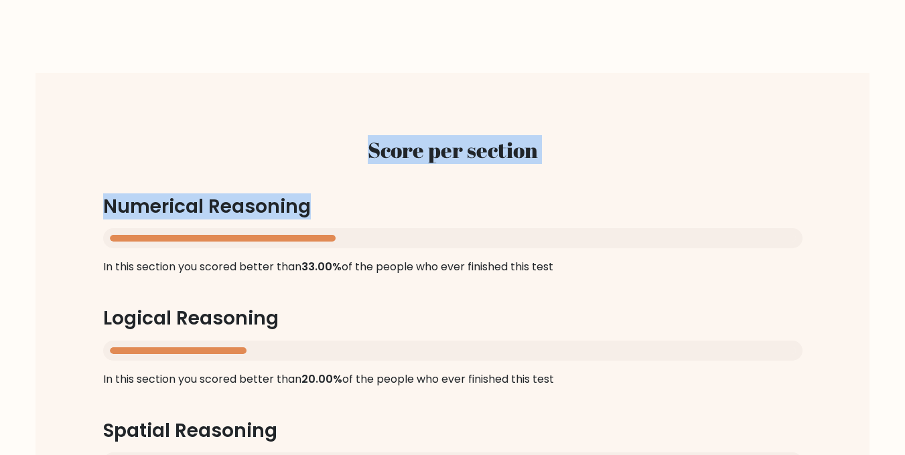
drag, startPoint x: 360, startPoint y: 157, endPoint x: 552, endPoint y: 173, distance: 192.8
click at [552, 173] on div "Score per section Numerical Reasoning In this section you scored better than 33…" at bounding box center [452, 318] width 763 height 427
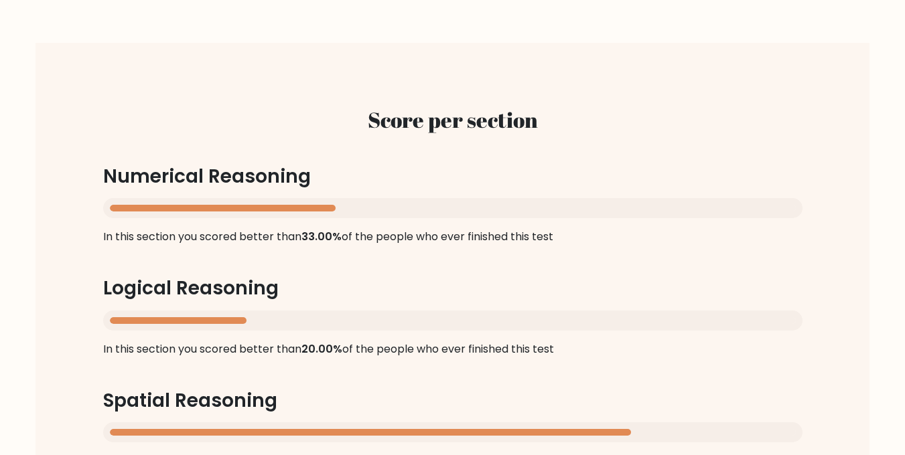
scroll to position [1150, 0]
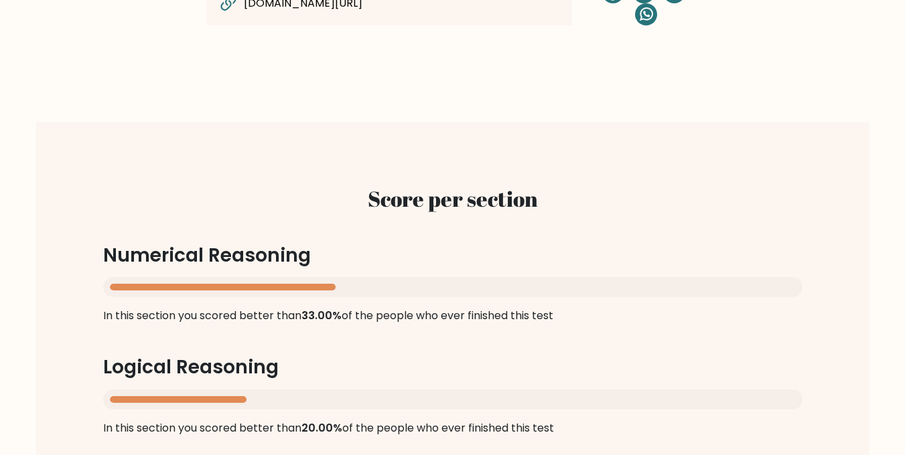
drag, startPoint x: 580, startPoint y: 251, endPoint x: 143, endPoint y: 192, distance: 441.2
click at [143, 192] on div "Score per section Numerical Reasoning In this section you scored better than 33…" at bounding box center [452, 367] width 763 height 427
copy div "Score per section Numerical Reasoning In this section you scored better than 33…"
click at [421, 194] on h2 "Score per section" at bounding box center [452, 198] width 699 height 25
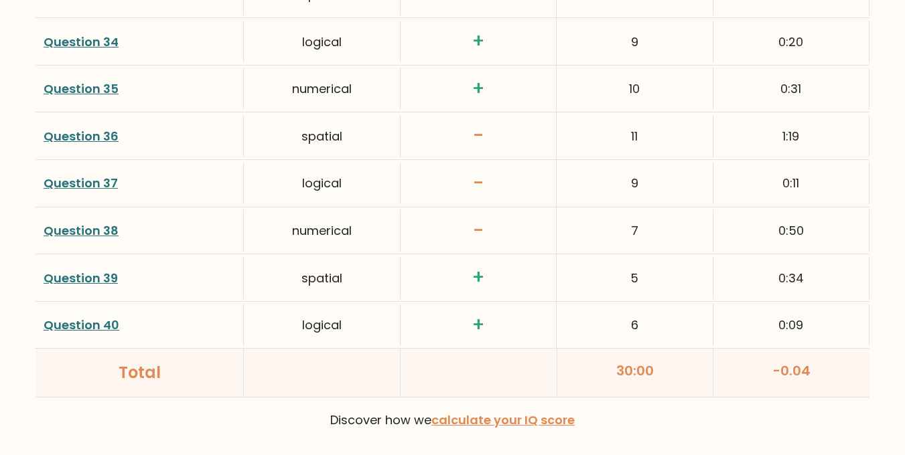
scroll to position [3584, 0]
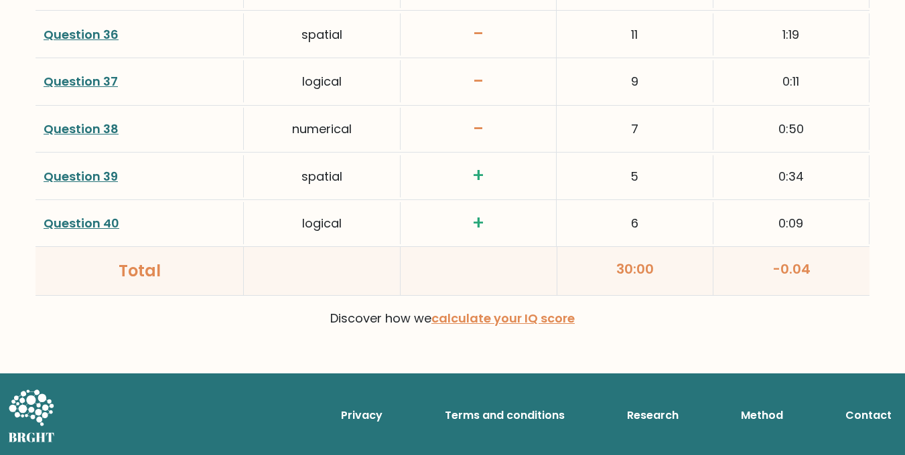
drag, startPoint x: 817, startPoint y: 277, endPoint x: 453, endPoint y: 107, distance: 401.1
click at [453, 107] on div "-" at bounding box center [478, 129] width 156 height 47
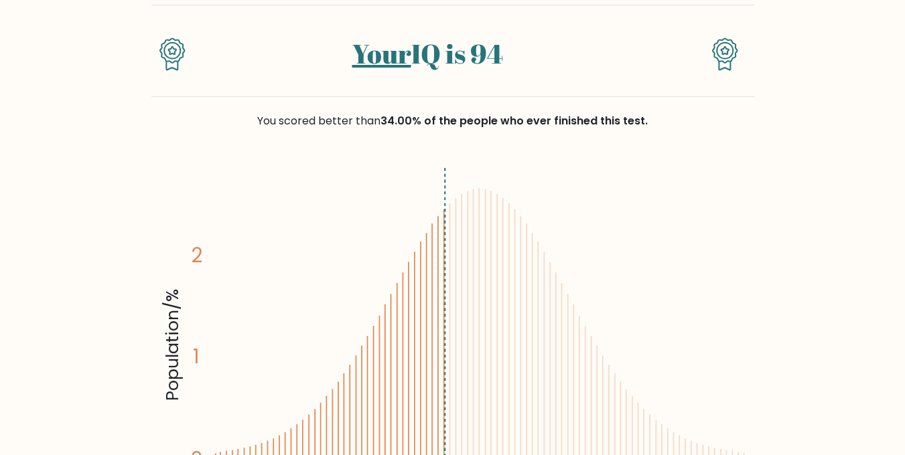
scroll to position [88, 0]
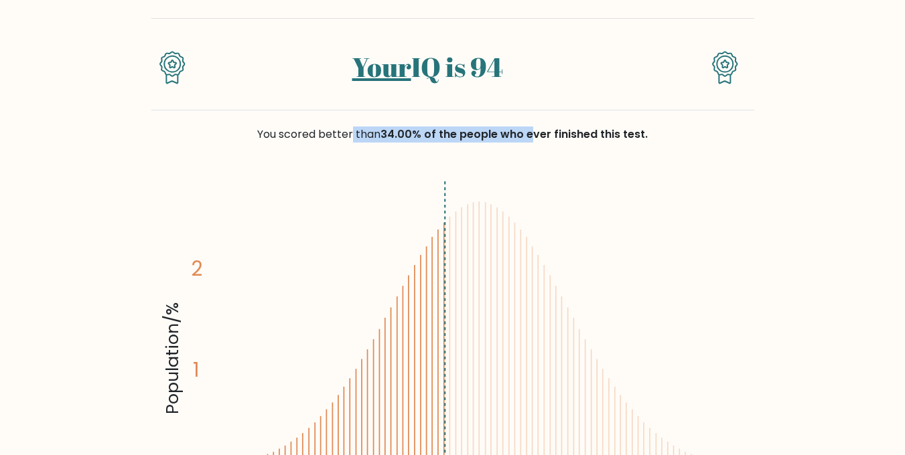
drag, startPoint x: 258, startPoint y: 131, endPoint x: 552, endPoint y: 145, distance: 293.6
click at [552, 145] on div "You scored better than 34.00% of the people who ever finished this test." at bounding box center [452, 142] width 603 height 64
click at [451, 135] on span "34.00% of the people who ever finished this test." at bounding box center [513, 134] width 267 height 15
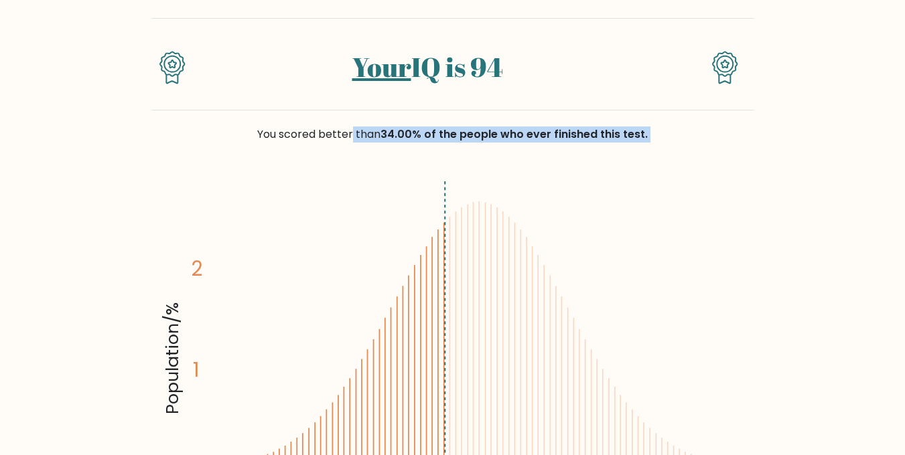
click at [451, 135] on span "34.00% of the people who ever finished this test." at bounding box center [513, 134] width 267 height 15
click at [512, 138] on span "34.00% of the people who ever finished this test." at bounding box center [513, 134] width 267 height 15
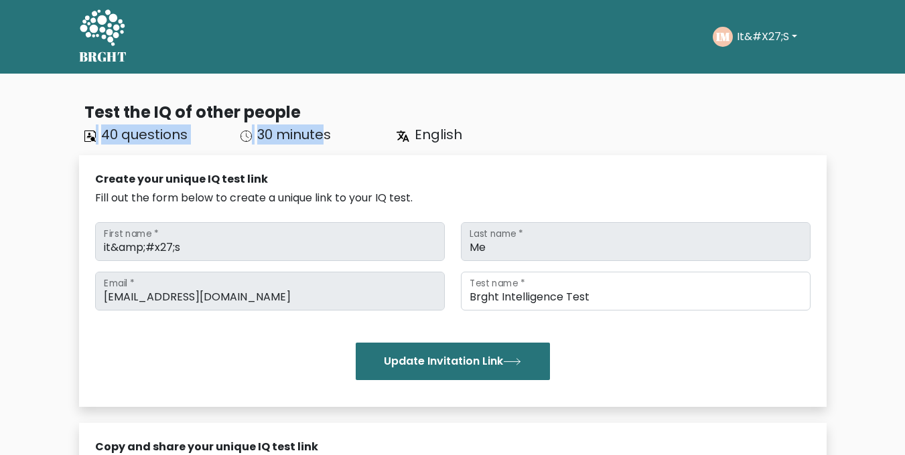
drag, startPoint x: 73, startPoint y: 140, endPoint x: 321, endPoint y: 135, distance: 247.8
click at [321, 135] on div "Test the IQ of other people 40 questions 30 minutes English Create your unique …" at bounding box center [452, 429] width 763 height 679
click at [321, 135] on span "30 minutes" at bounding box center [294, 134] width 74 height 19
drag, startPoint x: 254, startPoint y: 135, endPoint x: 431, endPoint y: 131, distance: 176.8
click at [431, 131] on div "40 questions 30 minutes English" at bounding box center [310, 135] width 469 height 20
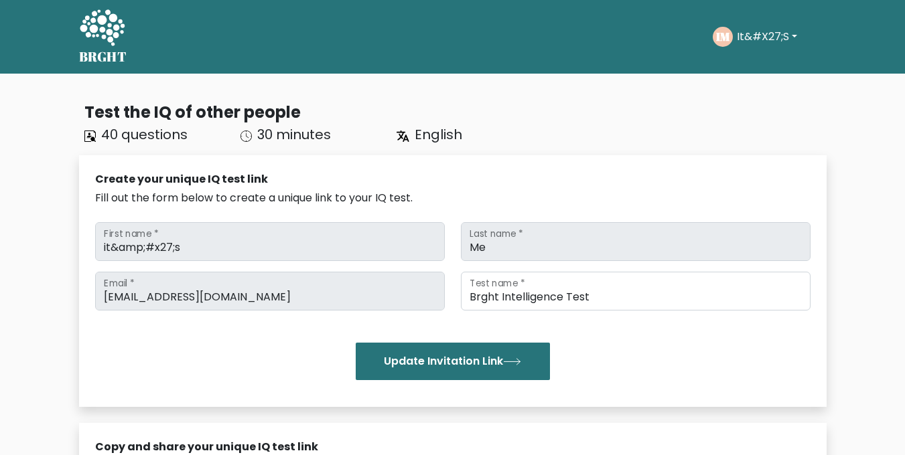
click at [437, 131] on span "English" at bounding box center [438, 134] width 48 height 19
drag, startPoint x: 431, startPoint y: 131, endPoint x: 503, endPoint y: 137, distance: 71.8
click at [503, 137] on div "English" at bounding box center [466, 135] width 156 height 20
click at [338, 269] on div "it&amp;#x27;s First name * Me Last name * [EMAIL_ADDRESS][DOMAIN_NAME] Email * …" at bounding box center [452, 301] width 715 height 169
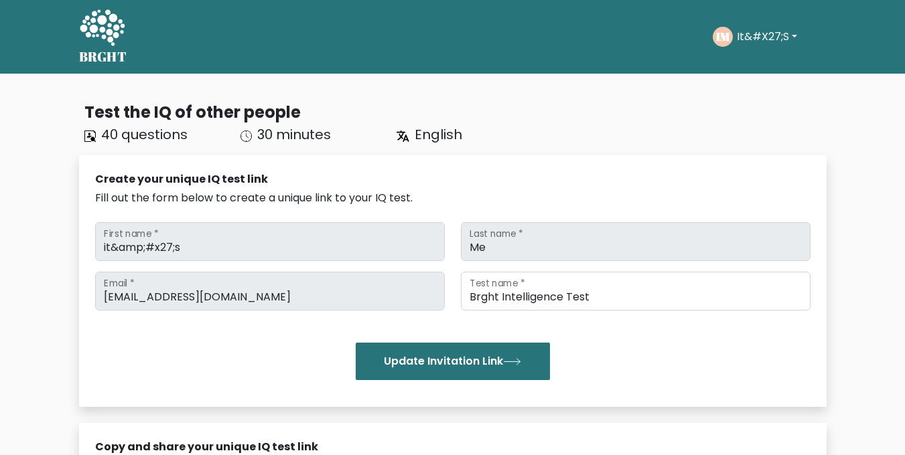
click at [121, 35] on icon at bounding box center [102, 29] width 46 height 40
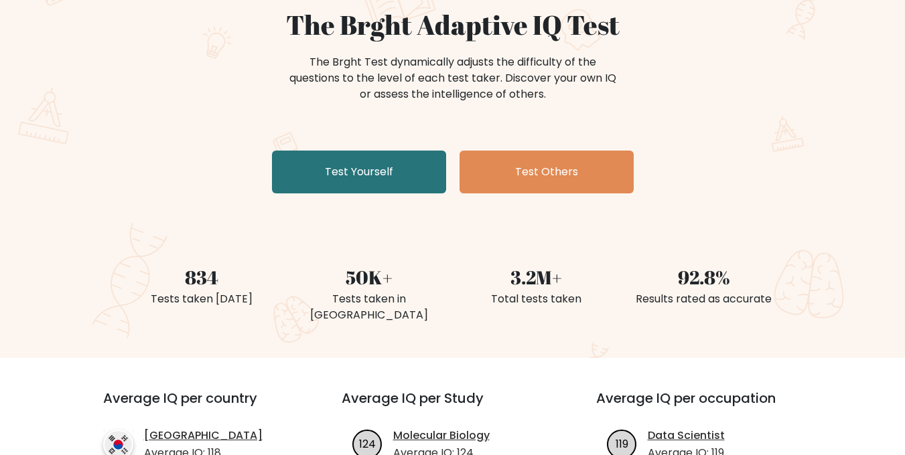
scroll to position [122, 0]
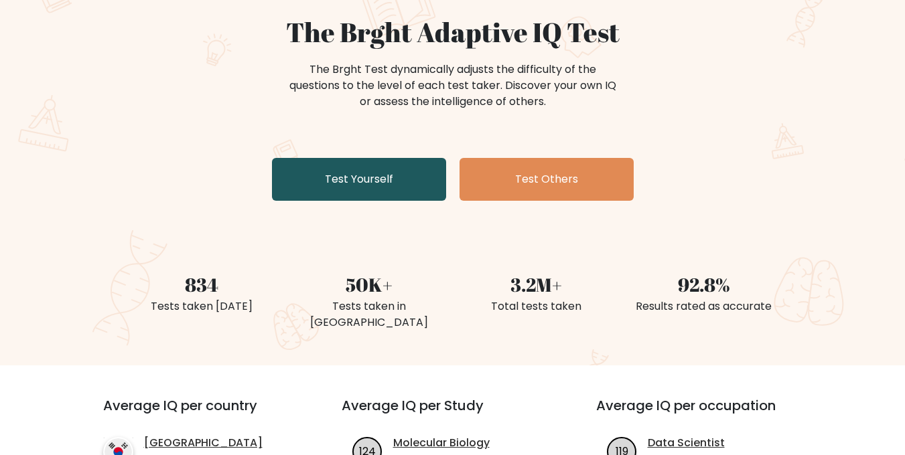
click at [357, 177] on link "Test Yourself" at bounding box center [359, 179] width 174 height 43
